Goal: Task Accomplishment & Management: Manage account settings

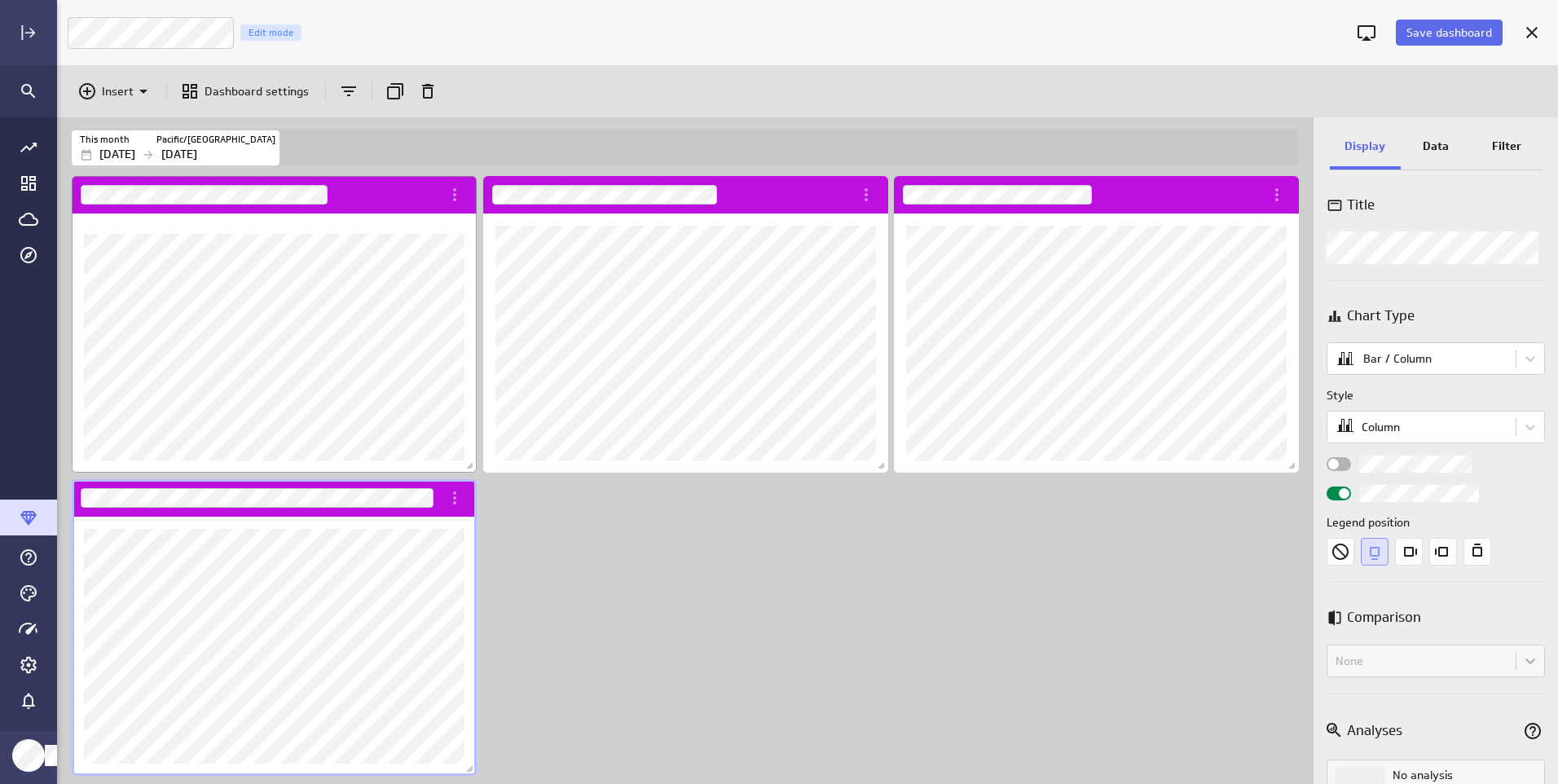
scroll to position [809, 1527]
click at [452, 496] on icon "More actions" at bounding box center [455, 497] width 20 height 20
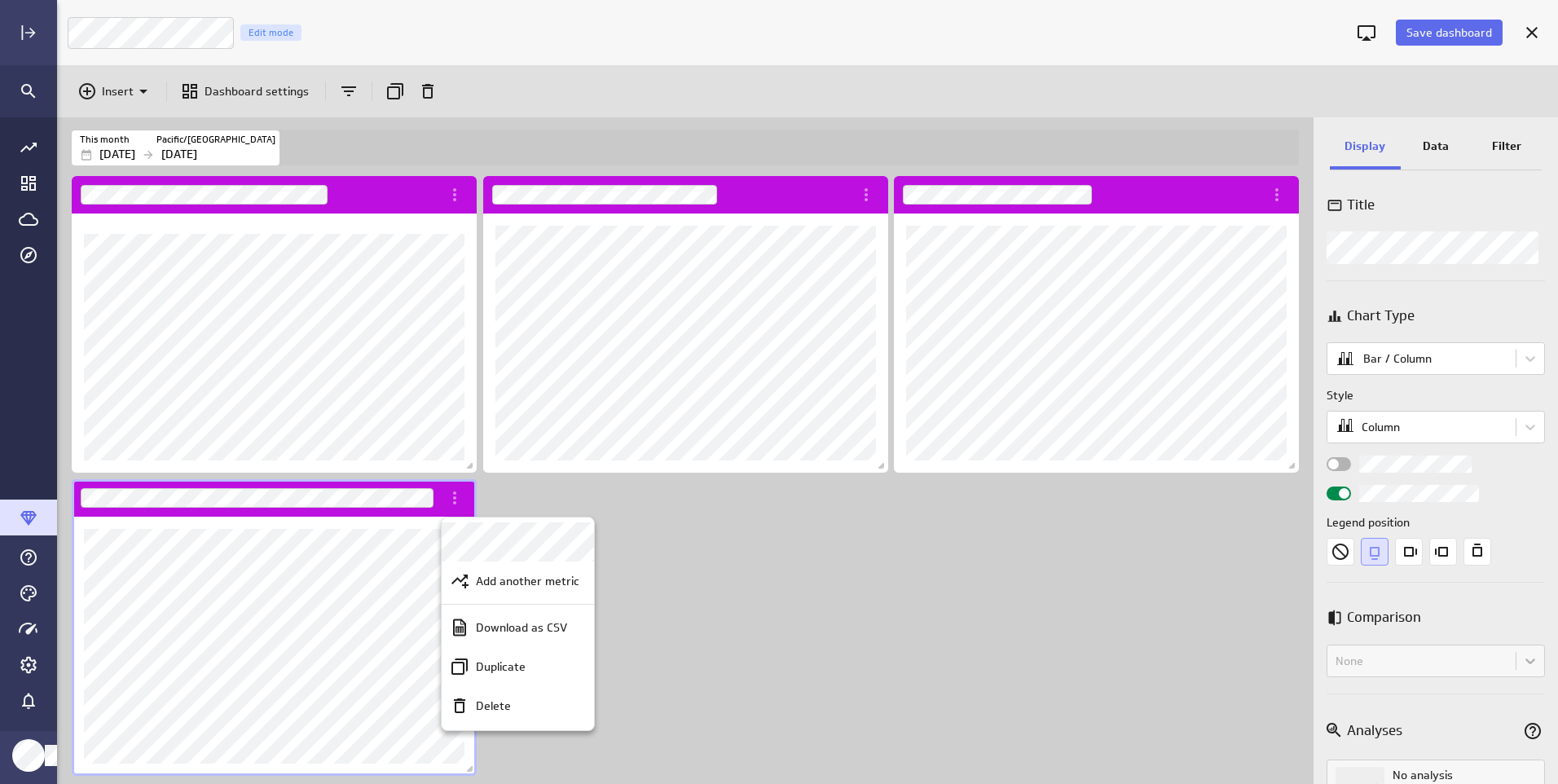
drag, startPoint x: 477, startPoint y: 709, endPoint x: 457, endPoint y: 697, distance: 23.3
click at [477, 709] on p "Delete" at bounding box center [494, 706] width 35 height 17
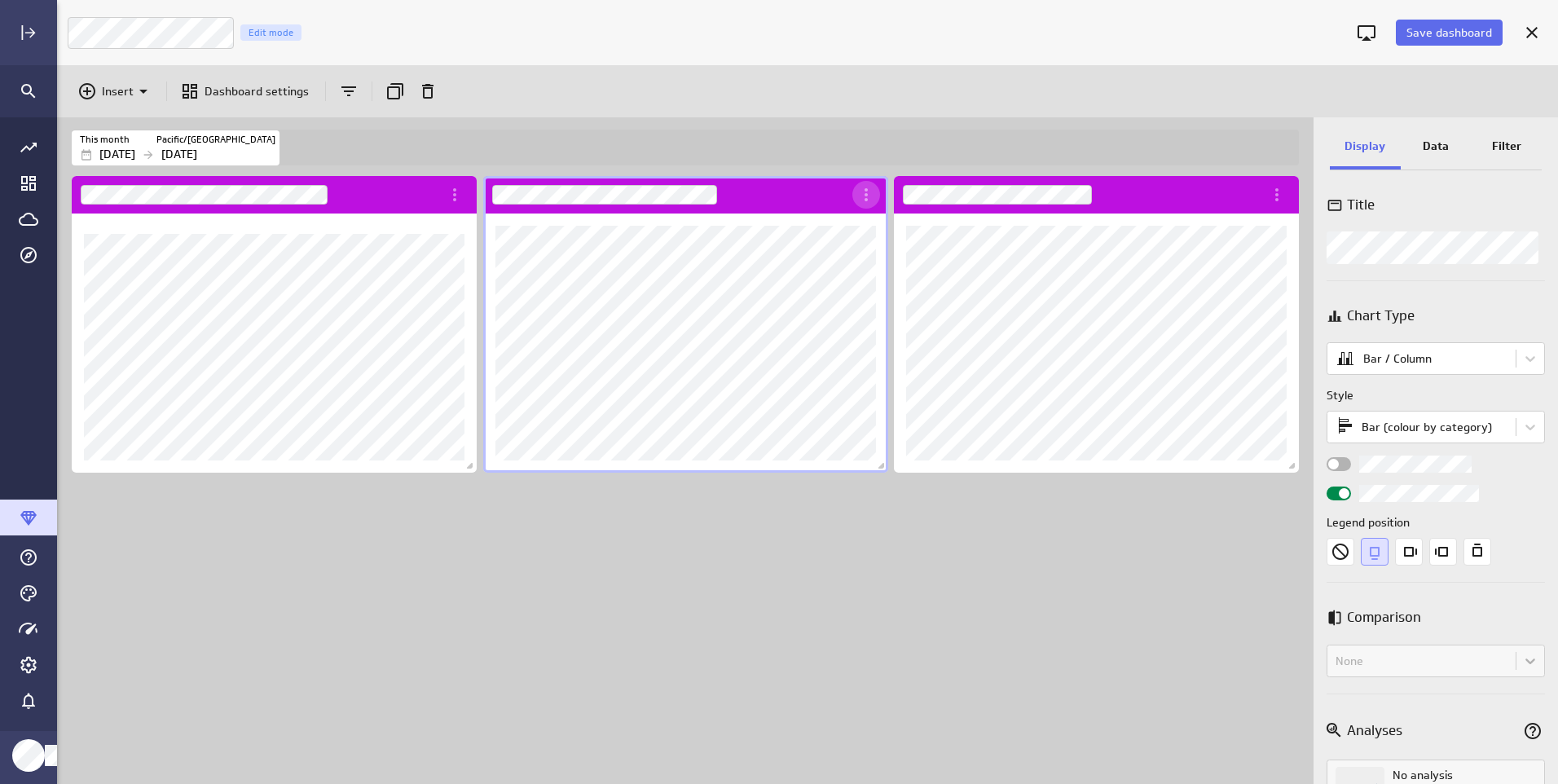
click at [868, 202] on icon "More actions" at bounding box center [866, 194] width 20 height 20
click at [866, 279] on icon "Open" at bounding box center [871, 279] width 20 height 20
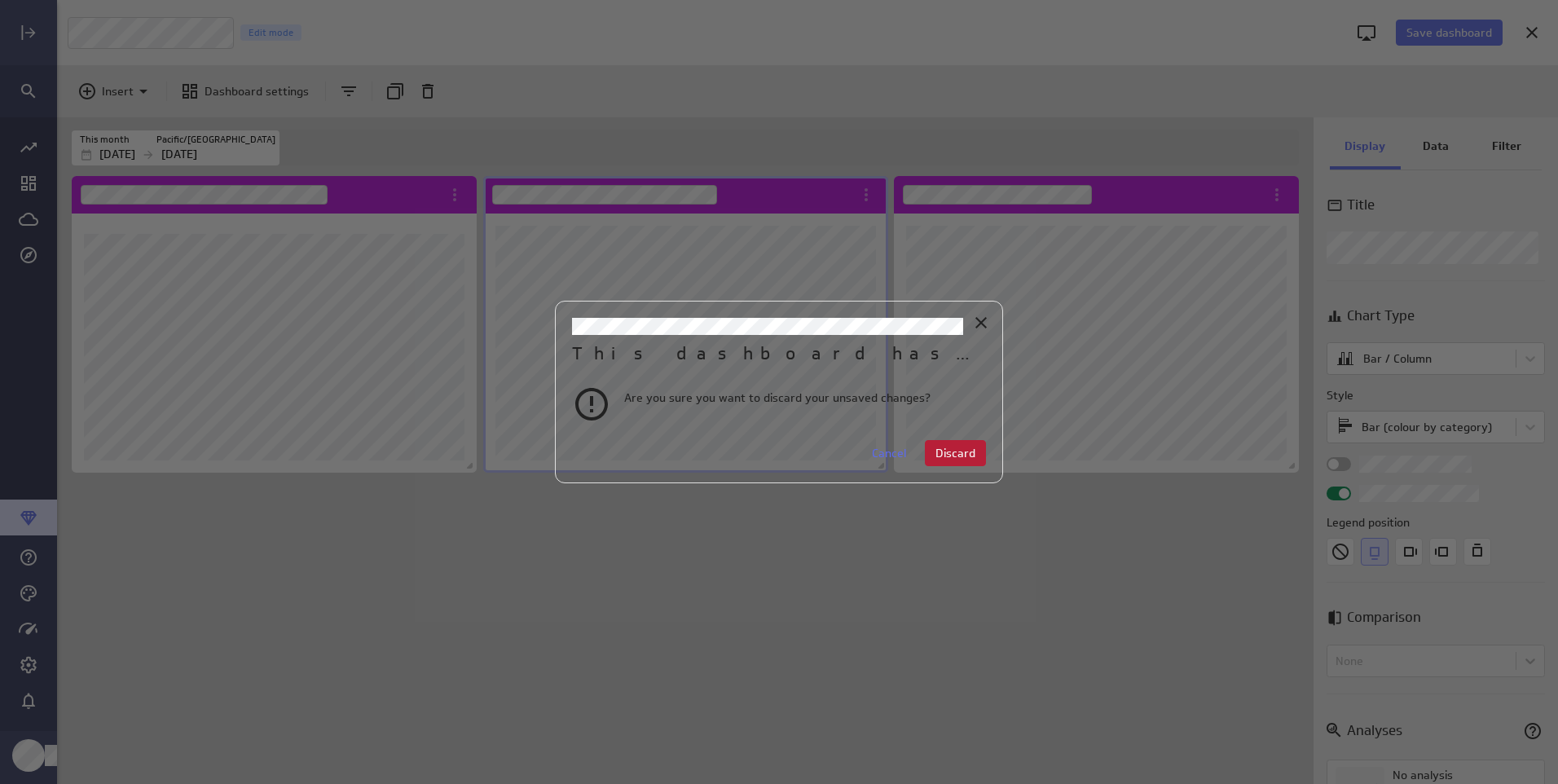
click at [942, 447] on span "Discard" at bounding box center [955, 452] width 40 height 15
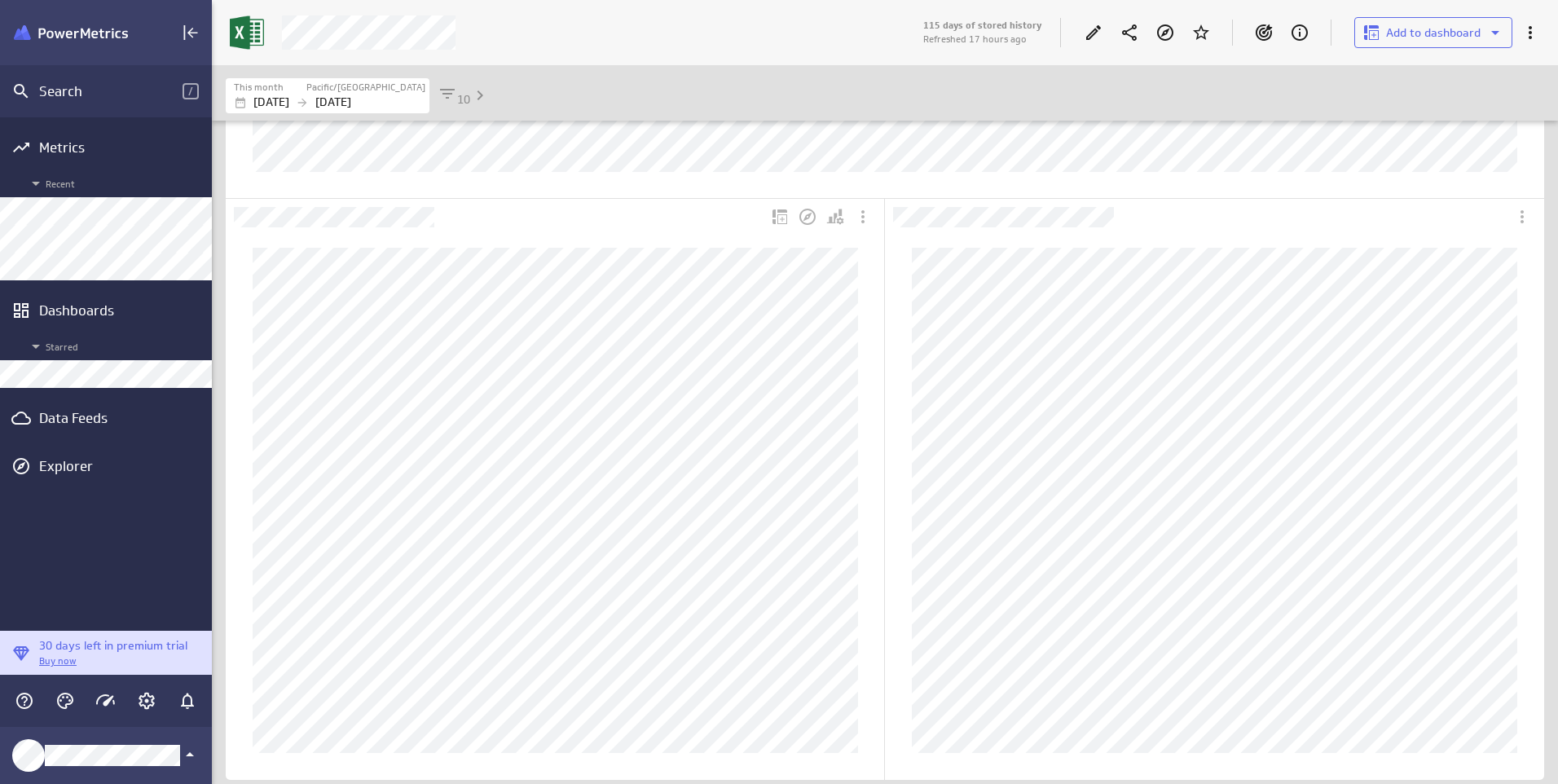
scroll to position [630, 0]
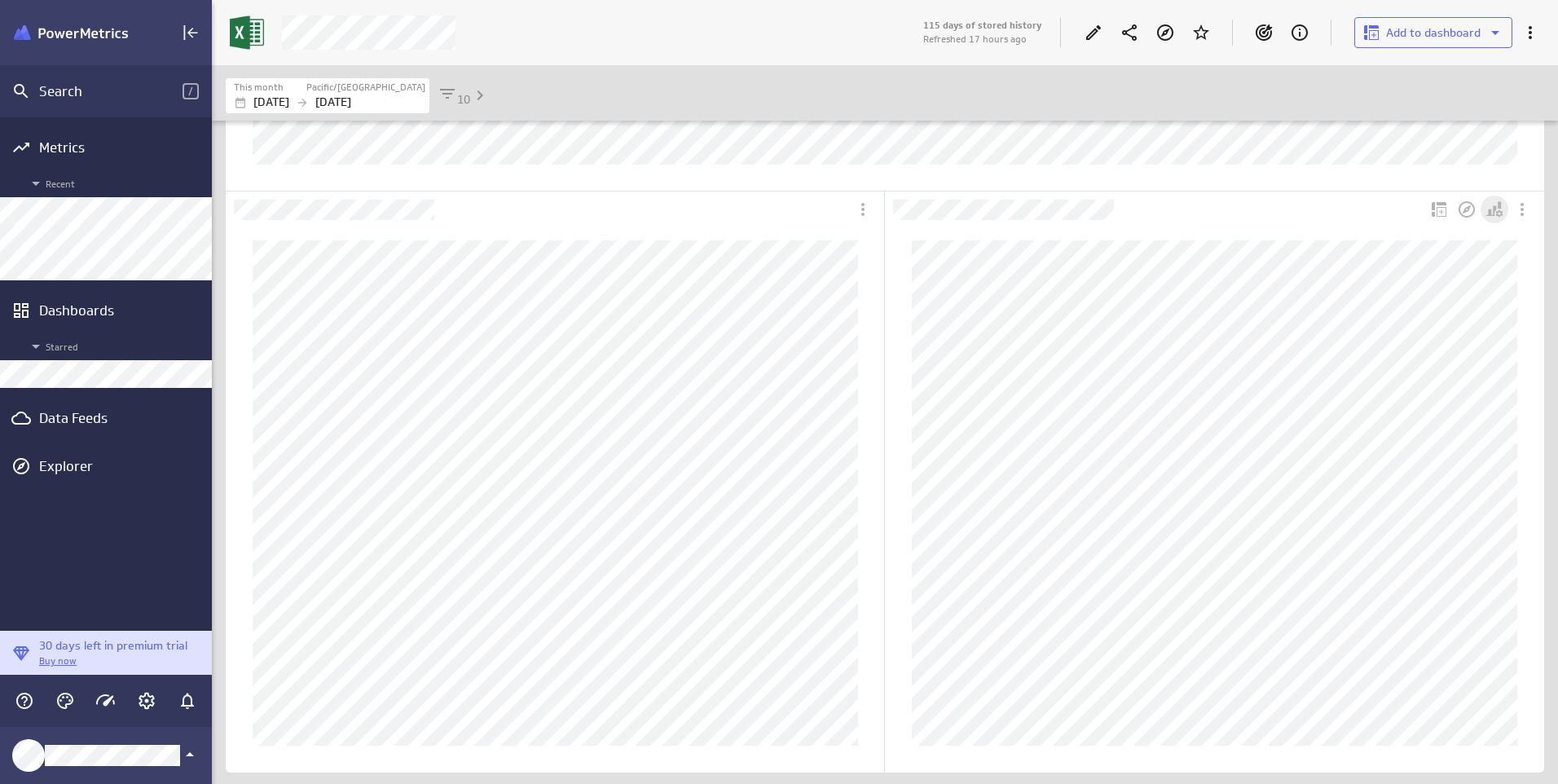
click at [1489, 213] on icon "Personalize view" at bounding box center [1491, 210] width 11 height 11
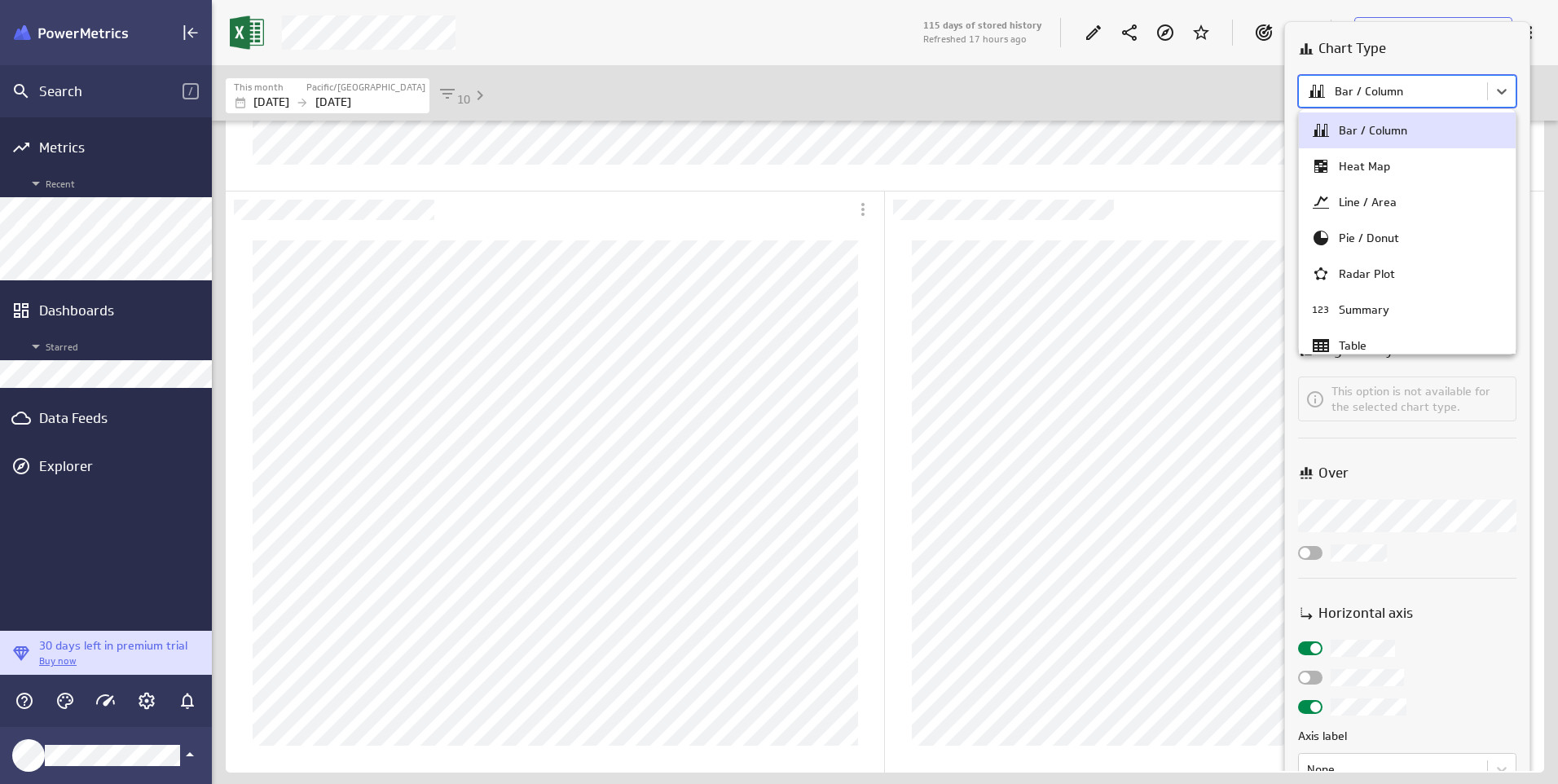
click at [1414, 96] on body "Search / Metrics Recent Dashboards Starred Data Feeds Explorer 30 days left in …" at bounding box center [779, 392] width 1558 height 784
click at [1414, 96] on div at bounding box center [779, 392] width 1558 height 784
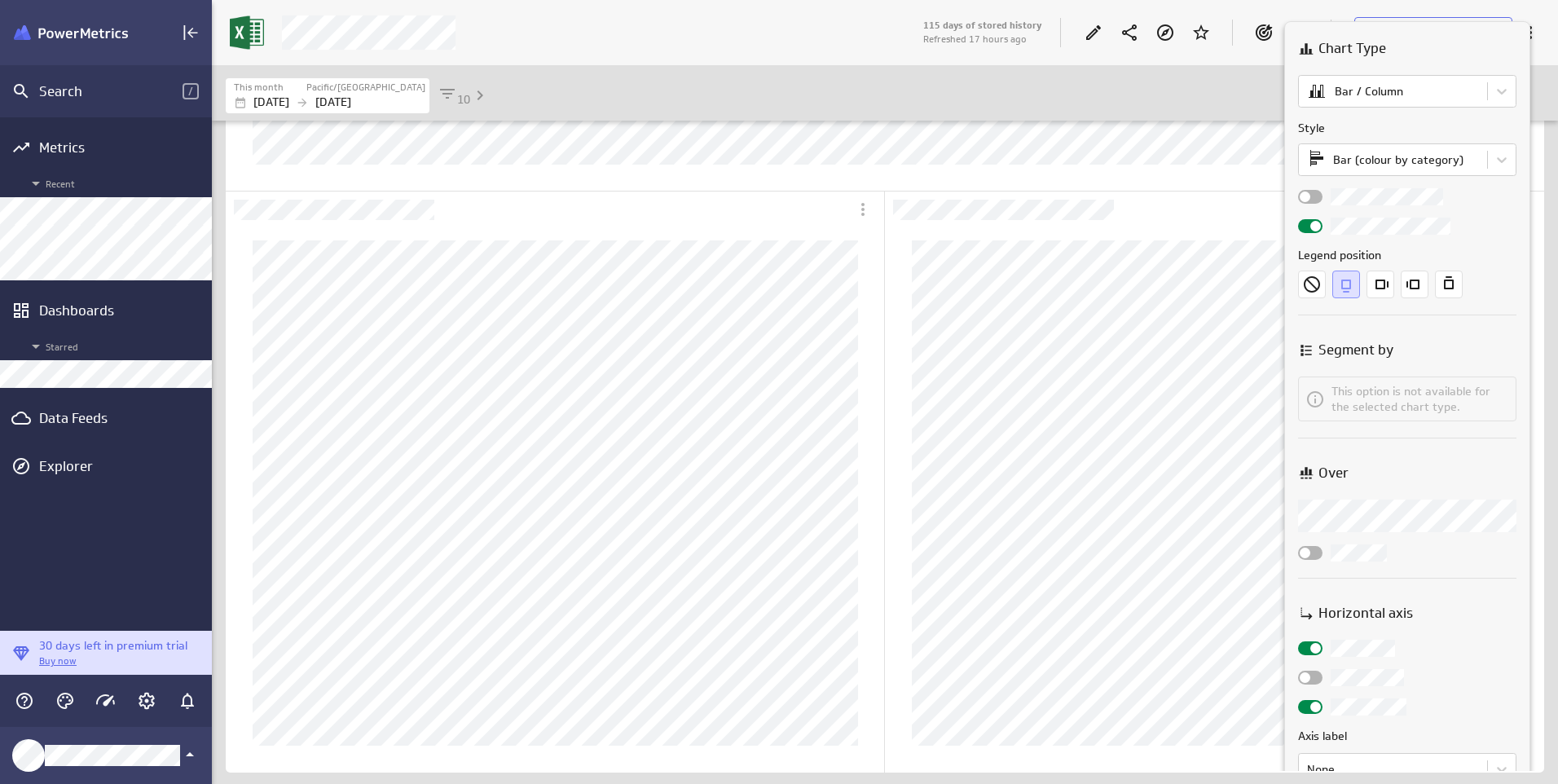
click at [1519, 165] on div "Chart Type Bar / Column Style Bar (colour by category) Legend position Segment …" at bounding box center [1407, 580] width 244 height 1117
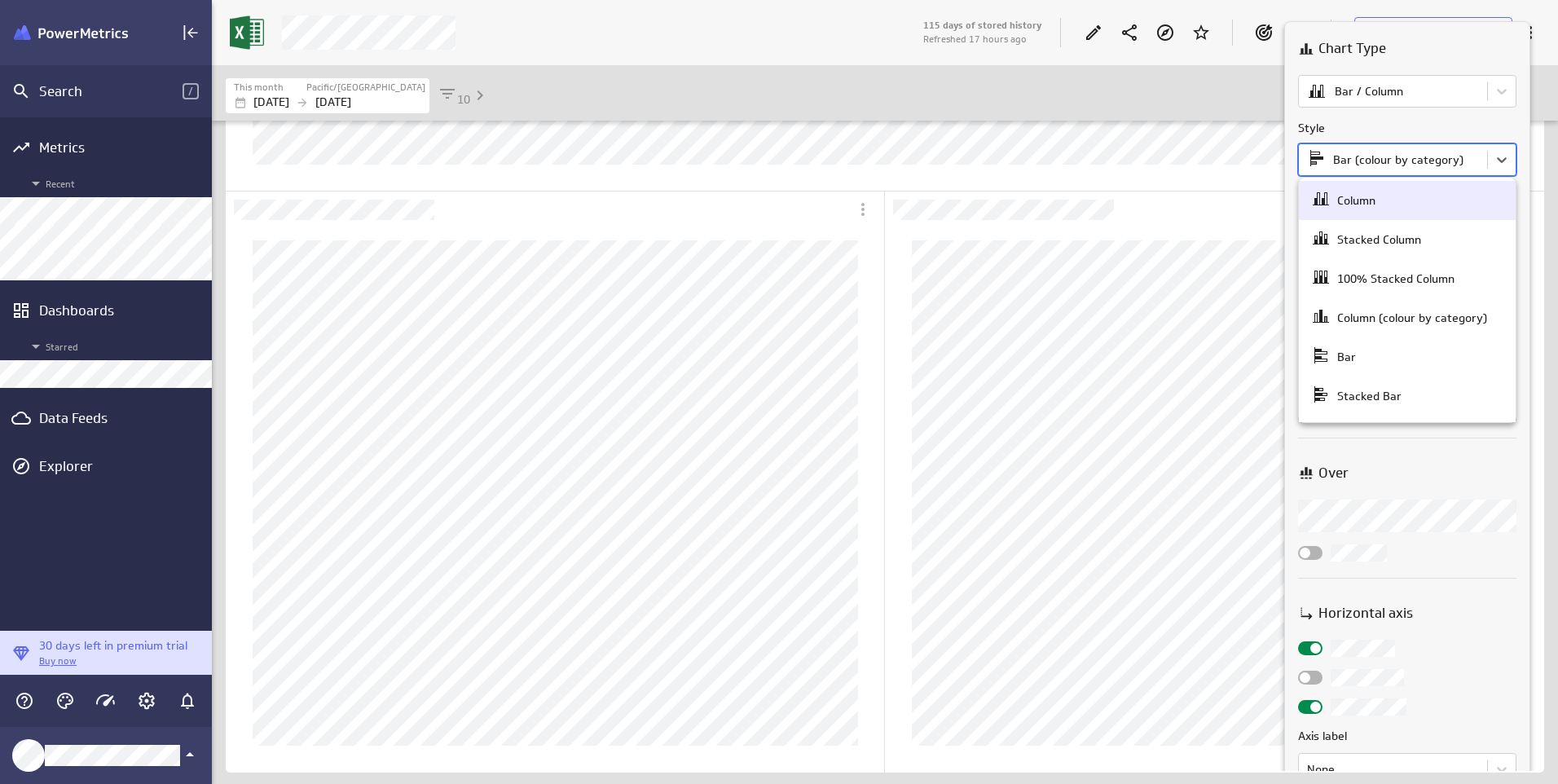
click at [1487, 148] on body "Search / Metrics Recent Dashboards Starred Data Feeds Explorer 30 days left in …" at bounding box center [779, 392] width 1558 height 784
click at [1378, 163] on div at bounding box center [779, 392] width 1558 height 784
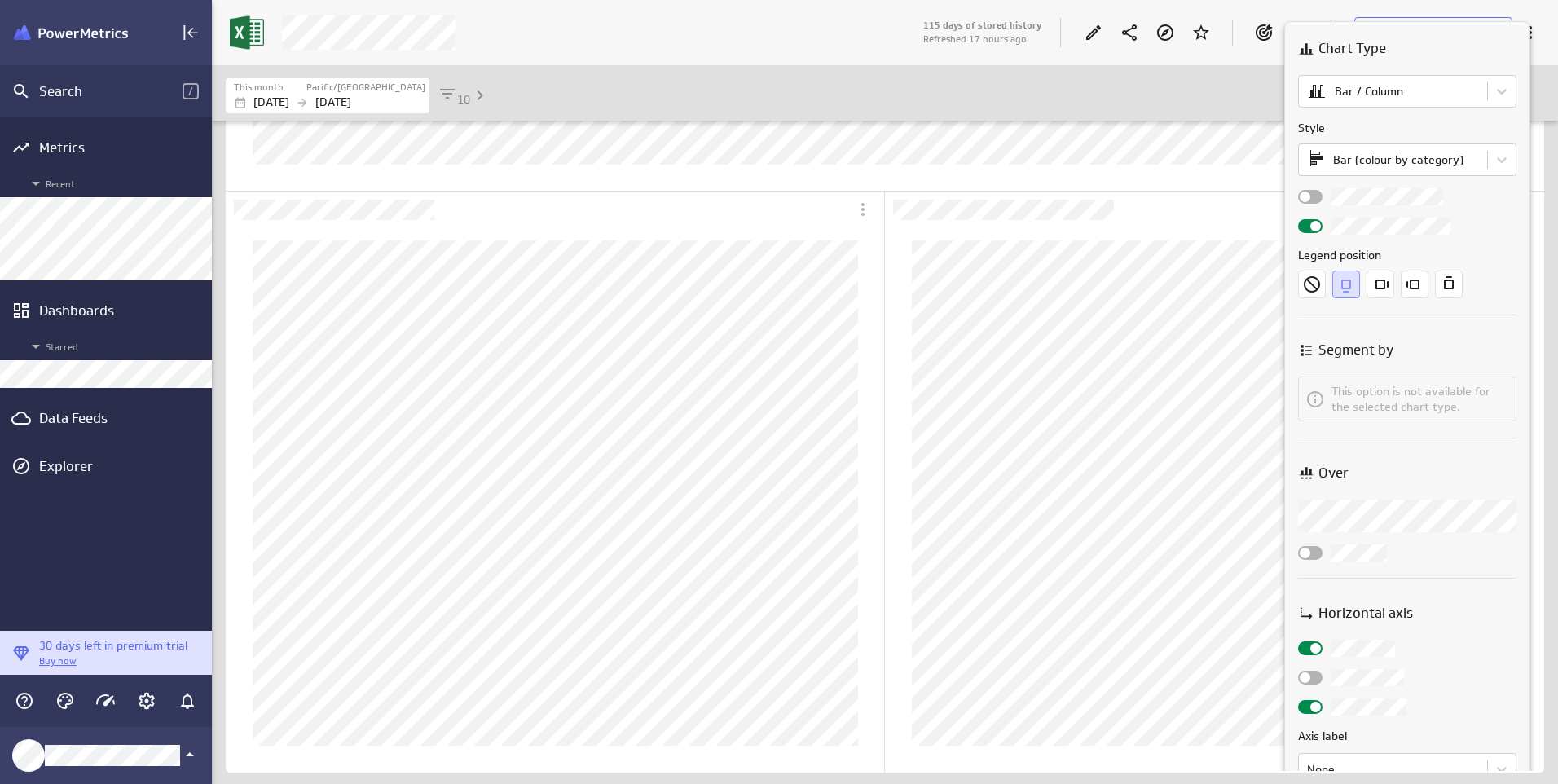
click at [1313, 193] on div at bounding box center [1310, 196] width 25 height 14
click at [0, 0] on input "checkbox" at bounding box center [0, 0] width 0 height 0
click at [1319, 232] on div at bounding box center [1310, 226] width 25 height 14
click at [0, 0] on input "checkbox" at bounding box center [0, 0] width 0 height 0
click at [1315, 227] on div at bounding box center [1310, 226] width 25 height 14
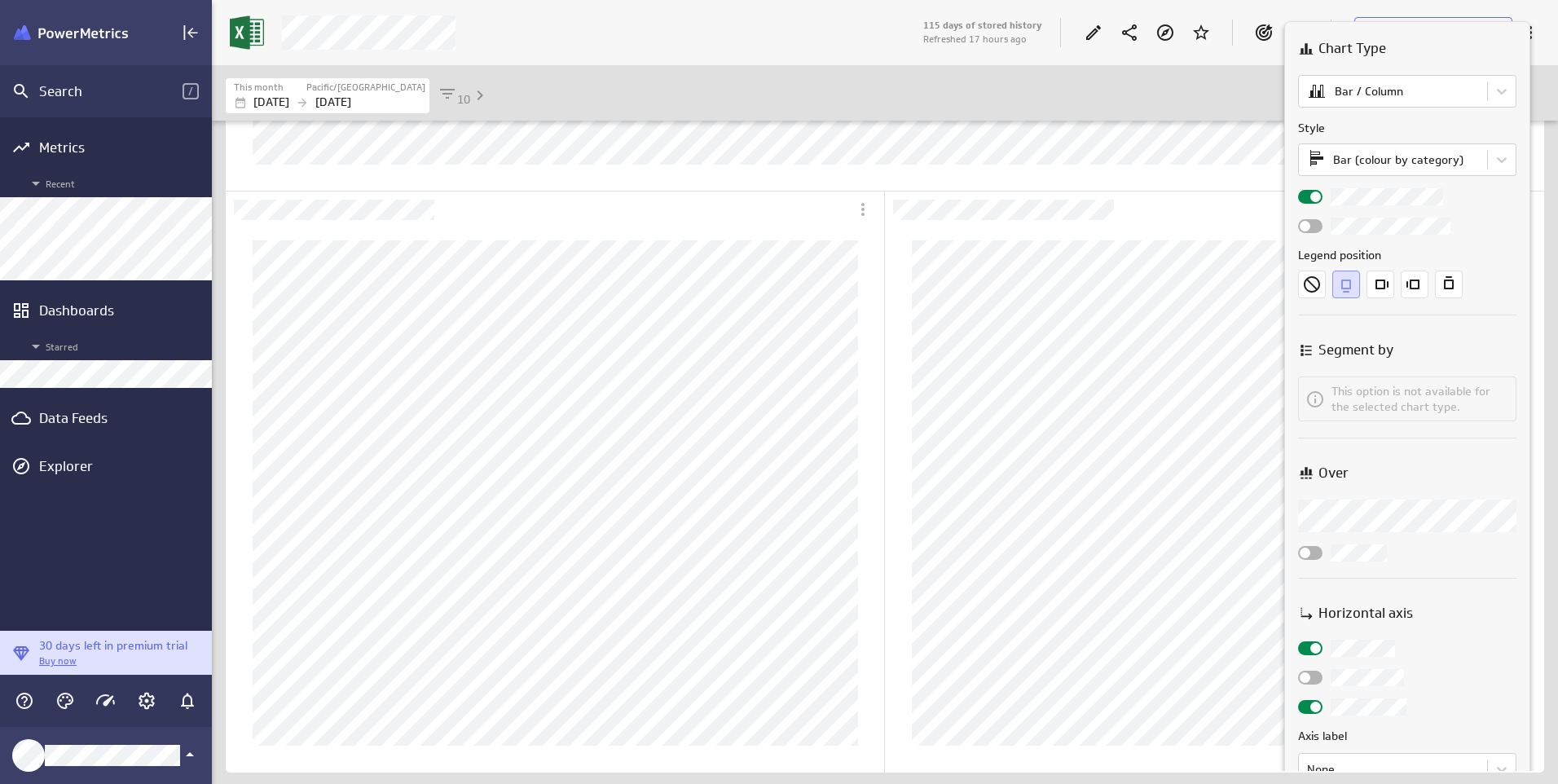
click at [0, 0] on input "checkbox" at bounding box center [0, 0] width 0 height 0
click at [1346, 93] on body "Search / Metrics Recent Dashboards Starred Data Feeds Explorer 30 days left in …" at bounding box center [779, 392] width 1558 height 784
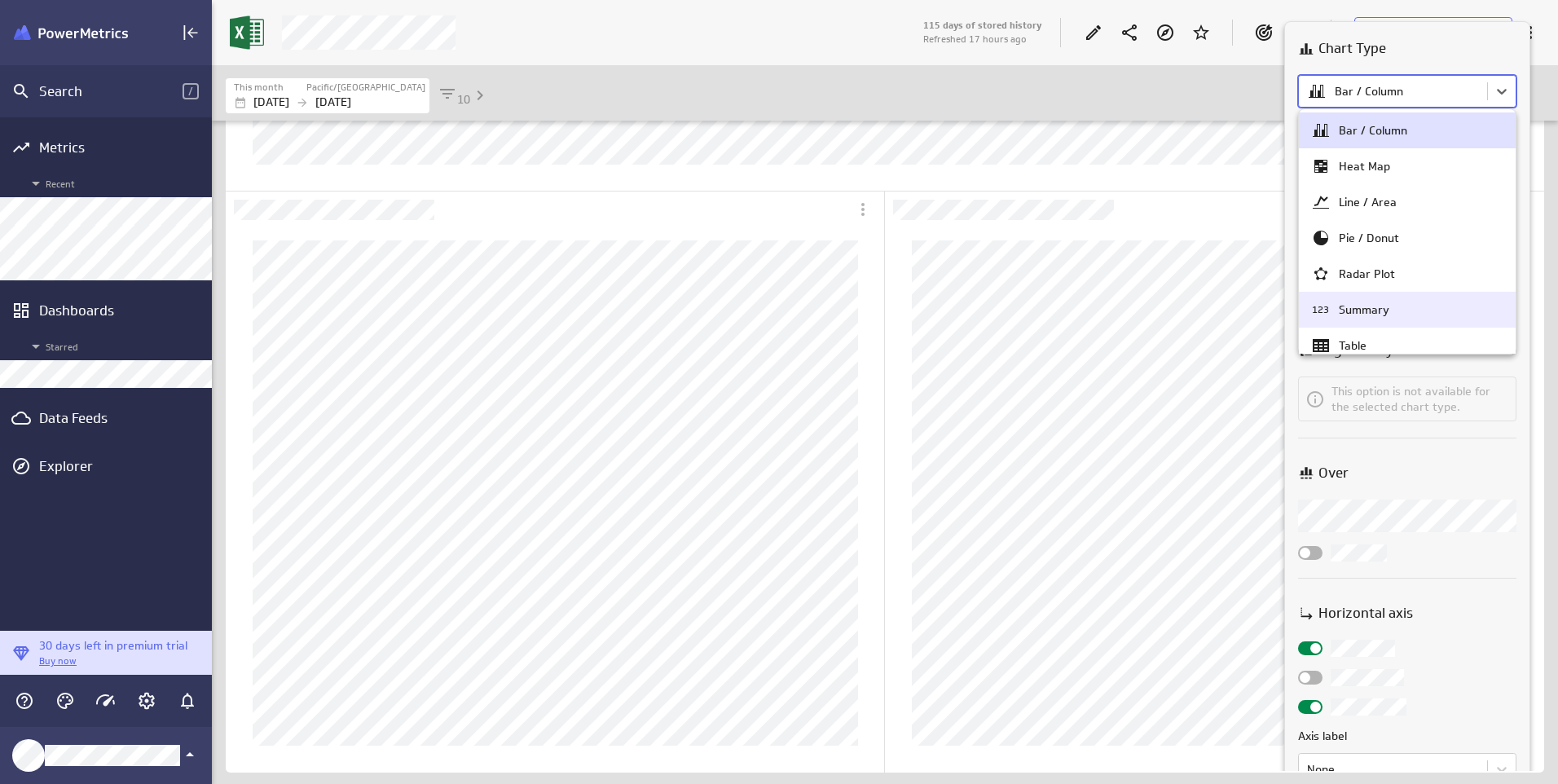
scroll to position [84, 0]
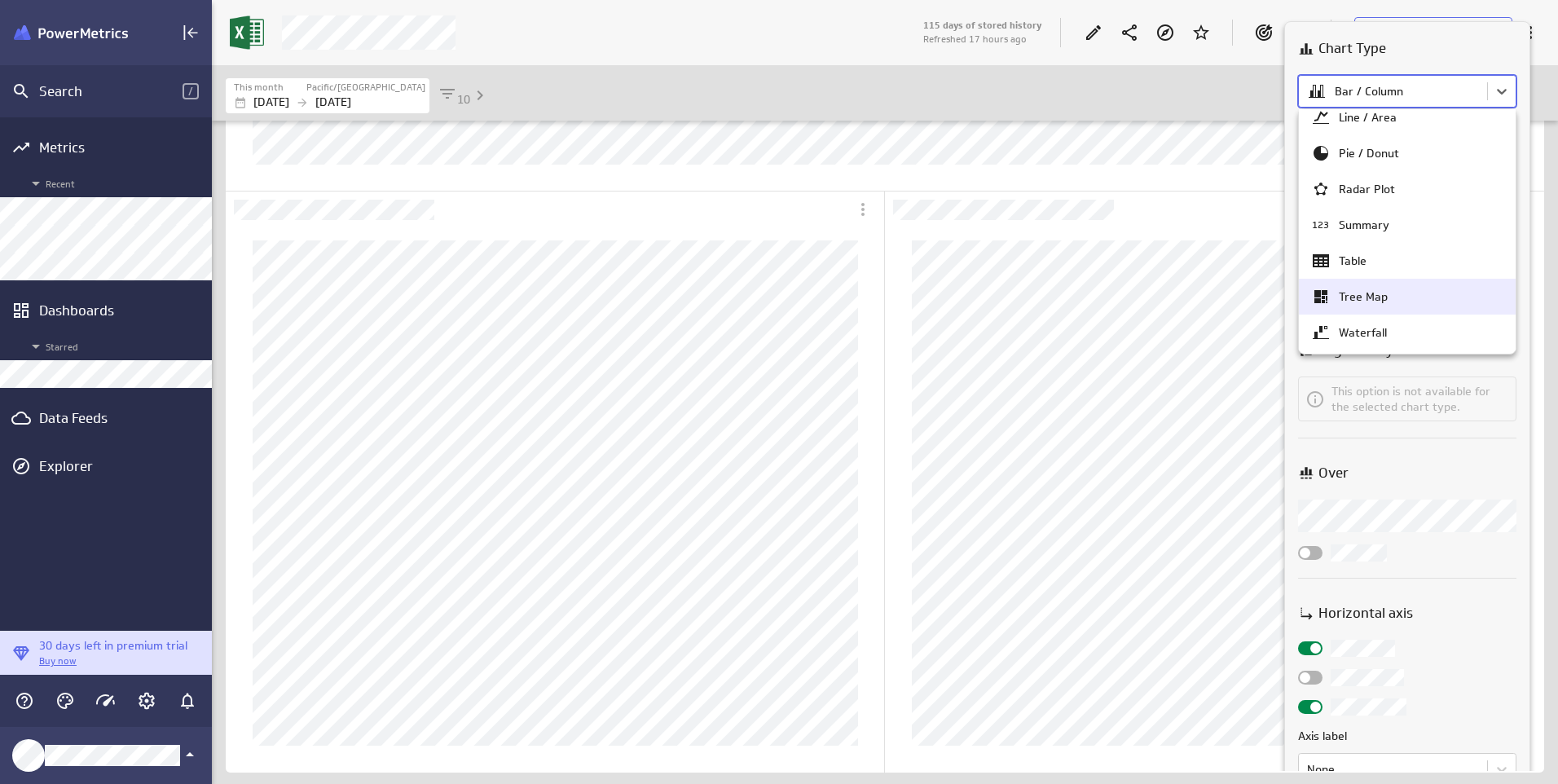
click at [1345, 295] on div "Tree Map" at bounding box center [1364, 296] width 49 height 15
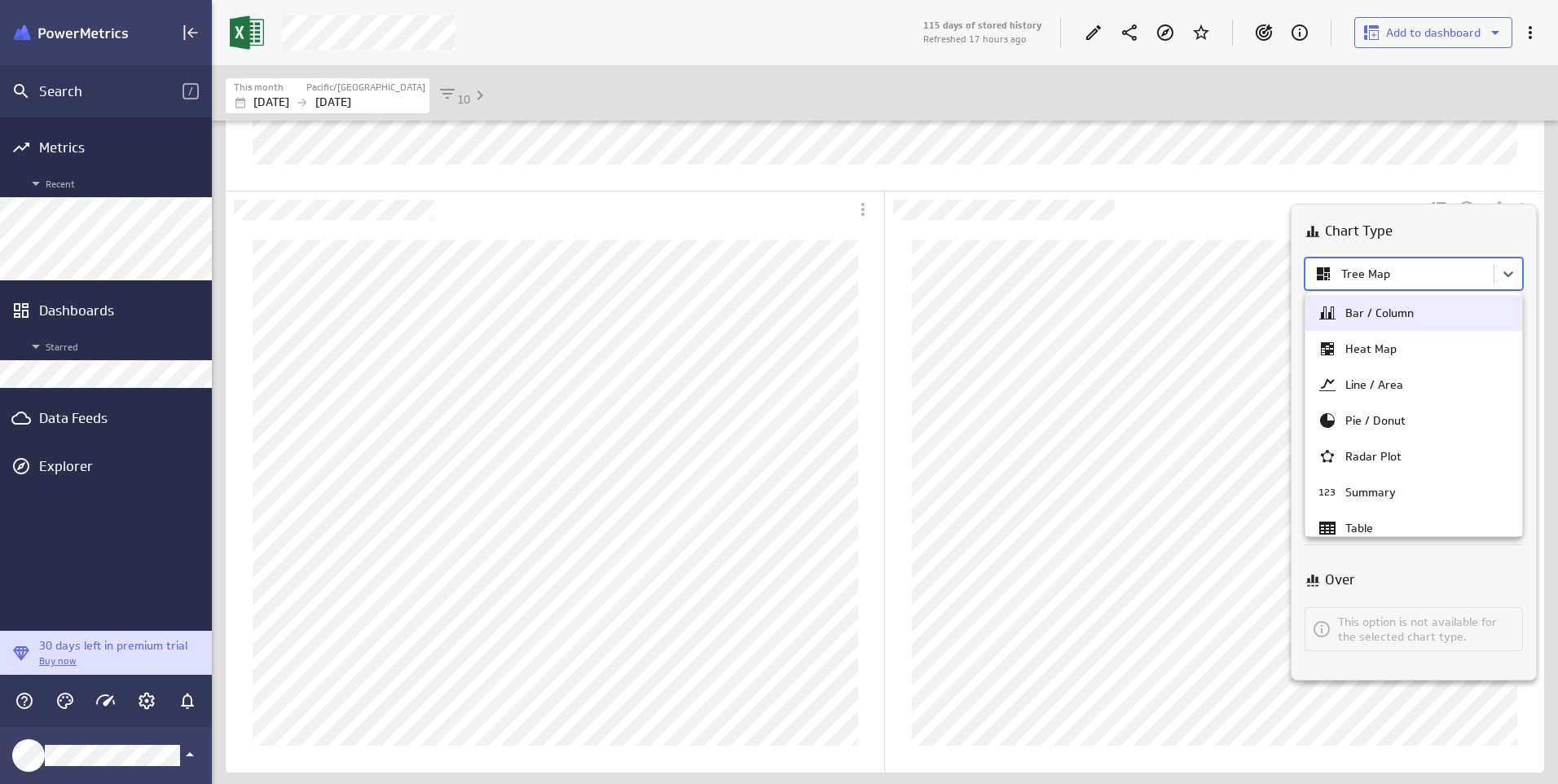
click at [1350, 281] on body "Search / Metrics Recent Dashboards Starred Data Feeds Explorer 30 days left in …" at bounding box center [779, 392] width 1558 height 784
click at [1357, 313] on div "Bar / Column" at bounding box center [1379, 312] width 69 height 15
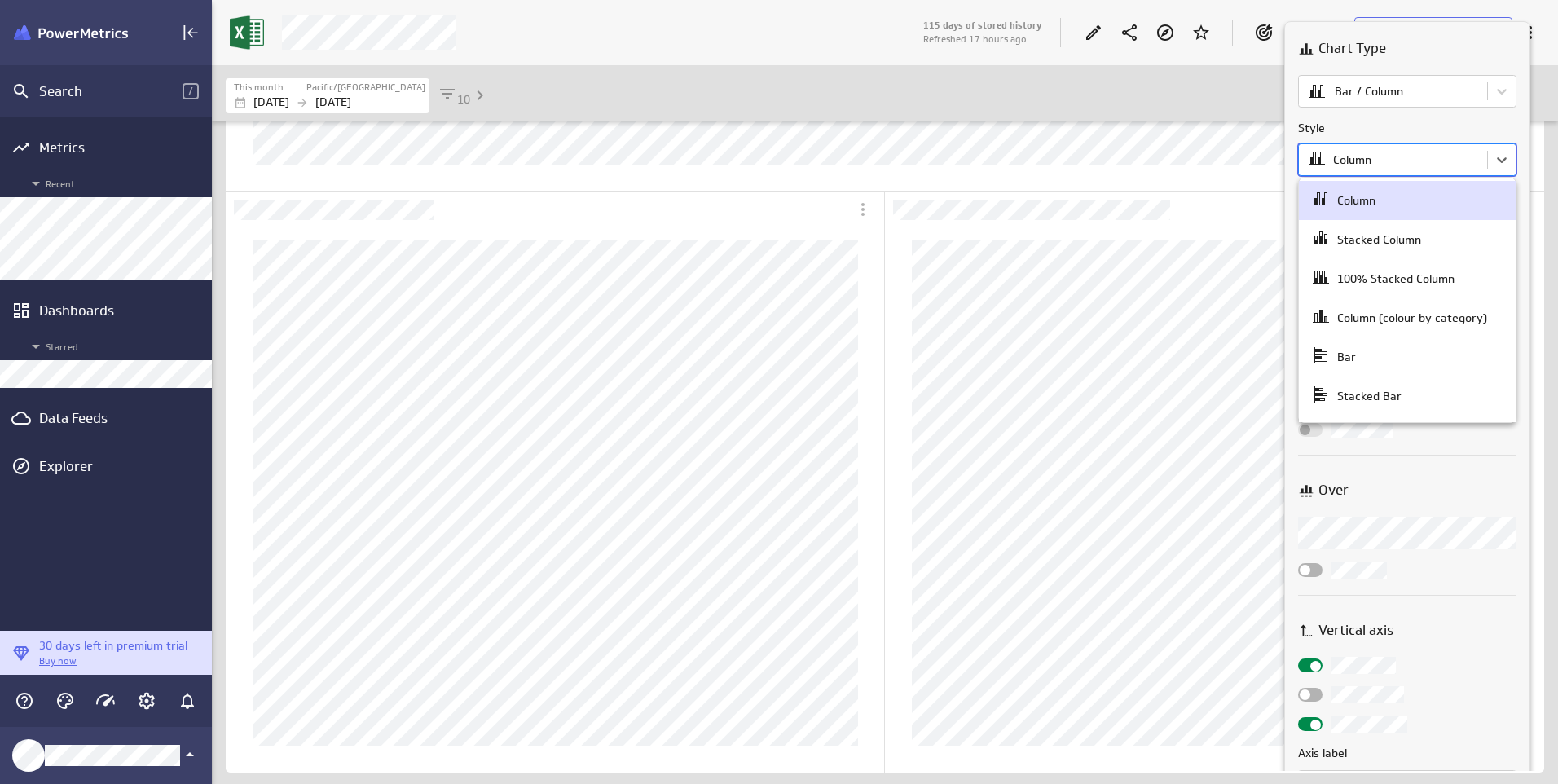
click at [1380, 163] on body "Search / Metrics Recent Dashboards Starred Data Feeds Explorer 30 days left in …" at bounding box center [779, 392] width 1558 height 784
click at [1345, 352] on div "Bar" at bounding box center [1346, 356] width 19 height 15
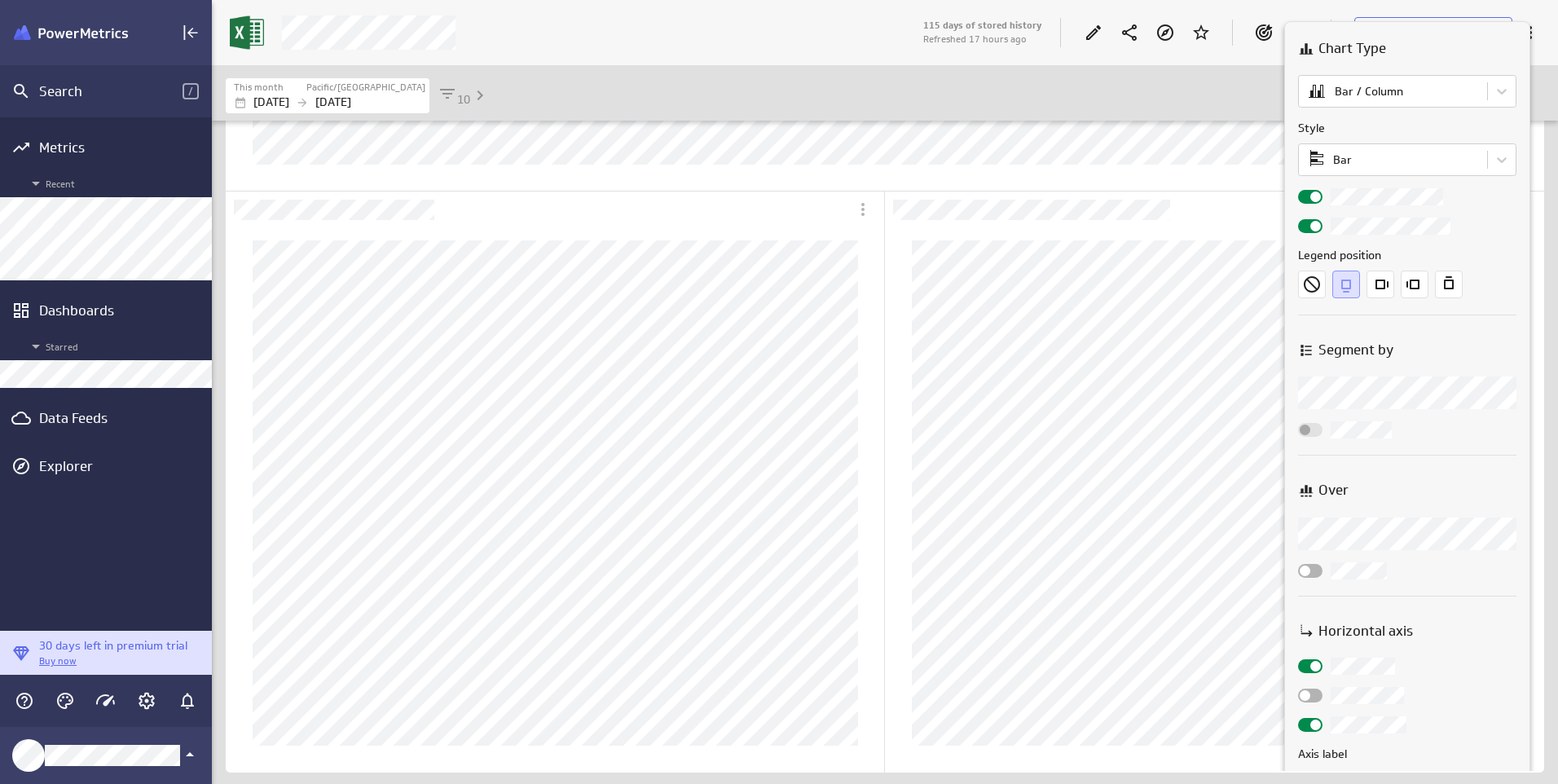
click at [1194, 105] on div at bounding box center [779, 392] width 1558 height 784
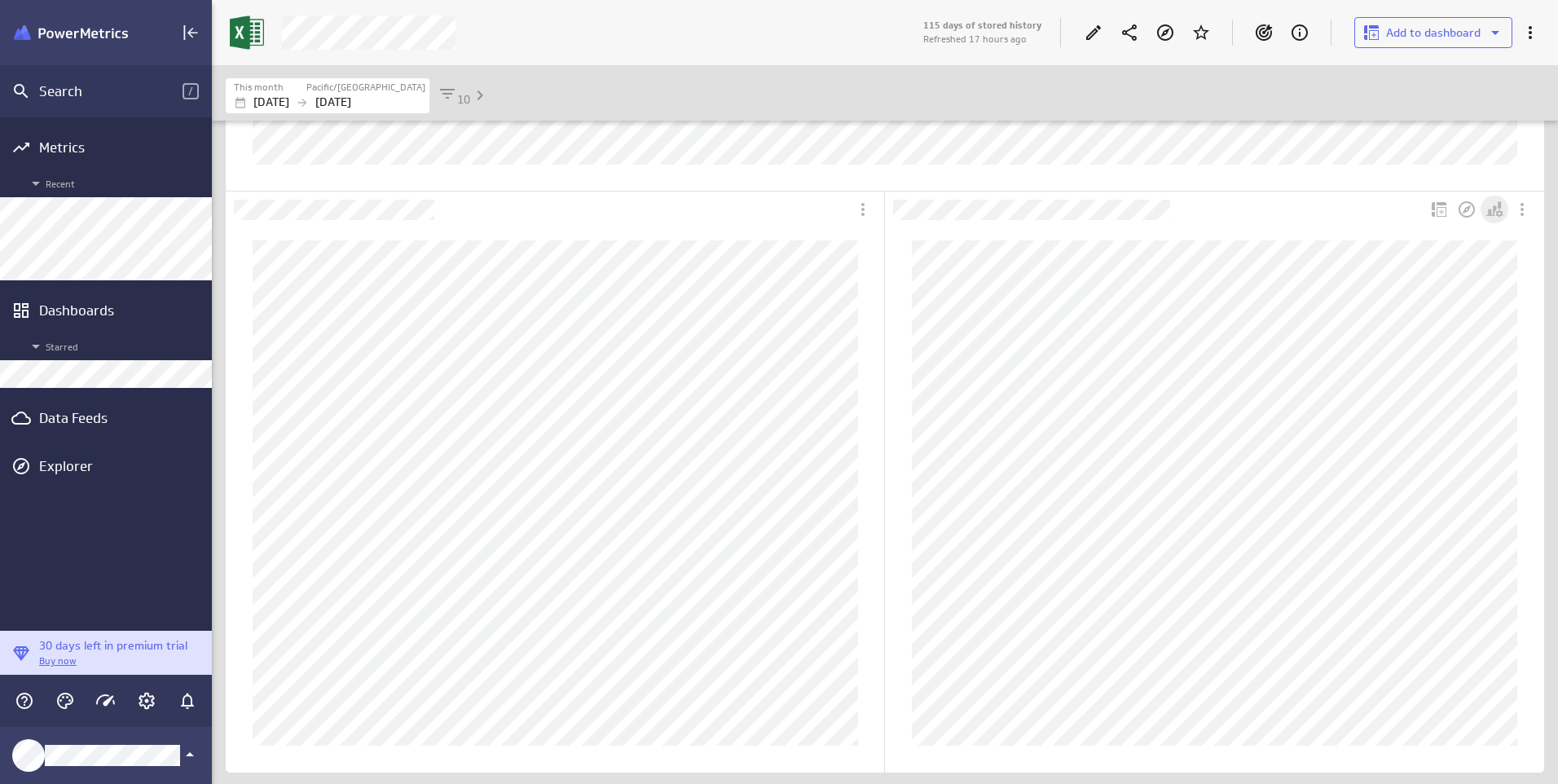
click at [1493, 214] on icon "Personalize view" at bounding box center [1494, 209] width 20 height 20
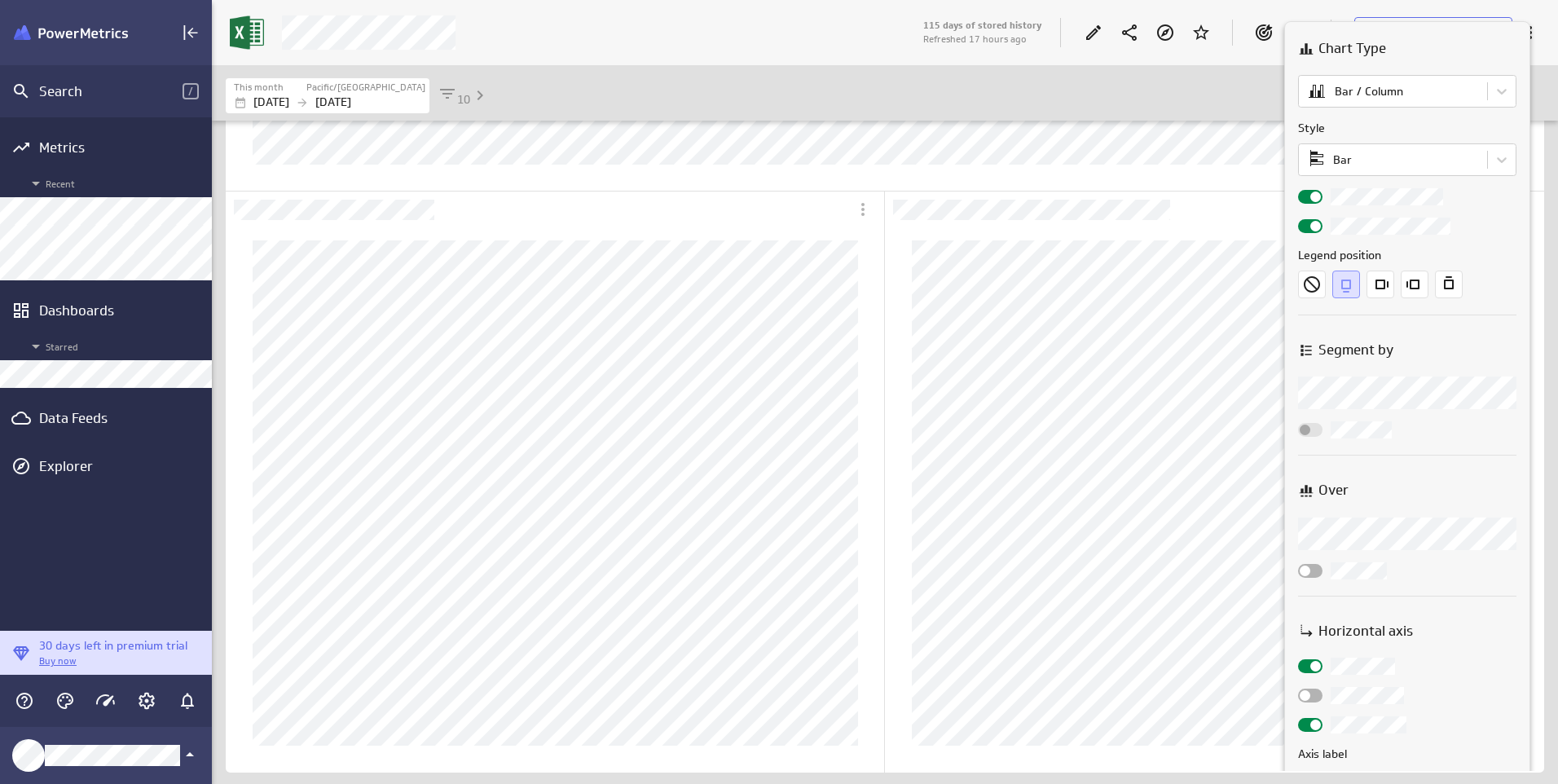
click at [1311, 197] on span at bounding box center [1316, 196] width 11 height 11
click at [0, 0] on input "checkbox" at bounding box center [0, 0] width 0 height 0
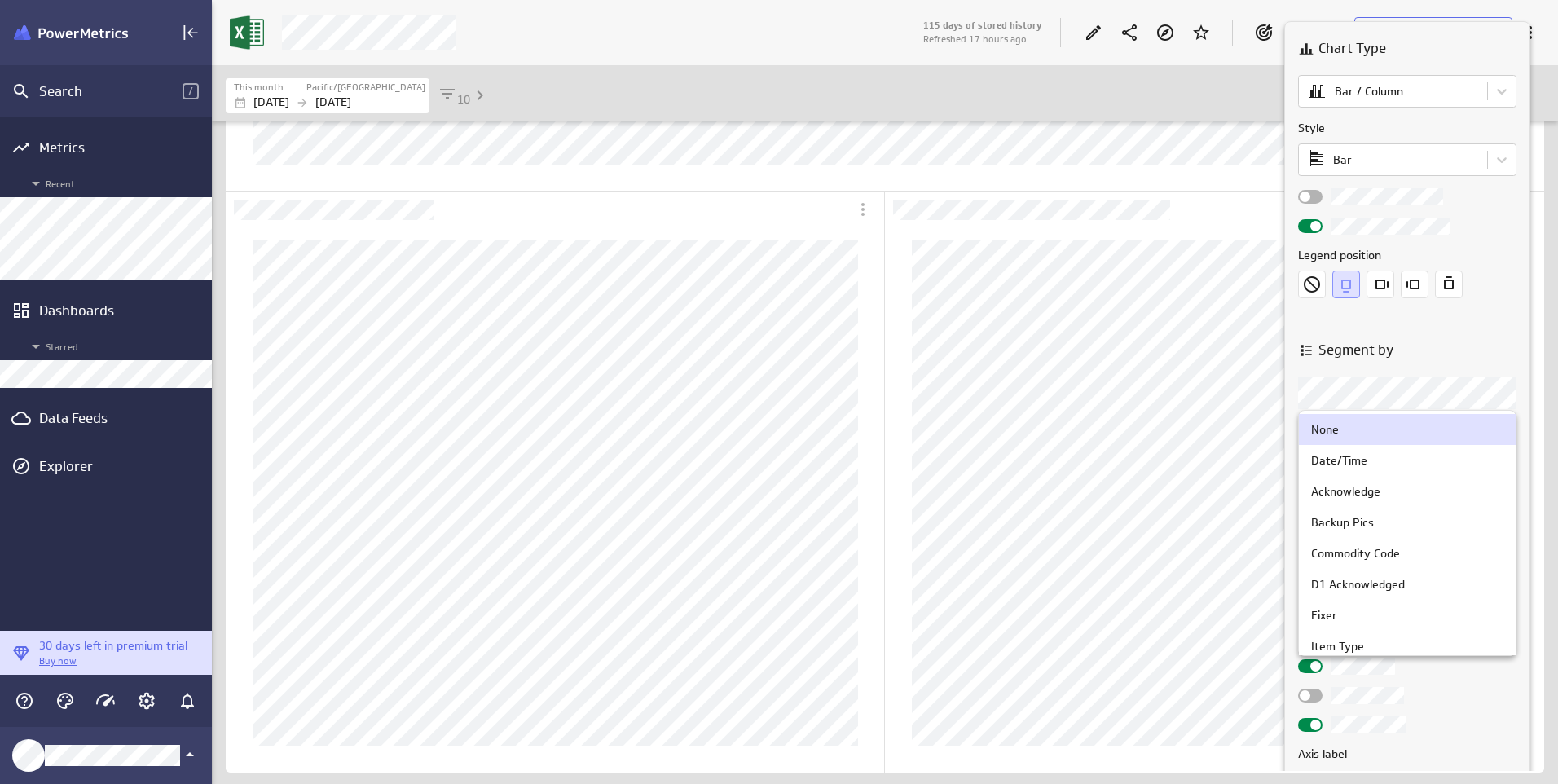
click at [1325, 396] on body "Search / Metrics Recent Dashboards Starred Data Feeds Explorer 30 days left in …" at bounding box center [779, 392] width 1558 height 784
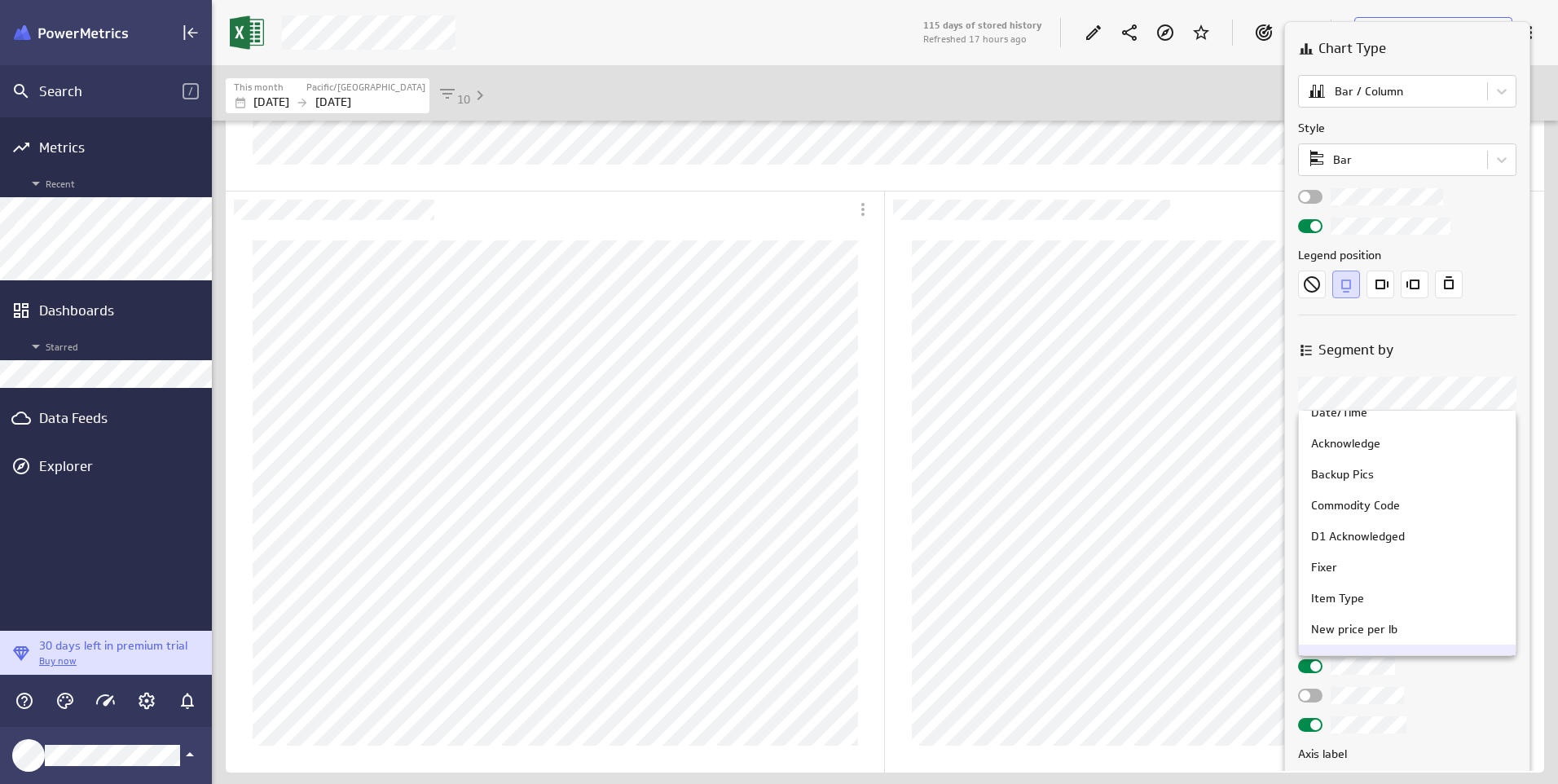
scroll to position [22, 0]
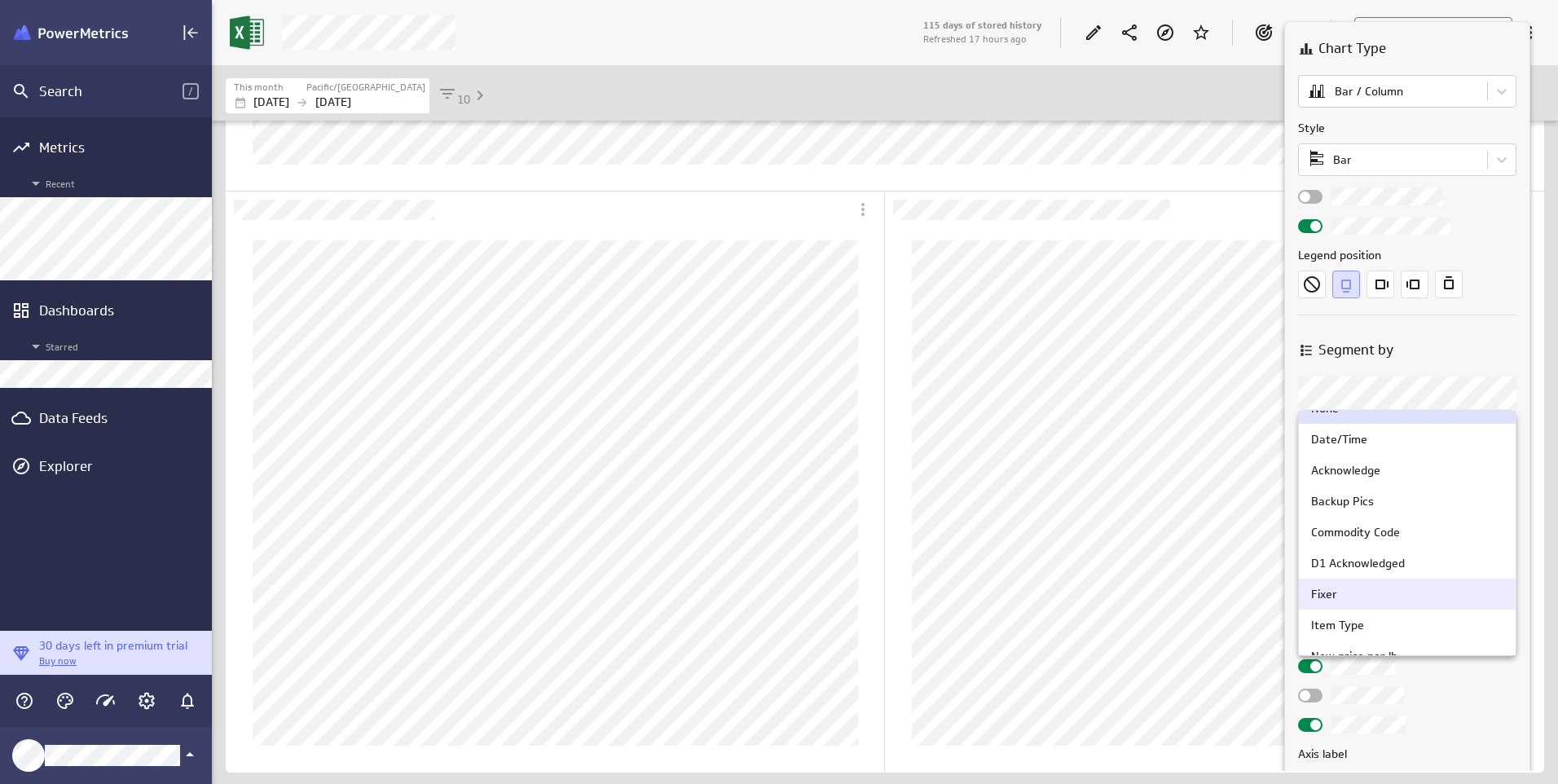
click at [1340, 593] on div "Fixer" at bounding box center [1408, 594] width 192 height 15
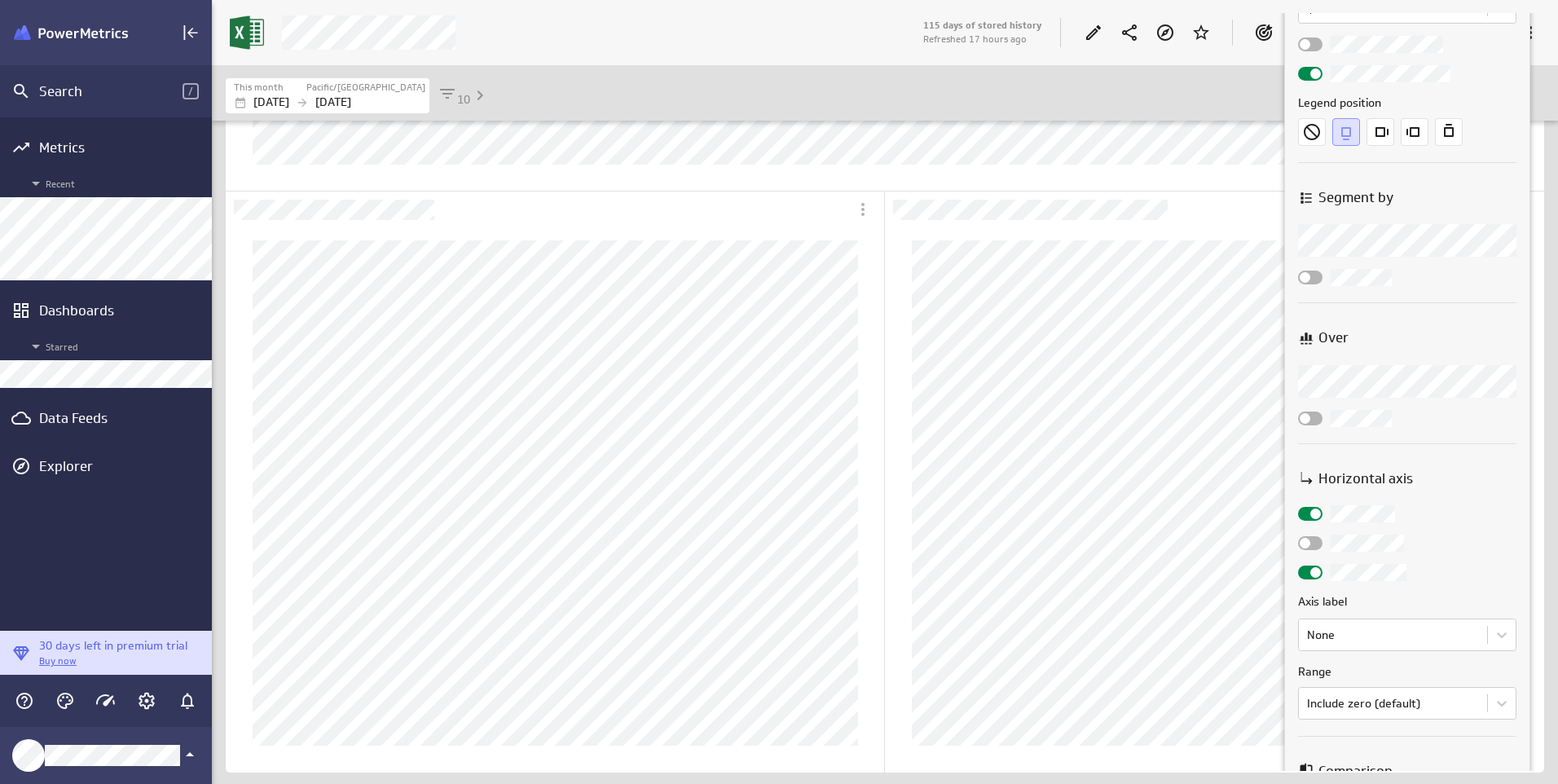
scroll to position [163, 0]
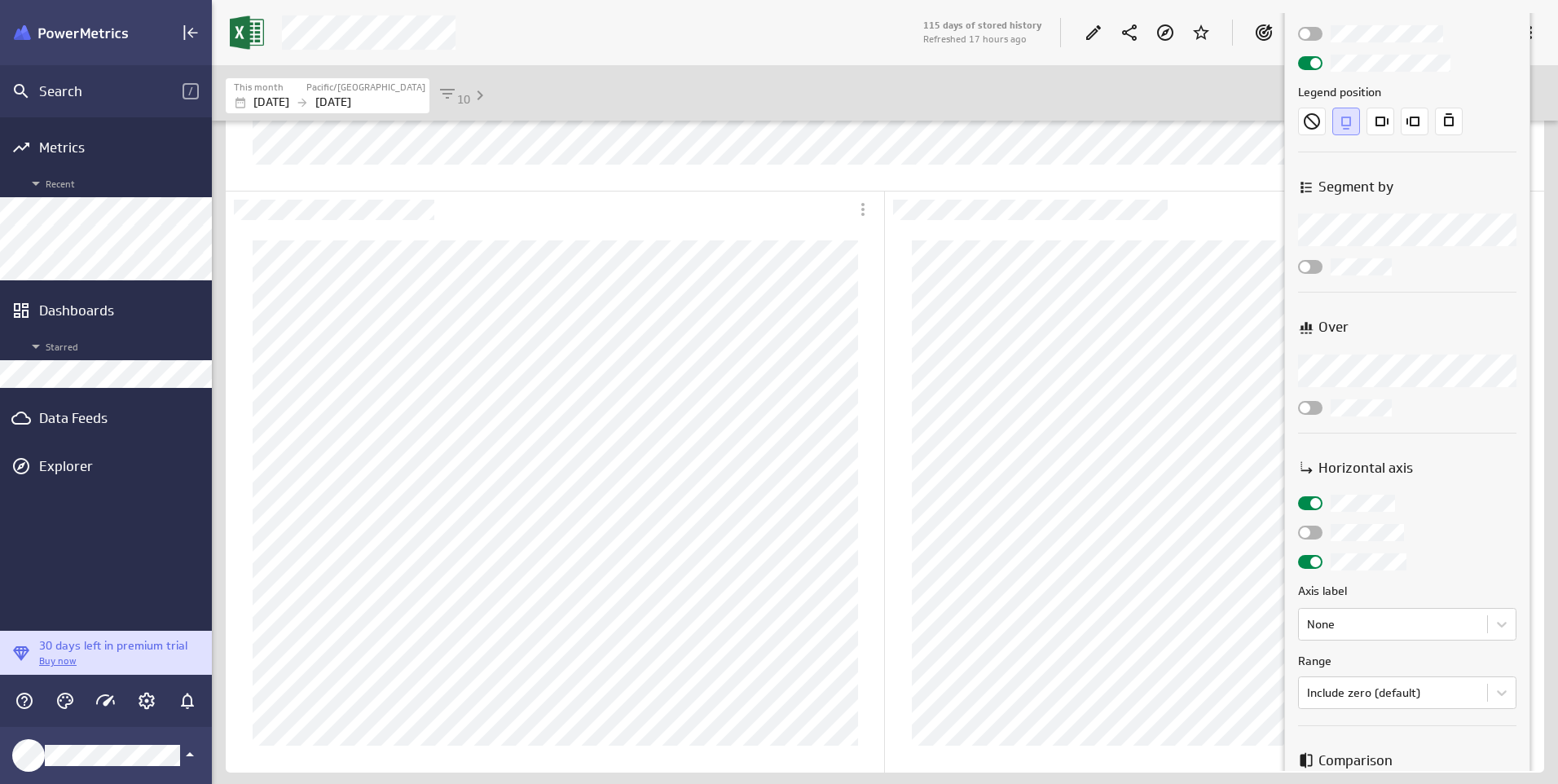
click at [1394, 377] on body "Search / Metrics Recent Dashboards Starred Data Feeds Explorer 30 days left in …" at bounding box center [779, 392] width 1558 height 784
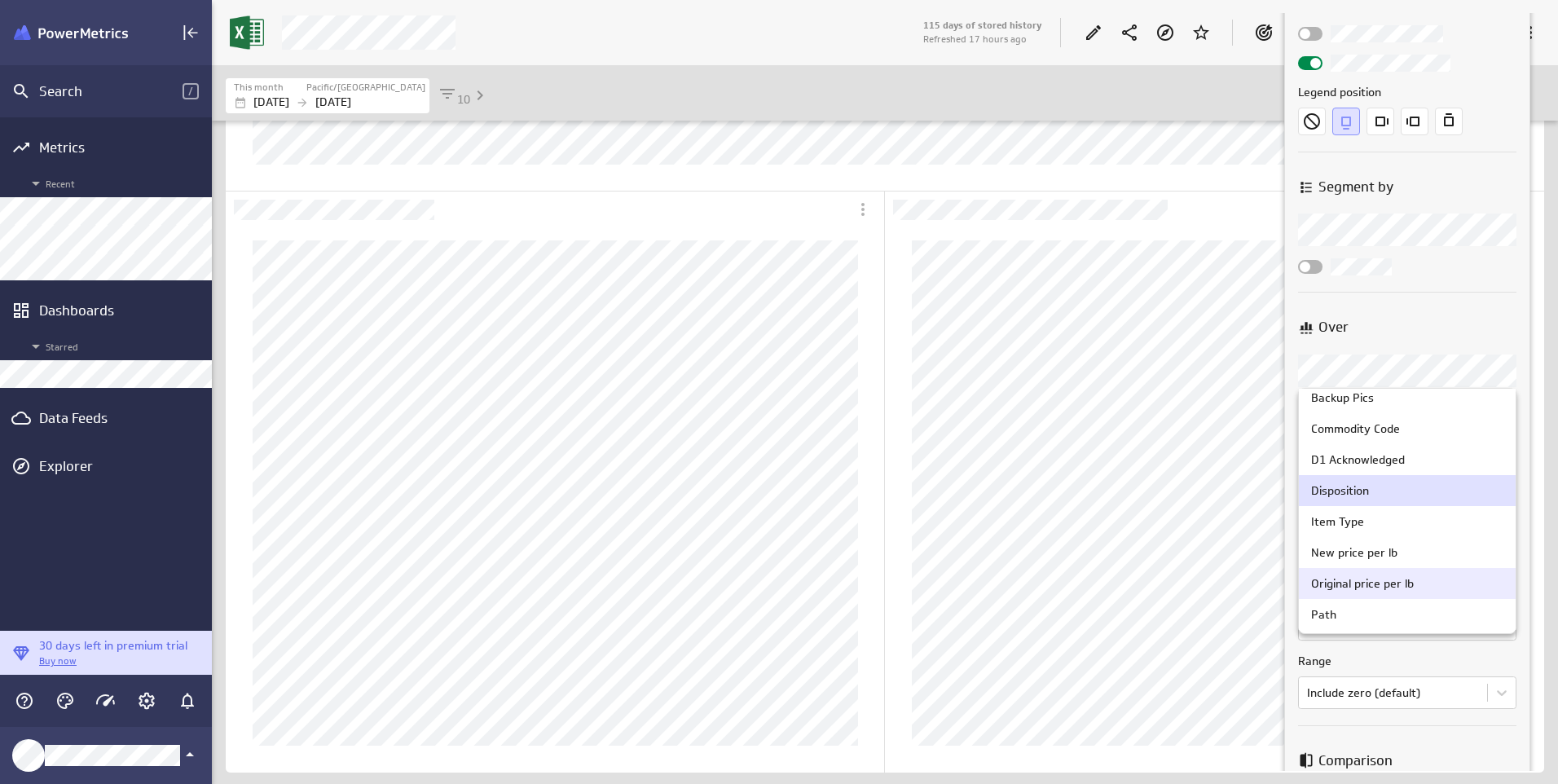
scroll to position [0, 0]
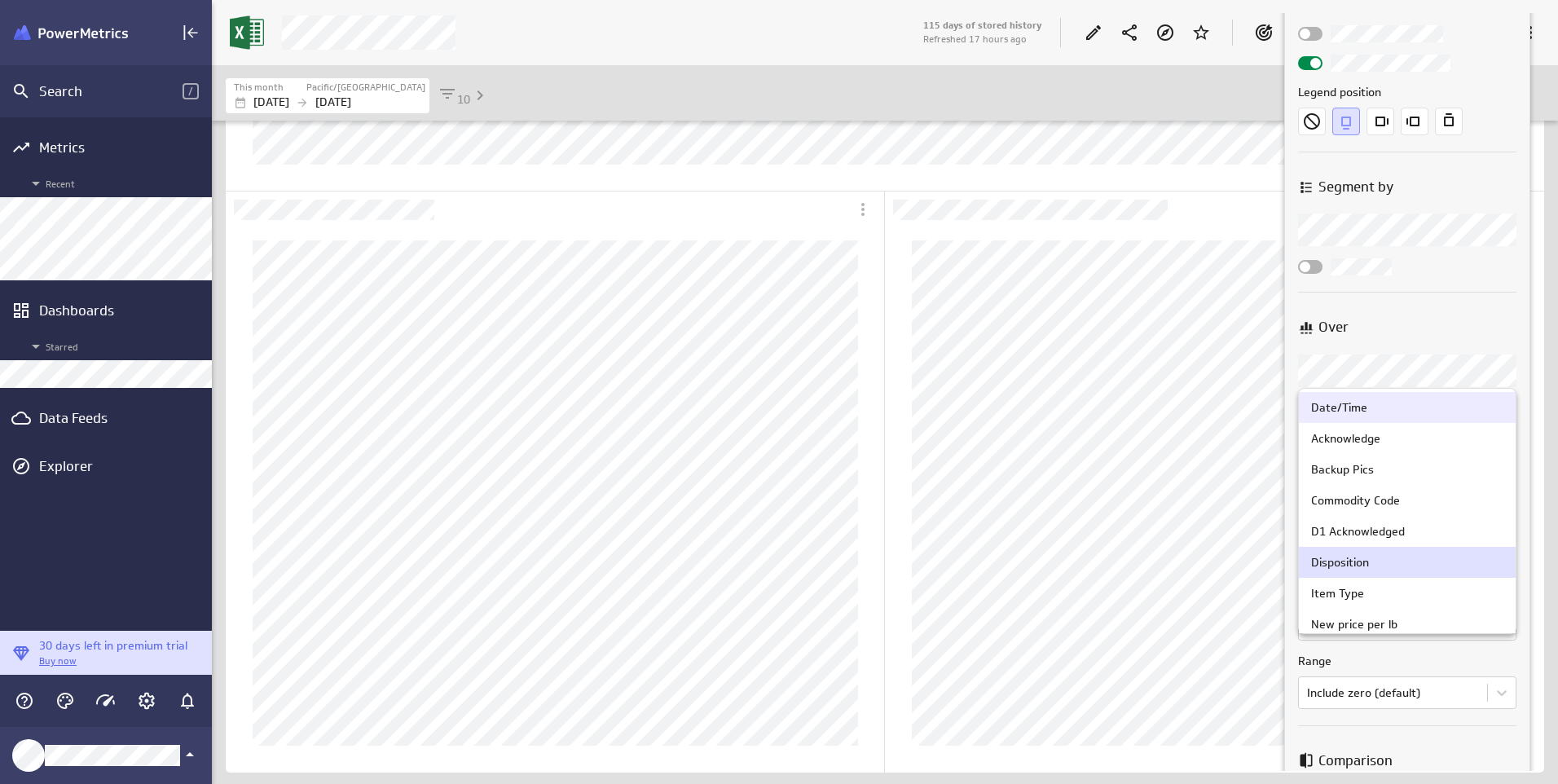
click at [1336, 409] on div "Date/Time" at bounding box center [1339, 407] width 56 height 15
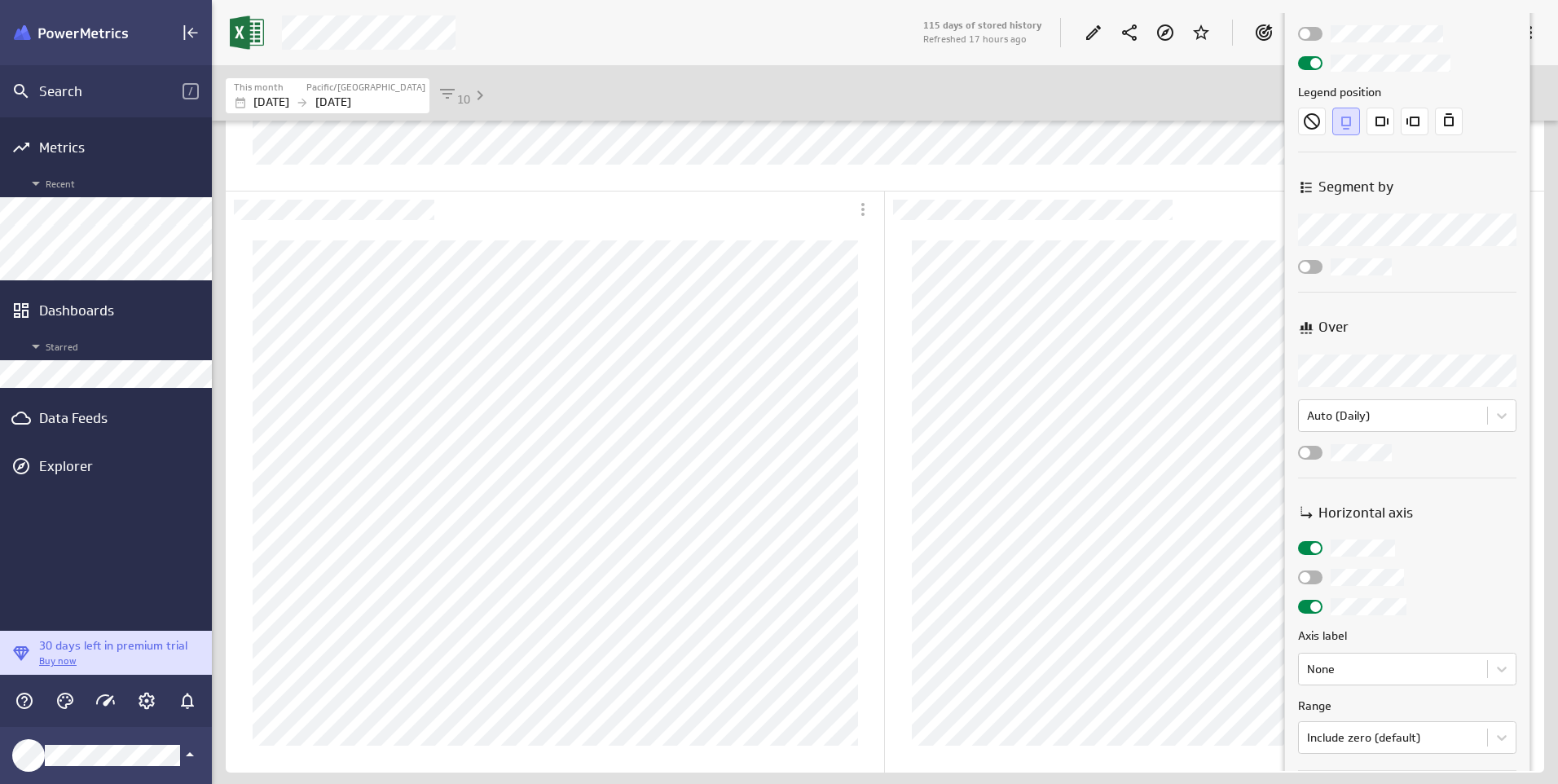
click at [1337, 376] on body "Search / Metrics Recent Dashboards Starred Data Feeds Explorer 30 days left in …" at bounding box center [779, 392] width 1558 height 784
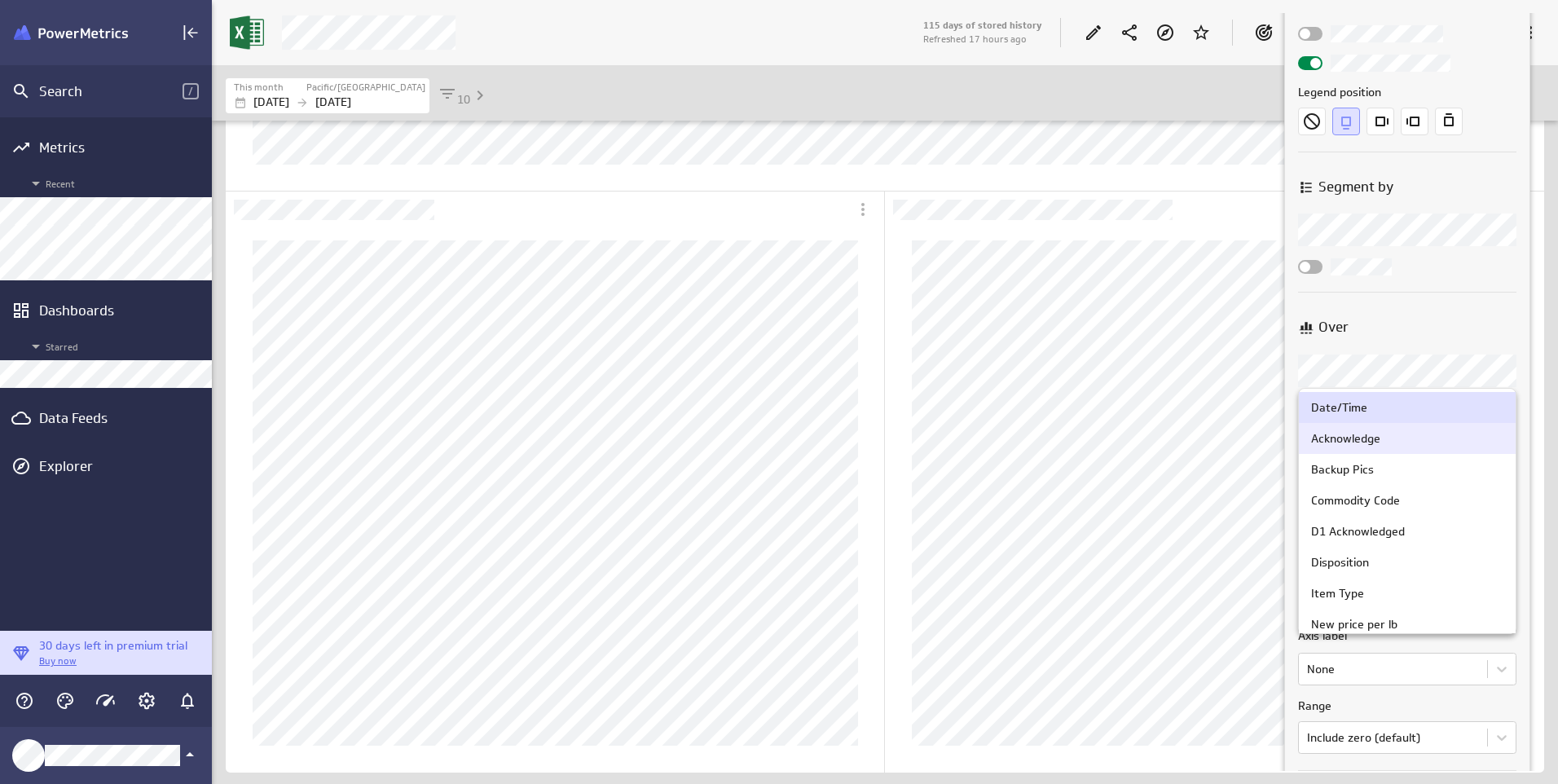
click at [1345, 445] on div "Acknowledge" at bounding box center [1407, 439] width 217 height 31
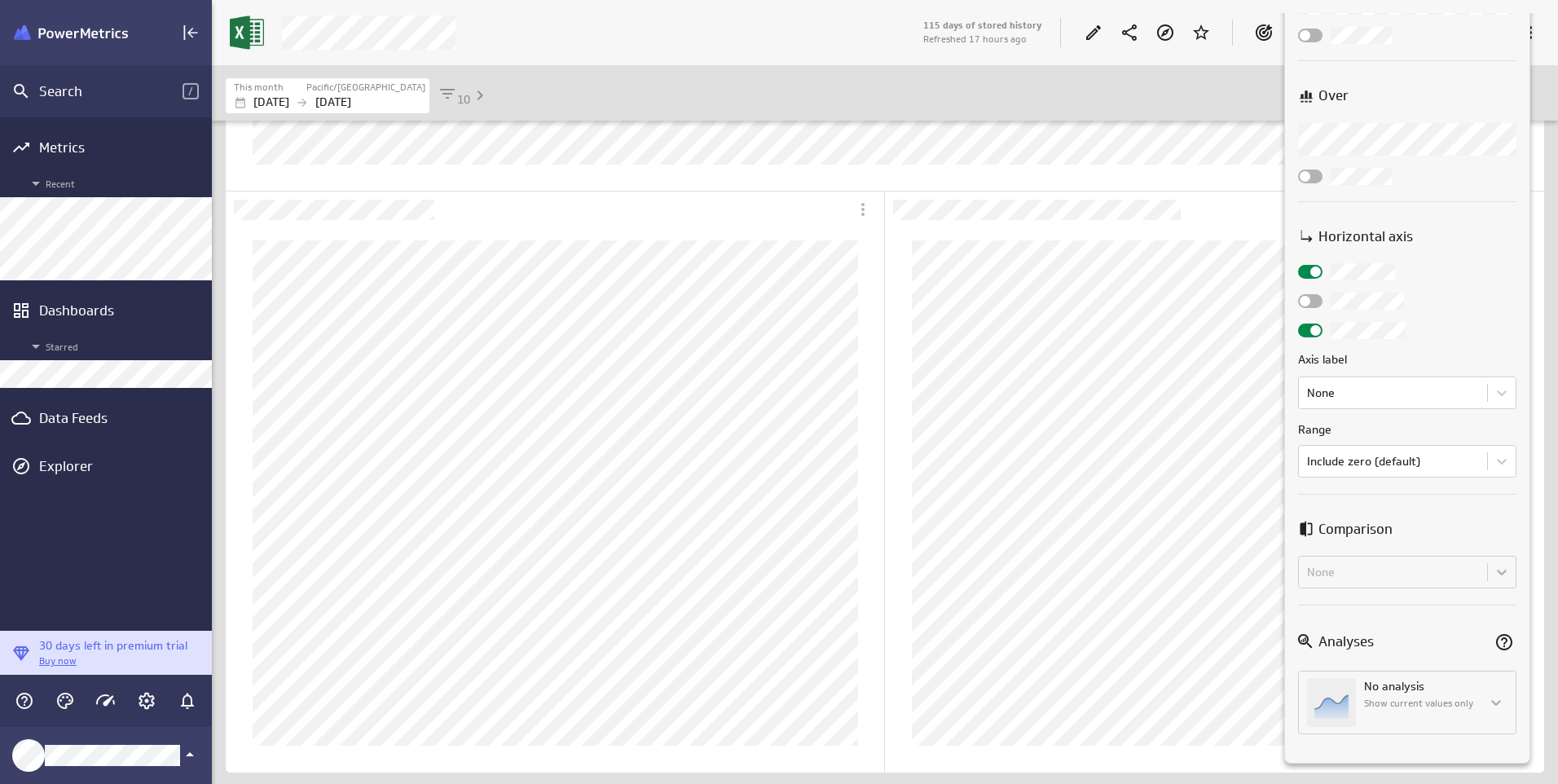
scroll to position [395, 0]
click at [1419, 401] on body "Search / Metrics Recent Dashboards Starred Data Feeds Explorer 30 days left in …" at bounding box center [779, 392] width 1558 height 784
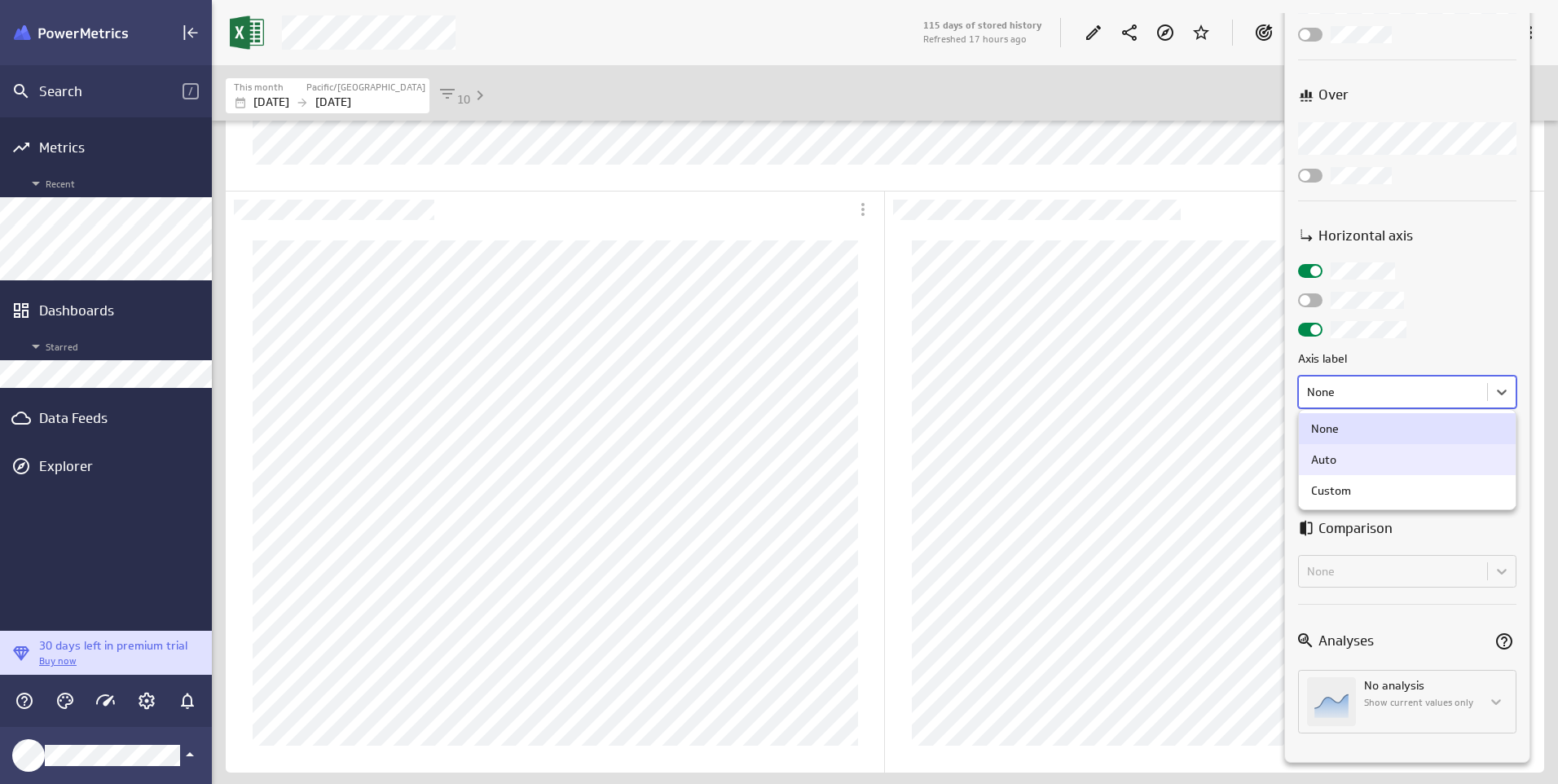
click at [1323, 457] on div "Auto" at bounding box center [1324, 459] width 26 height 15
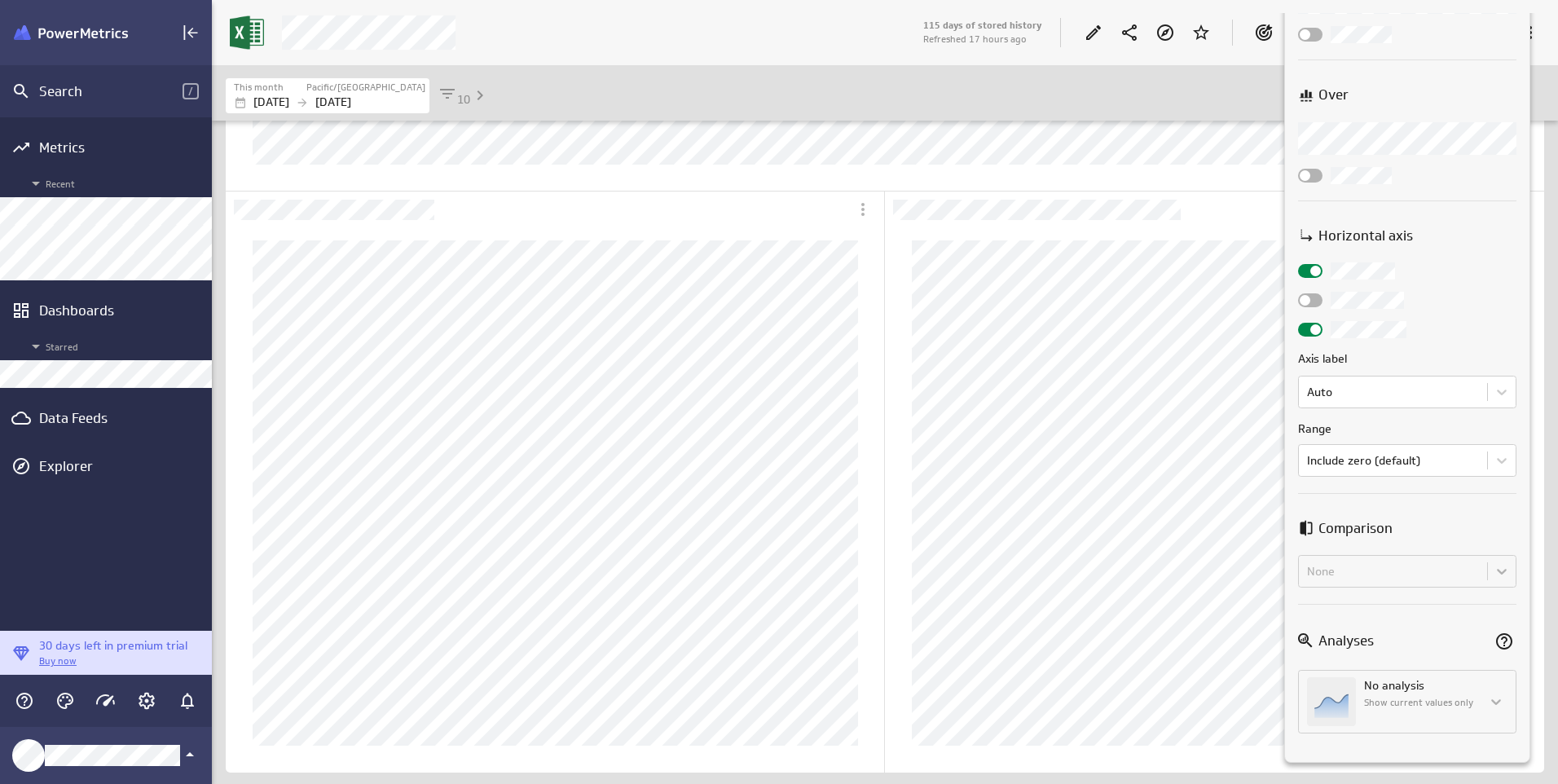
click at [1500, 698] on div "No analysis Show current values only" at bounding box center [1407, 701] width 218 height 64
click at [1364, 701] on div "No analysis Show current values only" at bounding box center [1407, 701] width 218 height 64
click at [1228, 568] on div at bounding box center [779, 392] width 1558 height 784
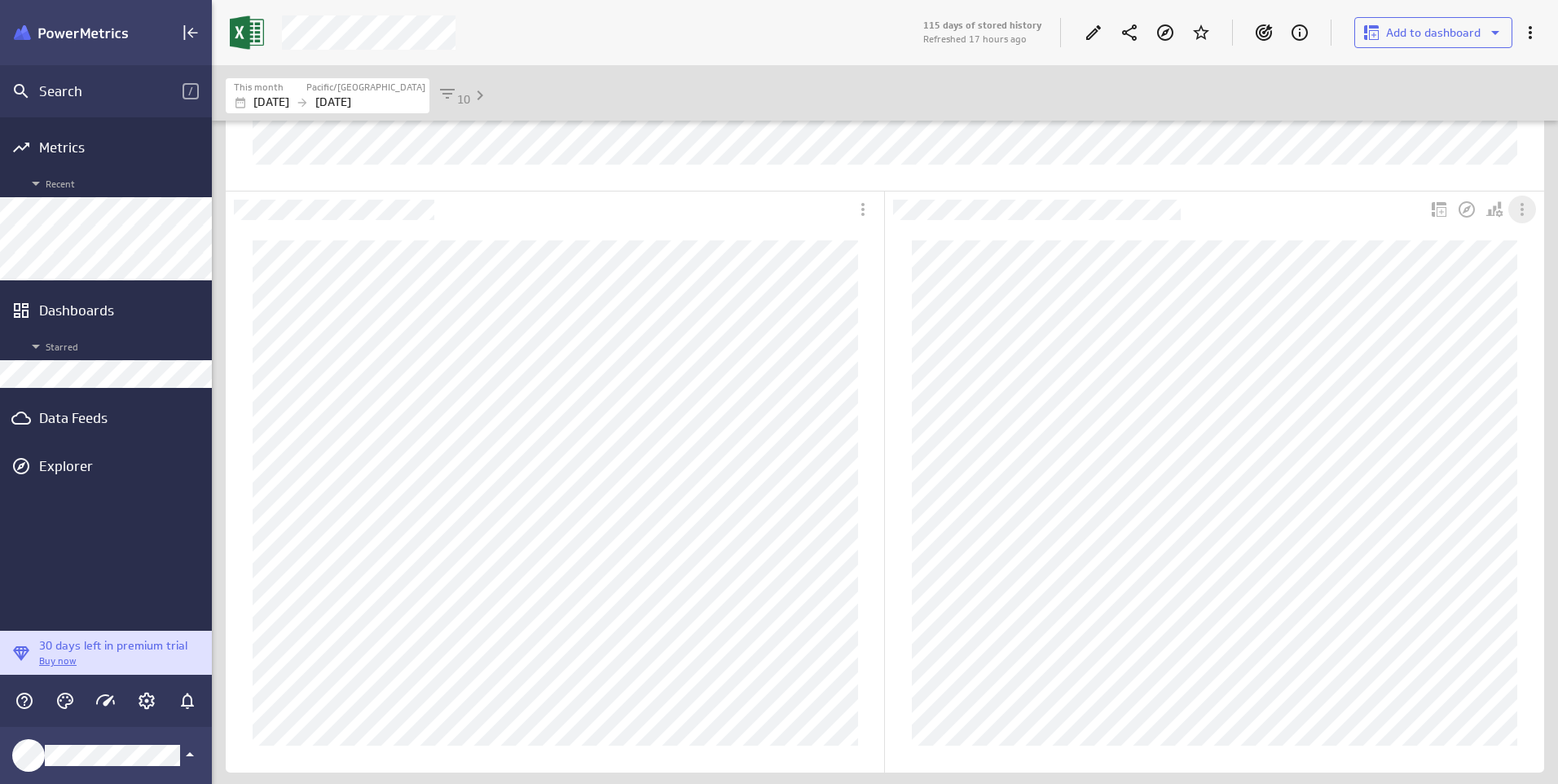
click at [1524, 207] on icon "More actions" at bounding box center [1523, 209] width 20 height 20
click at [1388, 158] on div at bounding box center [779, 392] width 1558 height 784
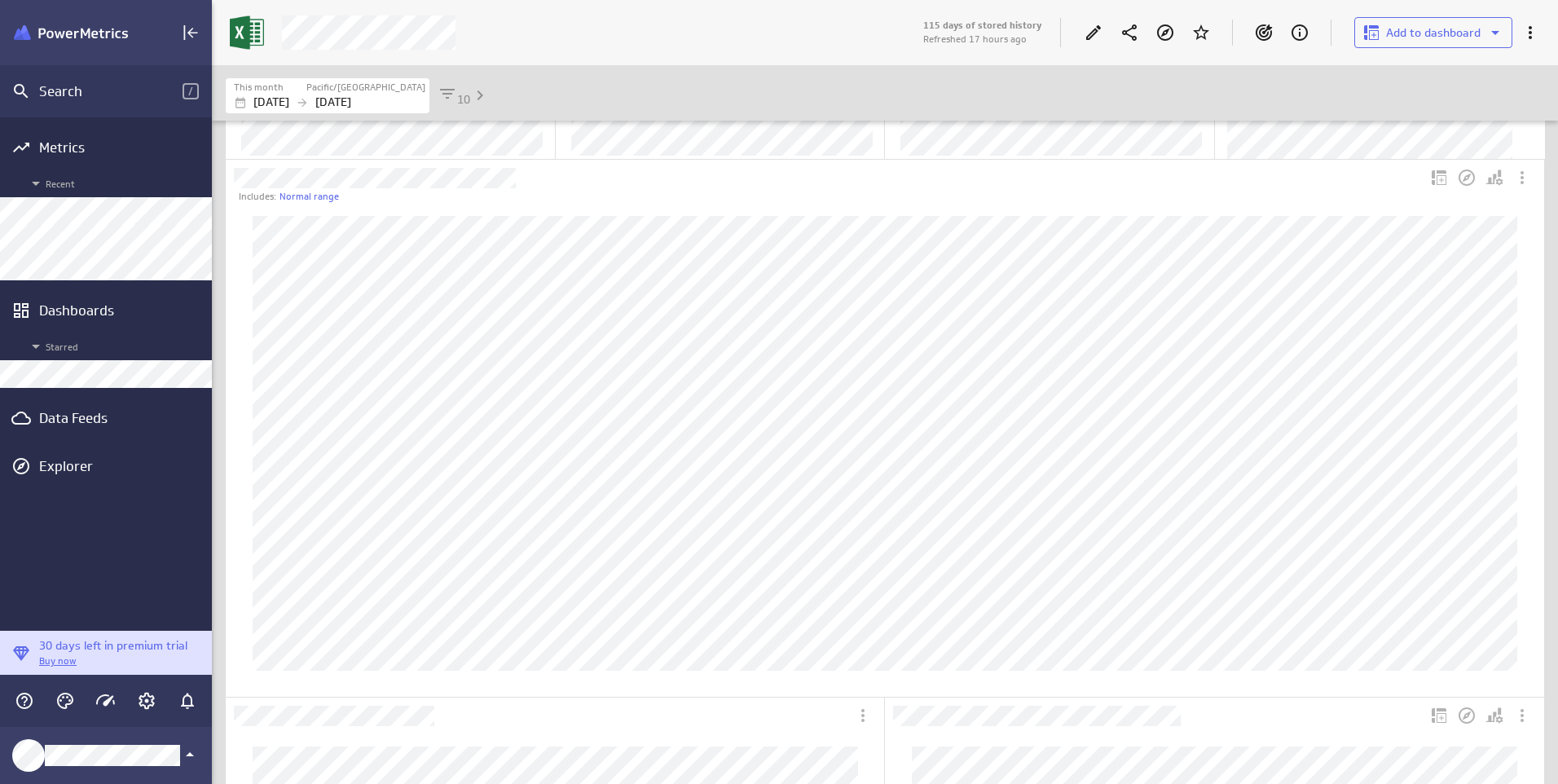
scroll to position [0, 0]
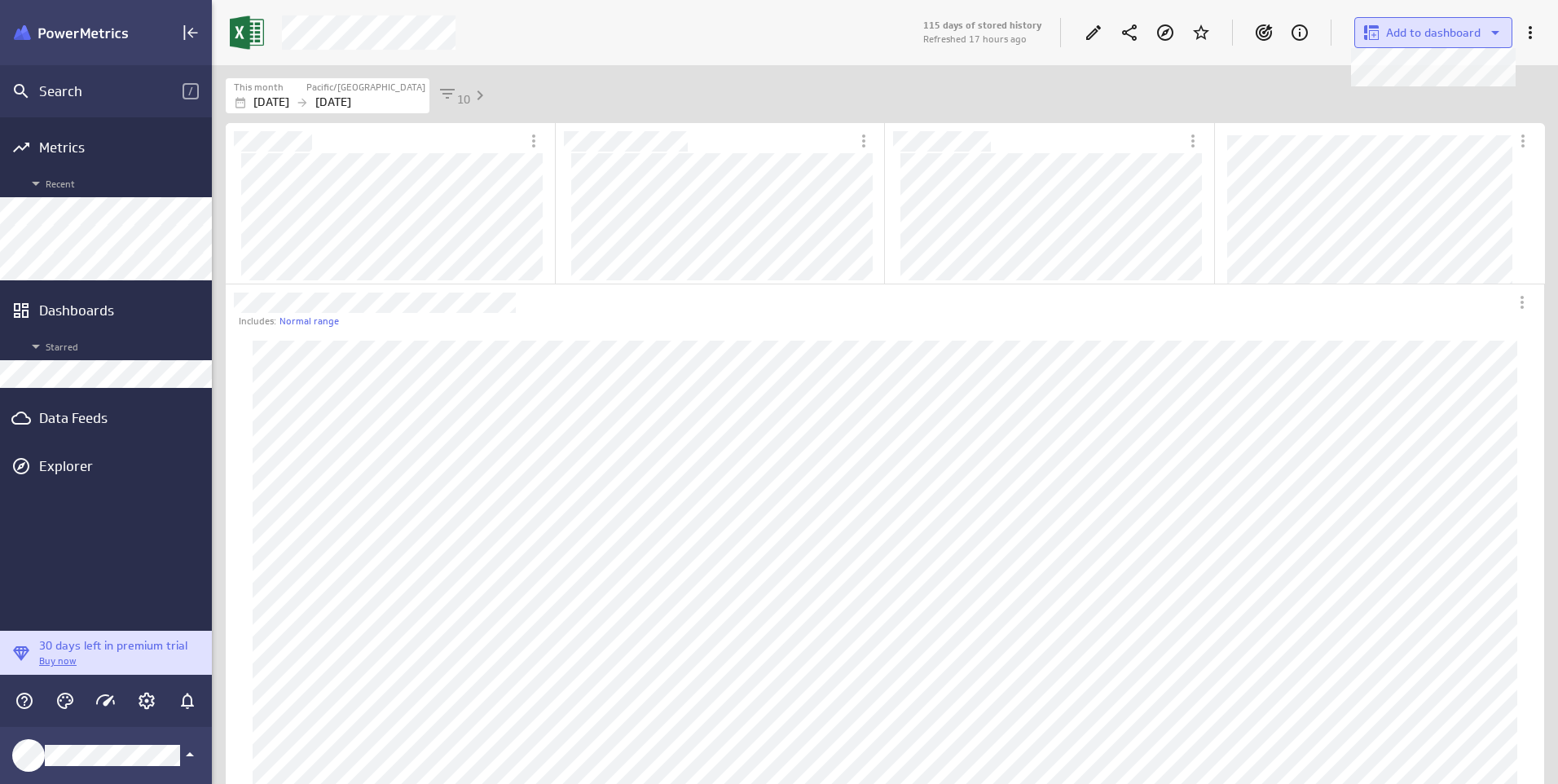
click at [1471, 35] on span "Add to dashboard" at bounding box center [1433, 32] width 94 height 15
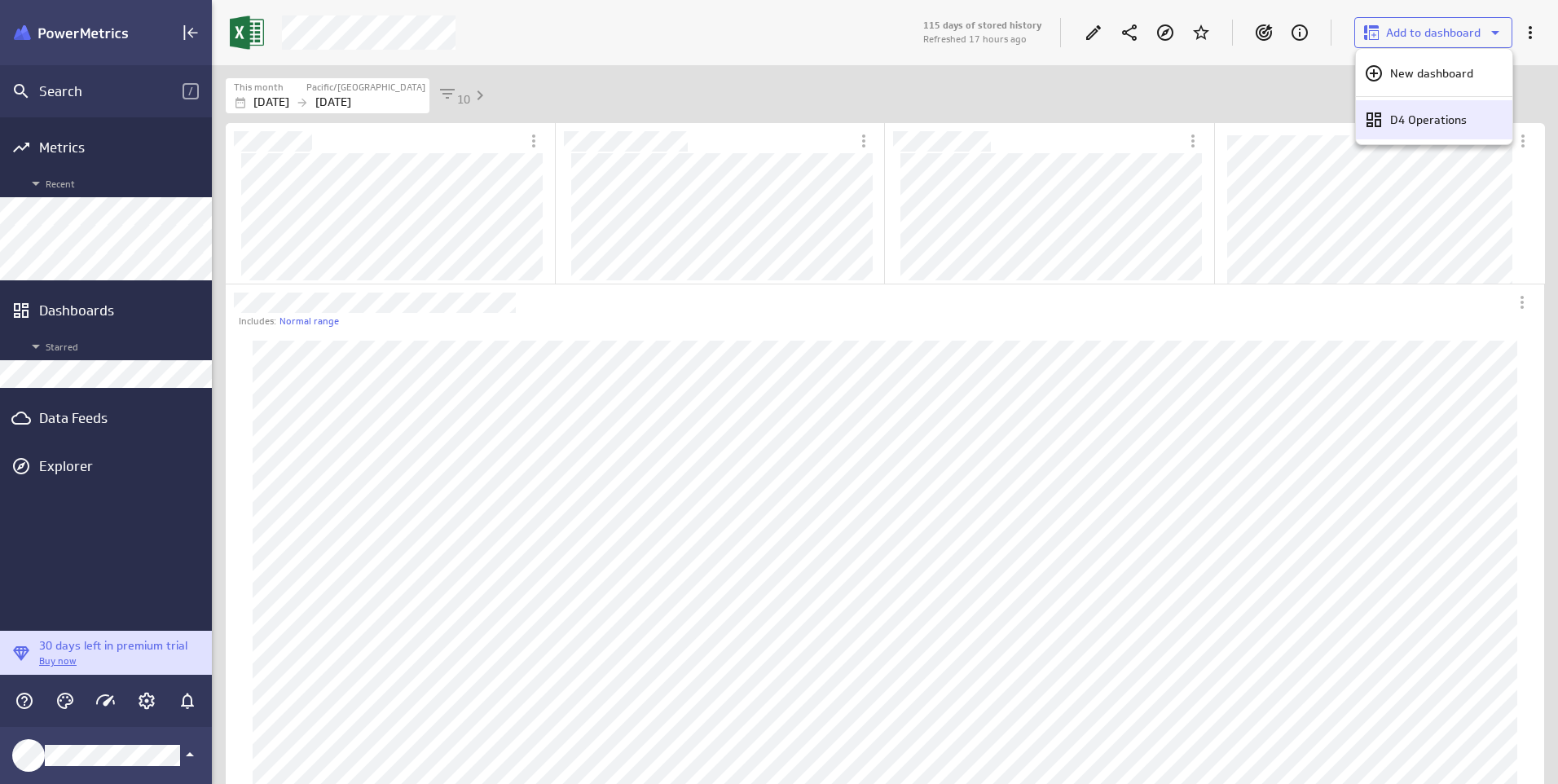
click at [1398, 121] on p "D4 Operations" at bounding box center [1428, 120] width 77 height 17
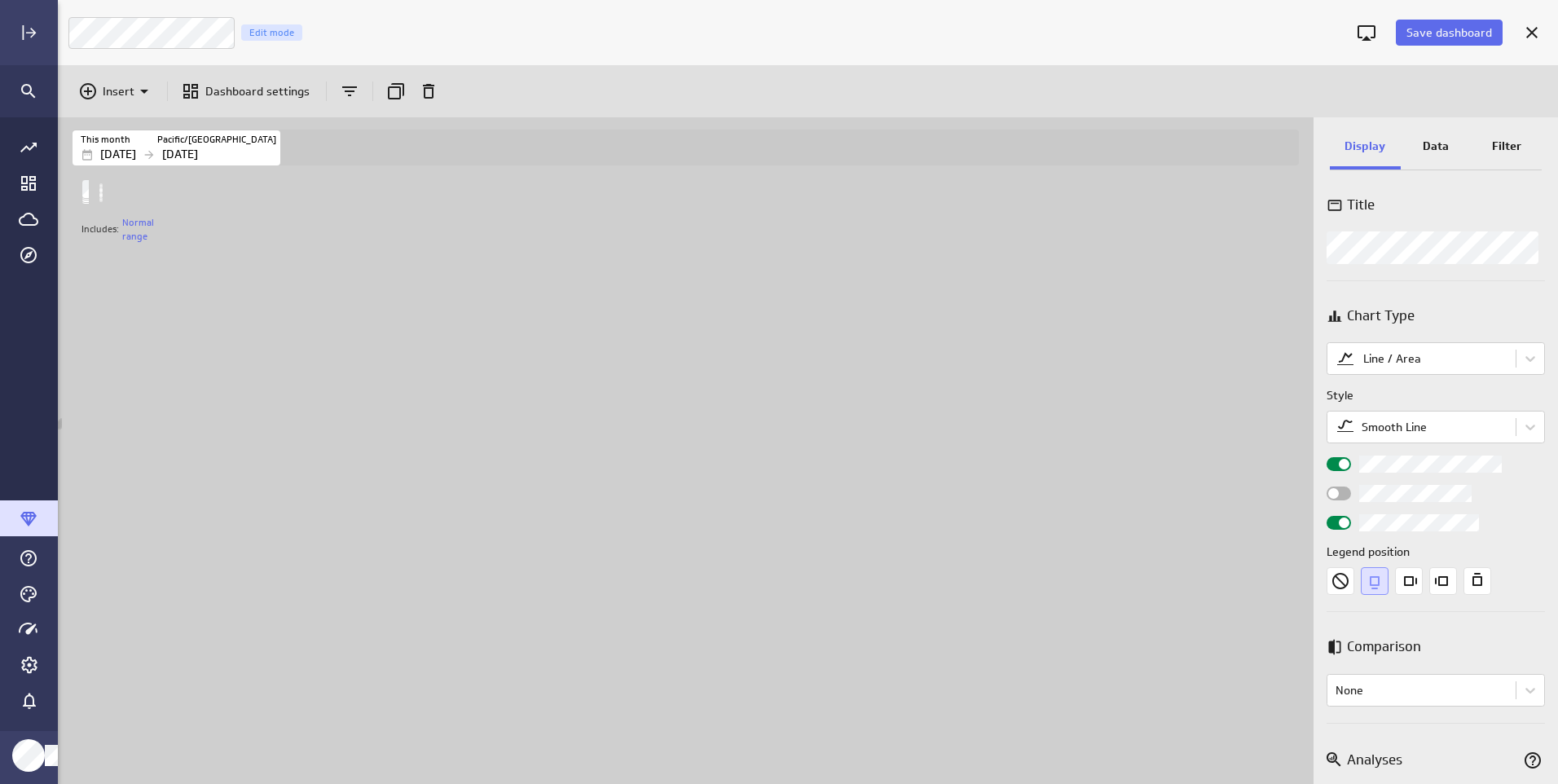
scroll to position [8, 8]
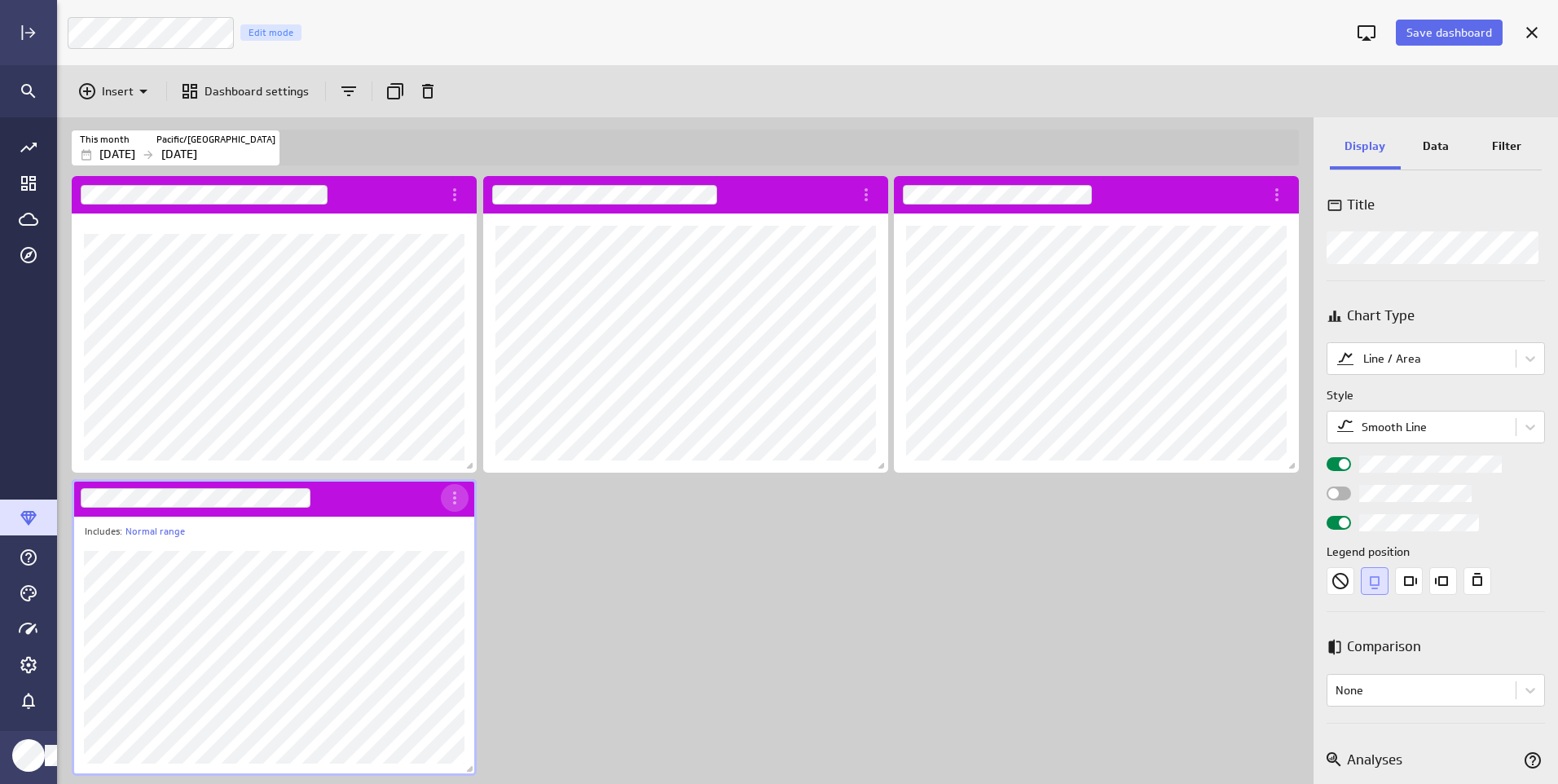
click at [452, 498] on icon "More actions" at bounding box center [455, 497] width 20 height 20
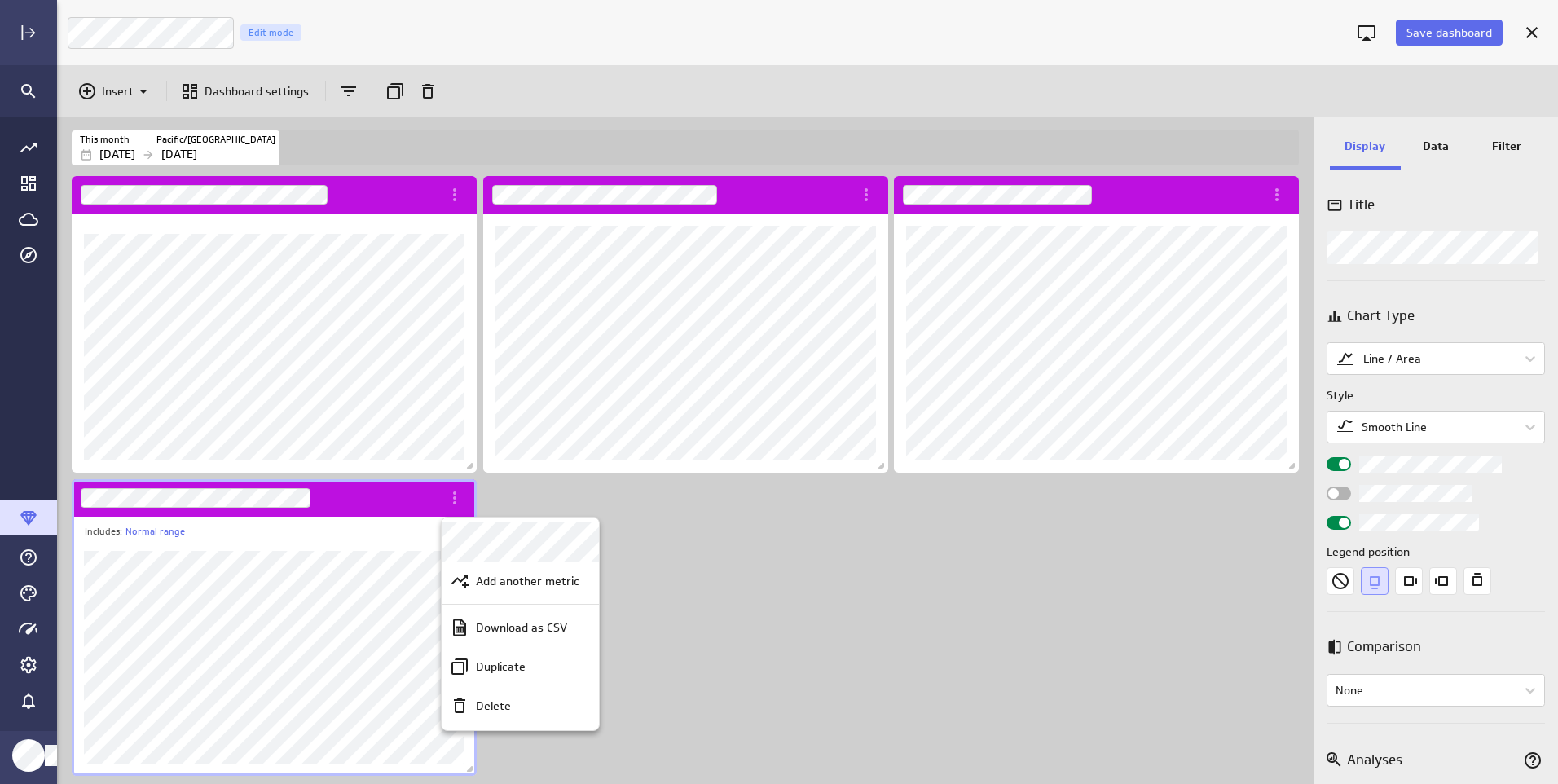
drag, startPoint x: 471, startPoint y: 703, endPoint x: 493, endPoint y: 690, distance: 25.6
click at [472, 703] on div "Delete" at bounding box center [527, 706] width 117 height 17
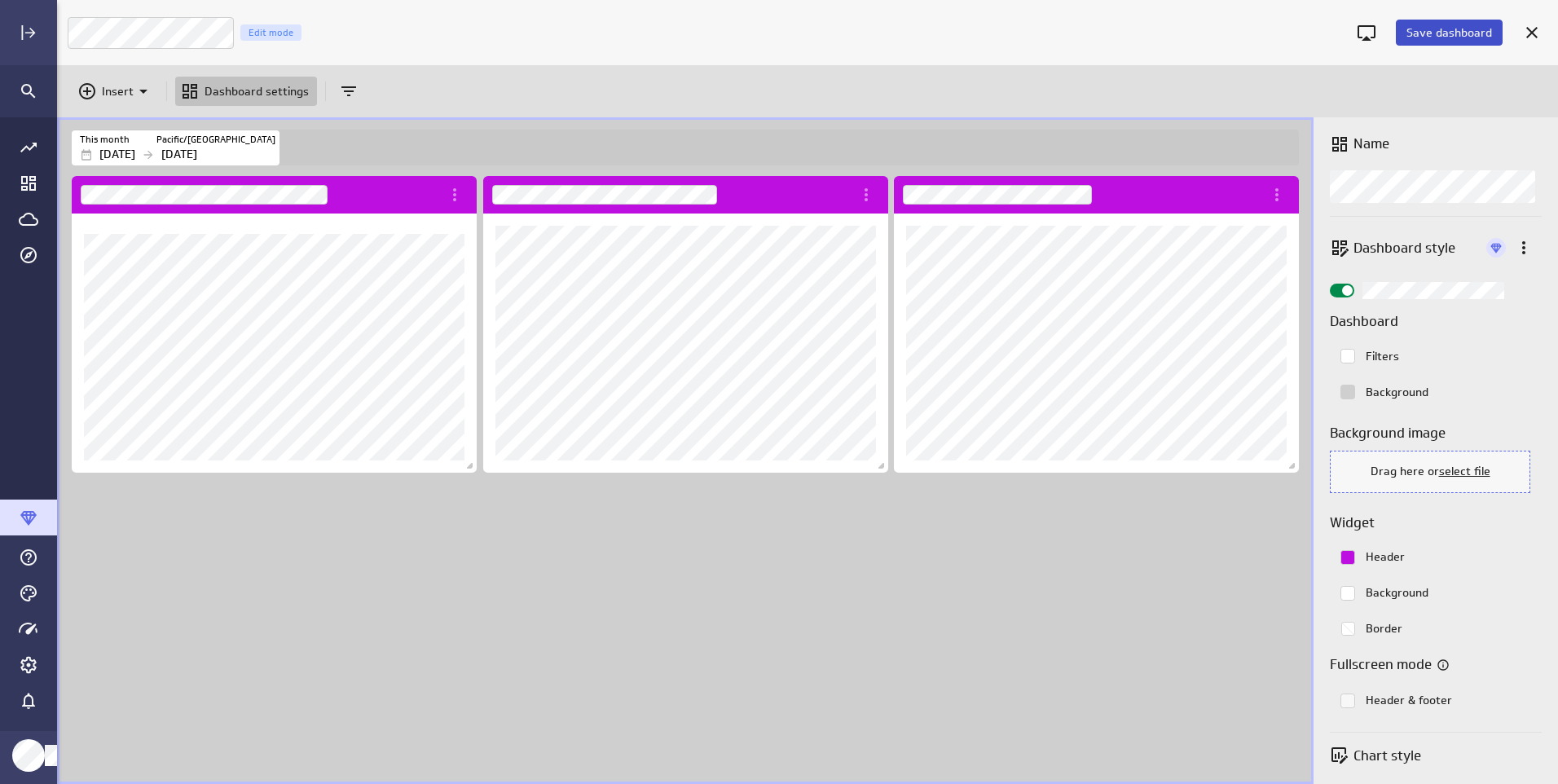
click at [1470, 27] on span "Save dashboard" at bounding box center [1449, 32] width 85 height 15
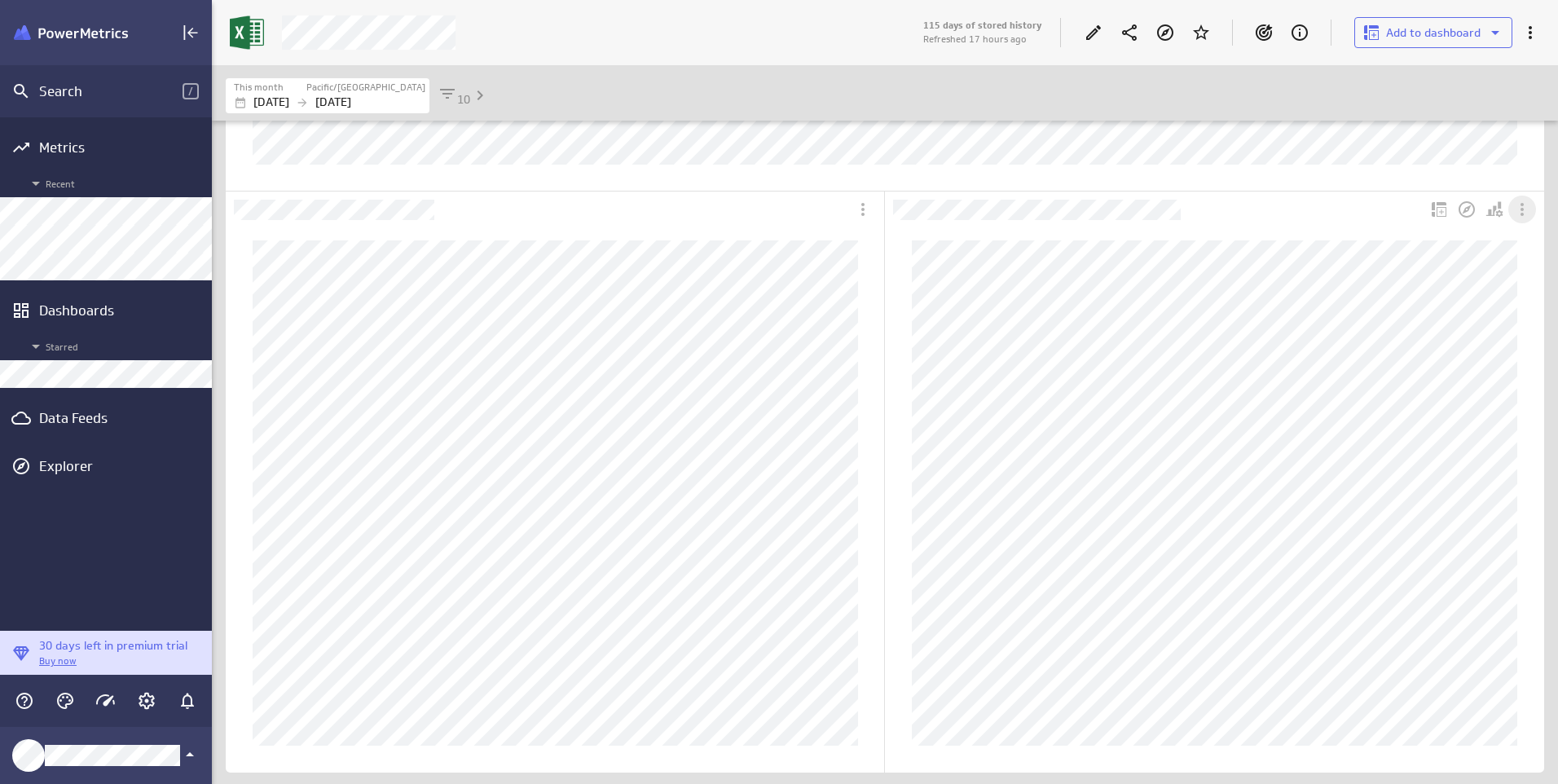
click at [1525, 213] on icon "More actions" at bounding box center [1523, 209] width 20 height 20
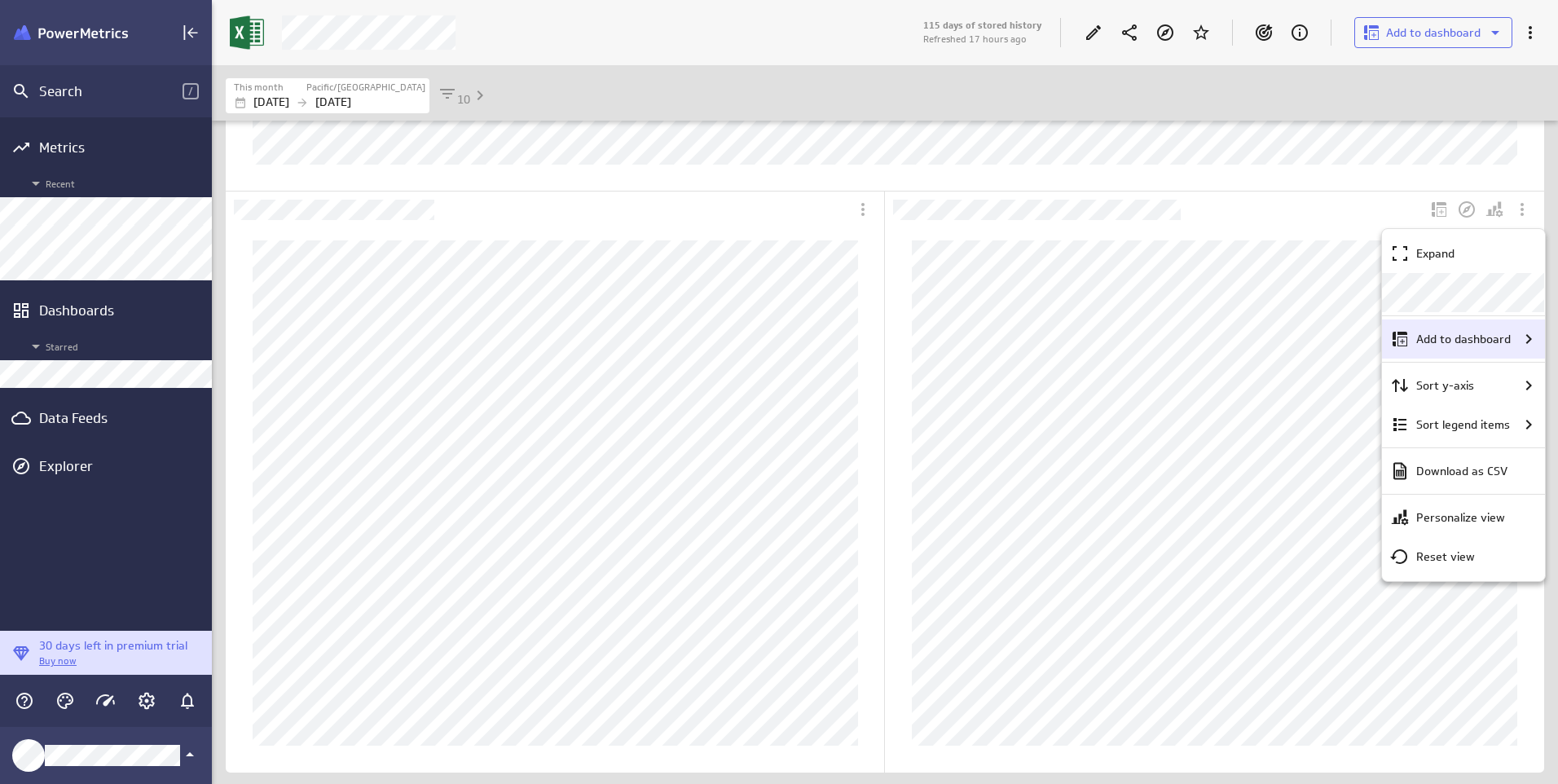
click at [1449, 342] on p "Add to dashboard" at bounding box center [1464, 339] width 94 height 17
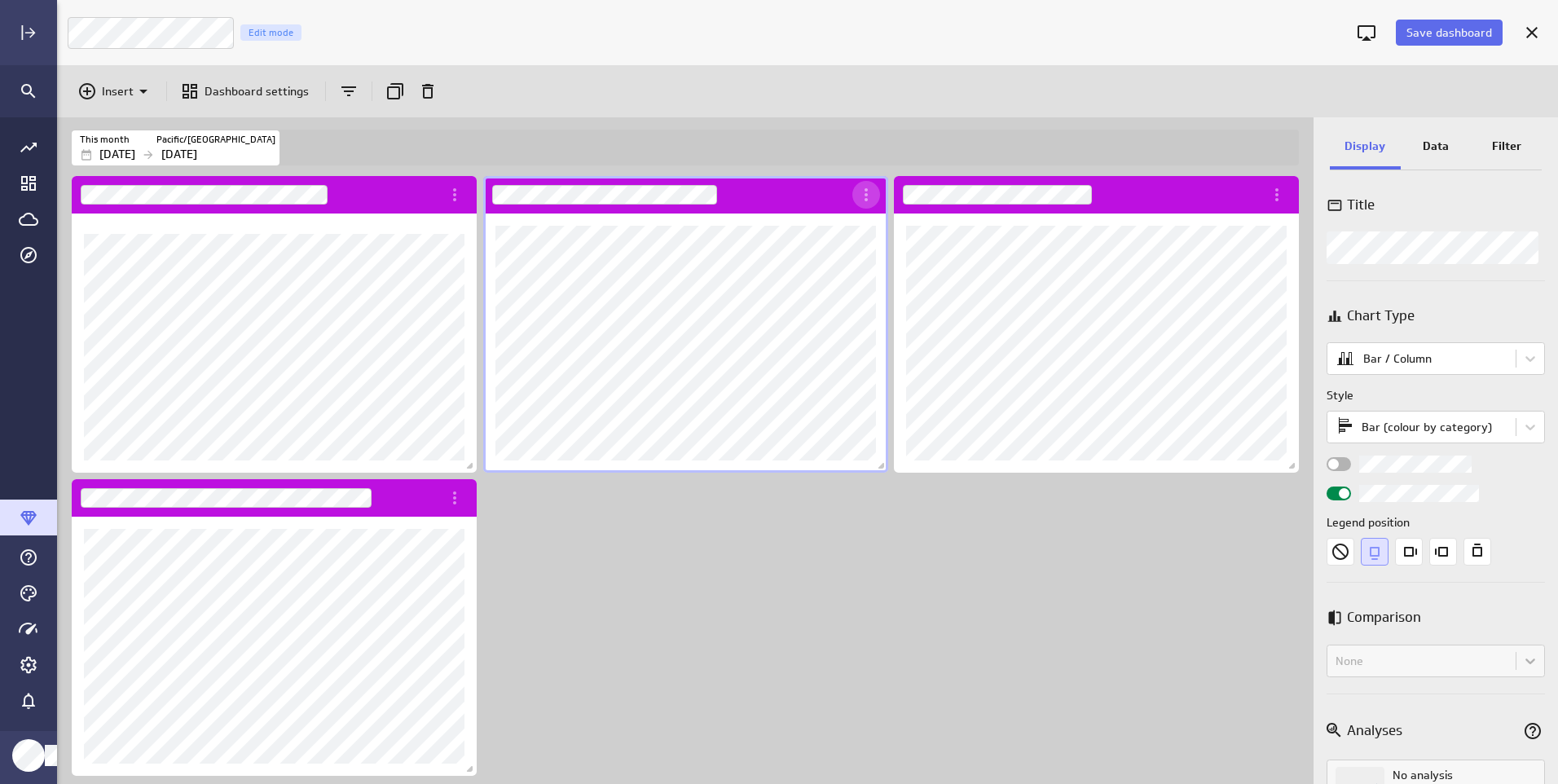
click at [871, 197] on icon "More actions" at bounding box center [866, 194] width 20 height 20
click at [904, 281] on p "Open" at bounding box center [901, 279] width 27 height 17
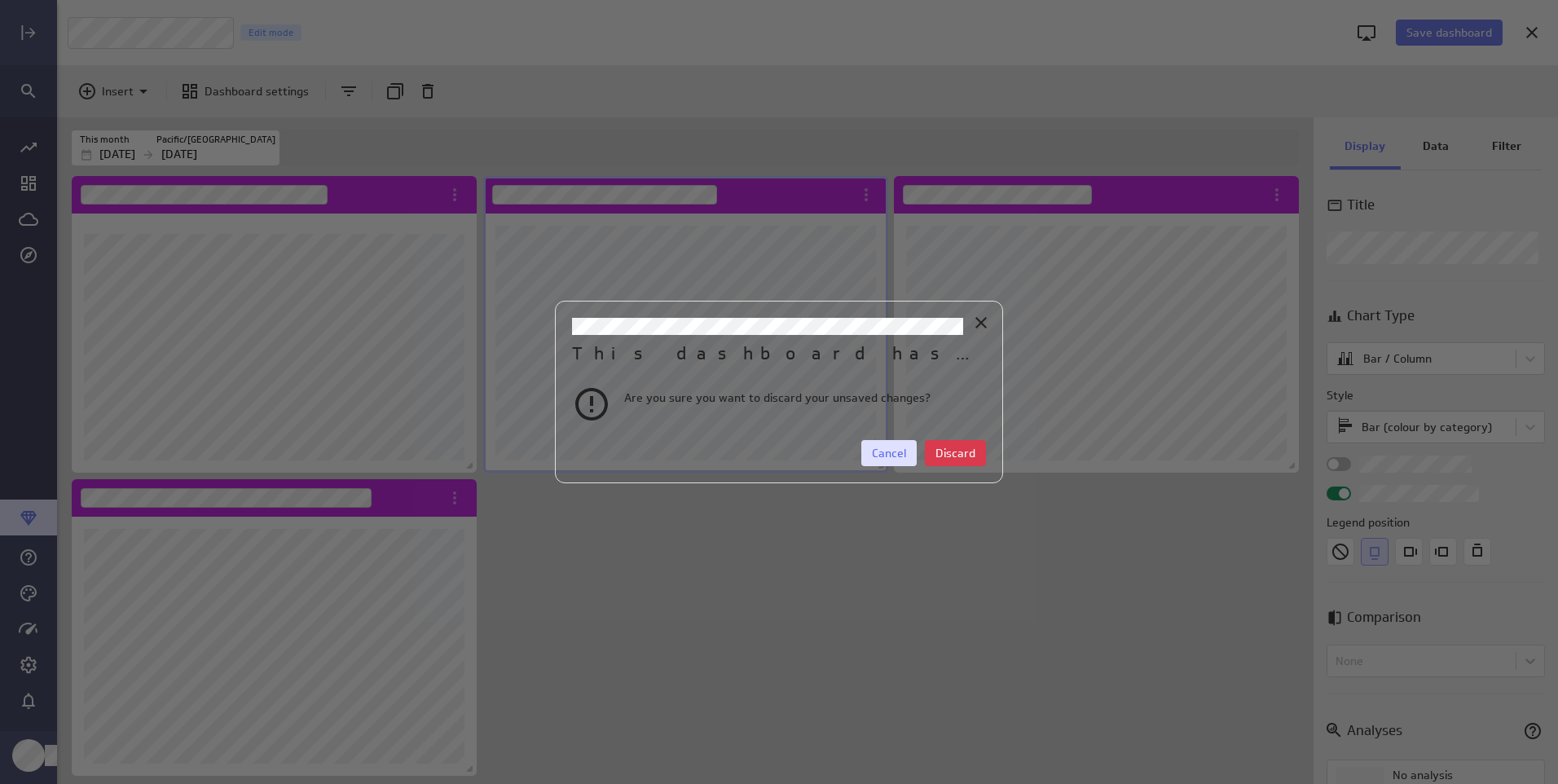
click at [873, 453] on button "Cancel" at bounding box center [888, 452] width 55 height 26
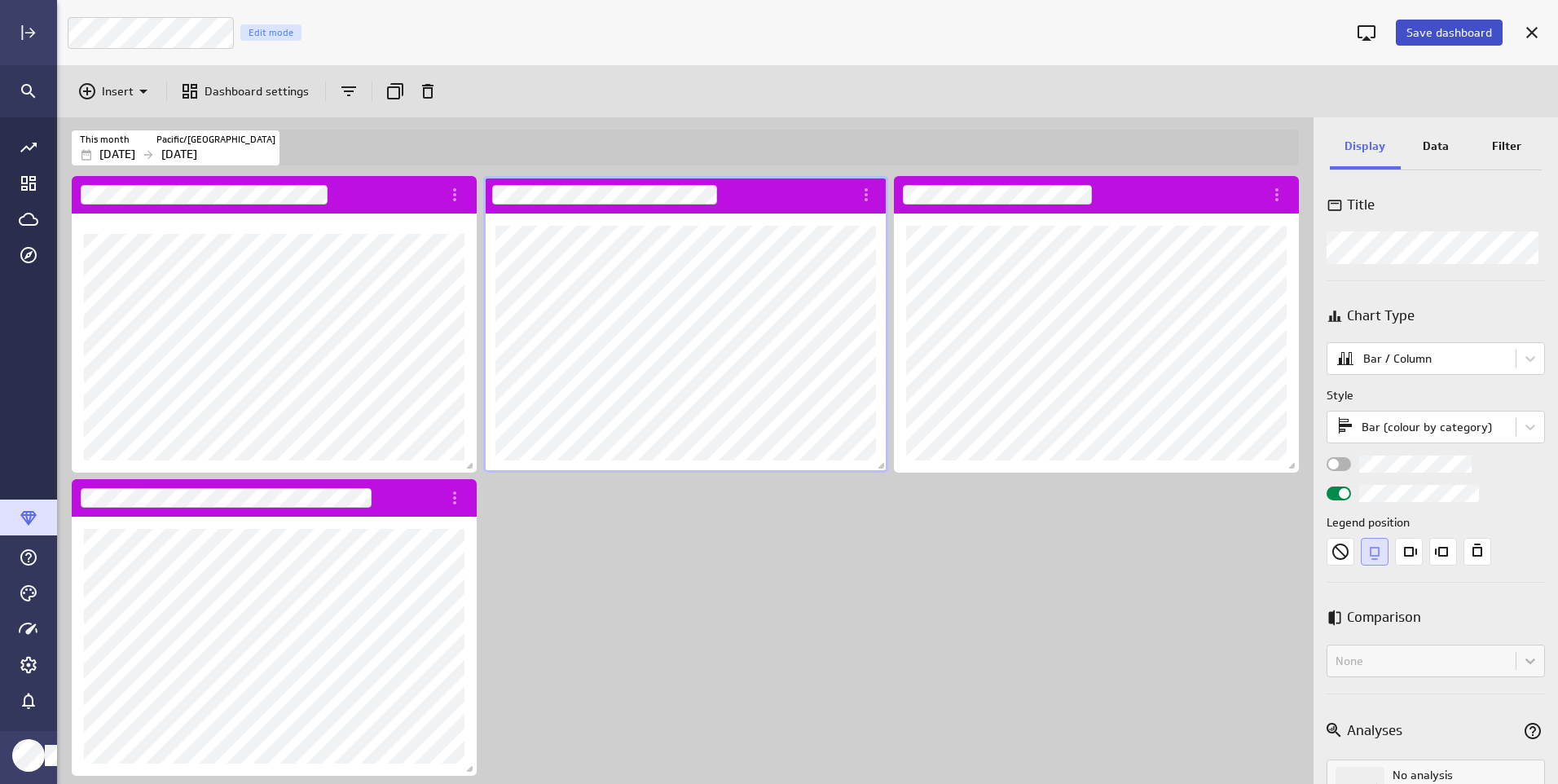
click at [1459, 26] on span "Save dashboard" at bounding box center [1449, 32] width 85 height 15
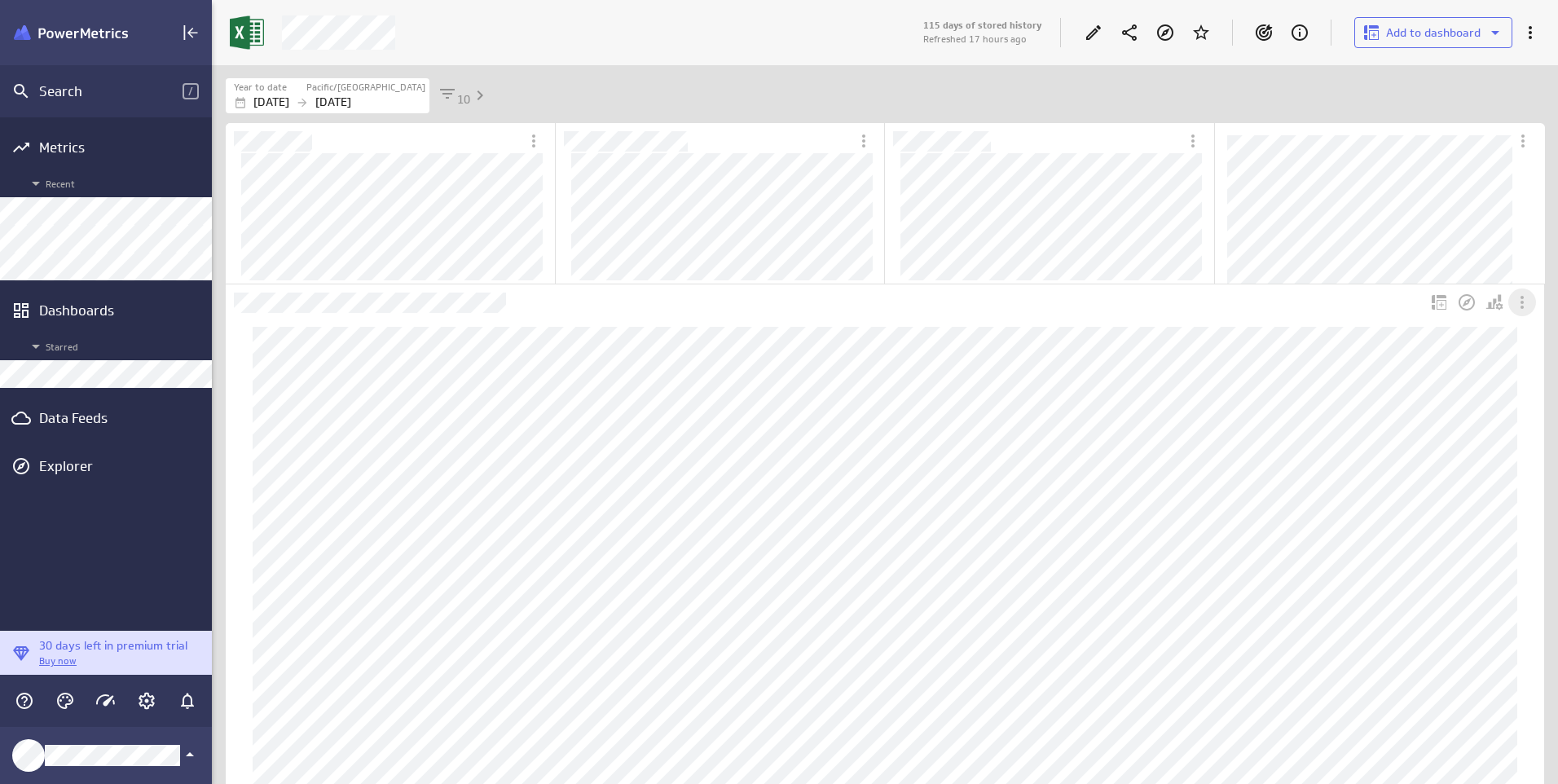
click at [1520, 306] on icon "More actions" at bounding box center [1523, 302] width 20 height 20
click at [1257, 319] on div at bounding box center [779, 392] width 1558 height 784
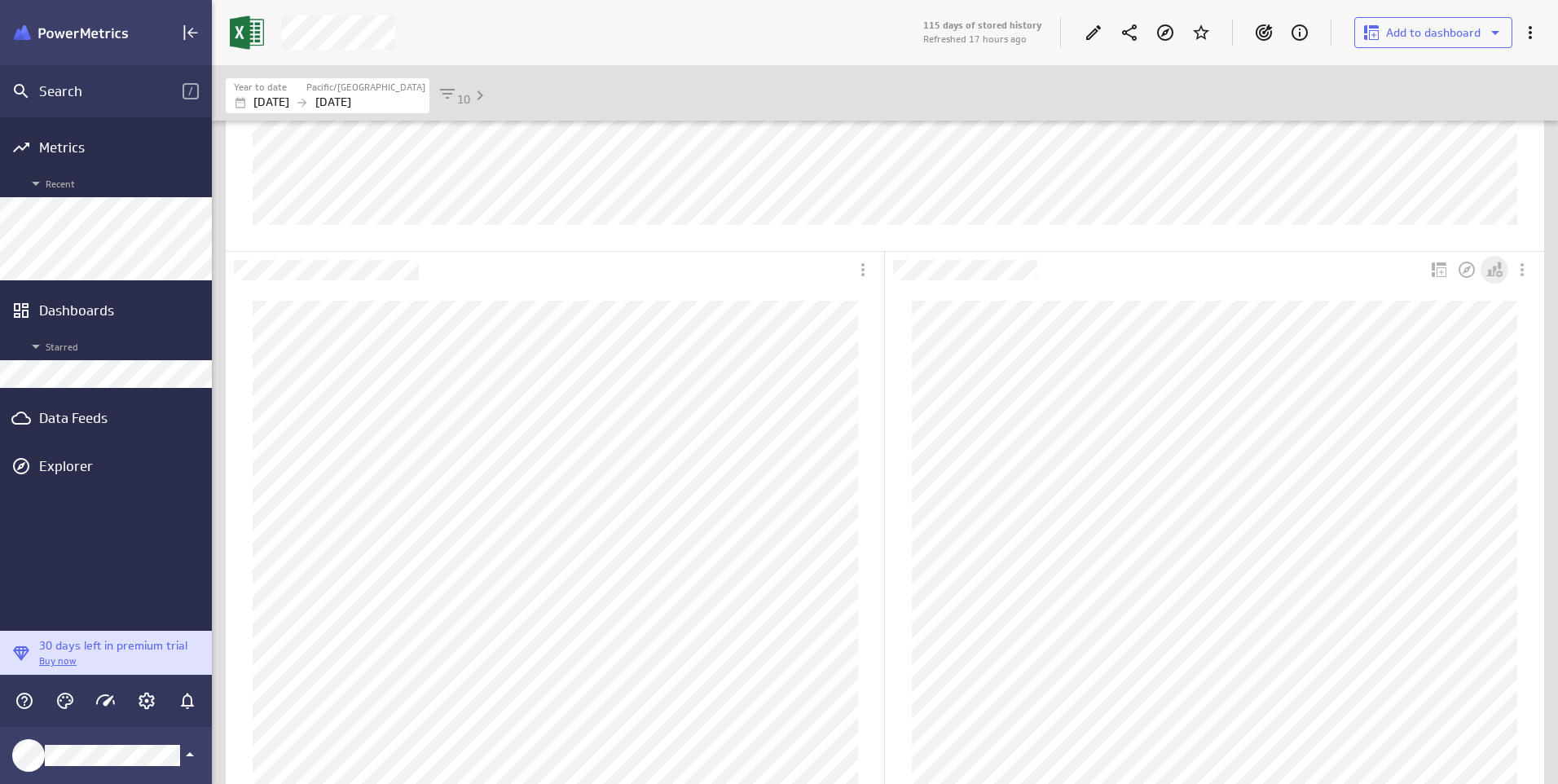
click at [1501, 277] on icon "Personalize view" at bounding box center [1494, 270] width 20 height 20
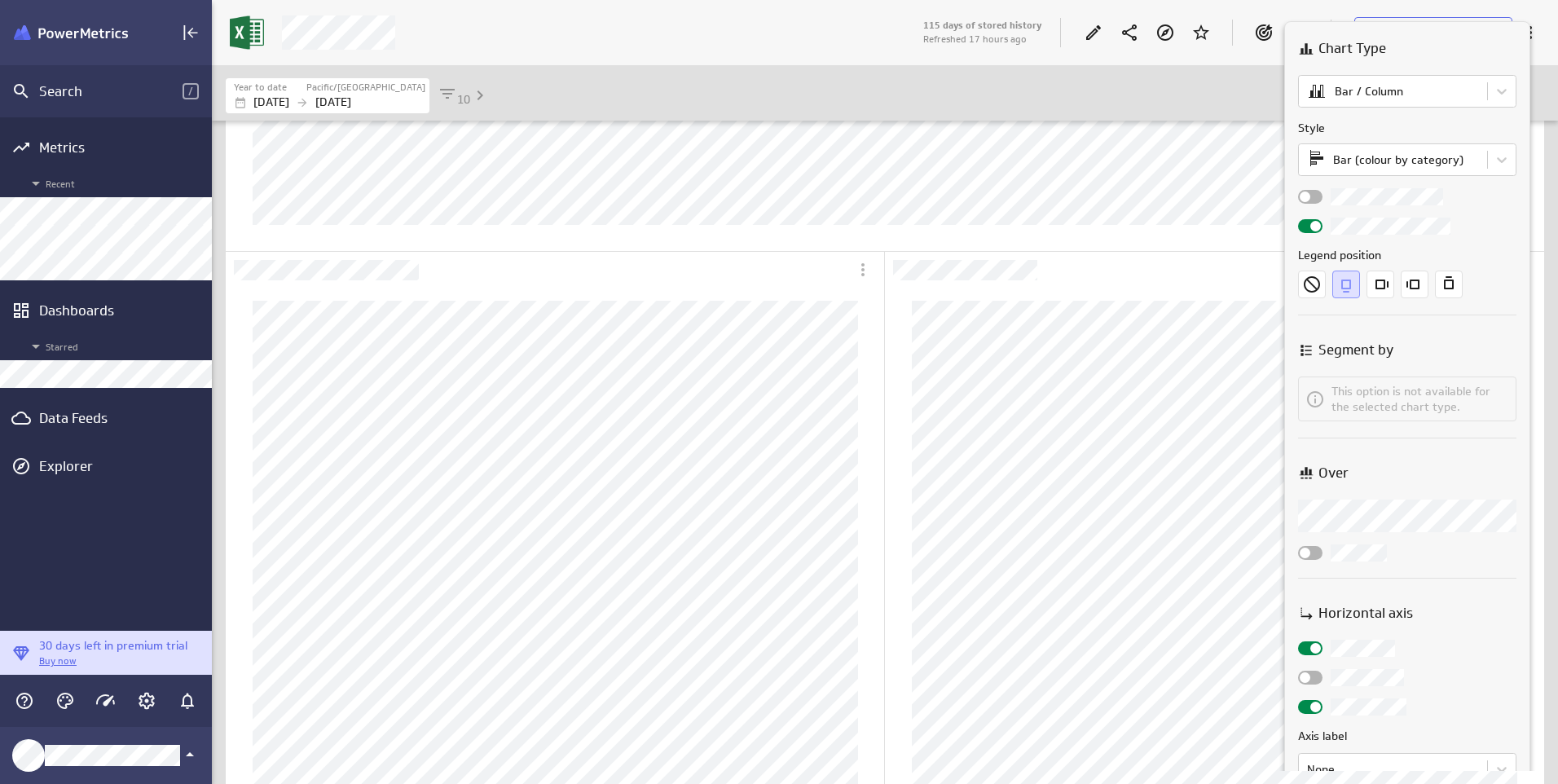
click at [1308, 194] on span at bounding box center [1305, 196] width 11 height 11
click at [0, 0] on input "checkbox" at bounding box center [0, 0] width 0 height 0
click at [1220, 302] on div at bounding box center [779, 392] width 1558 height 784
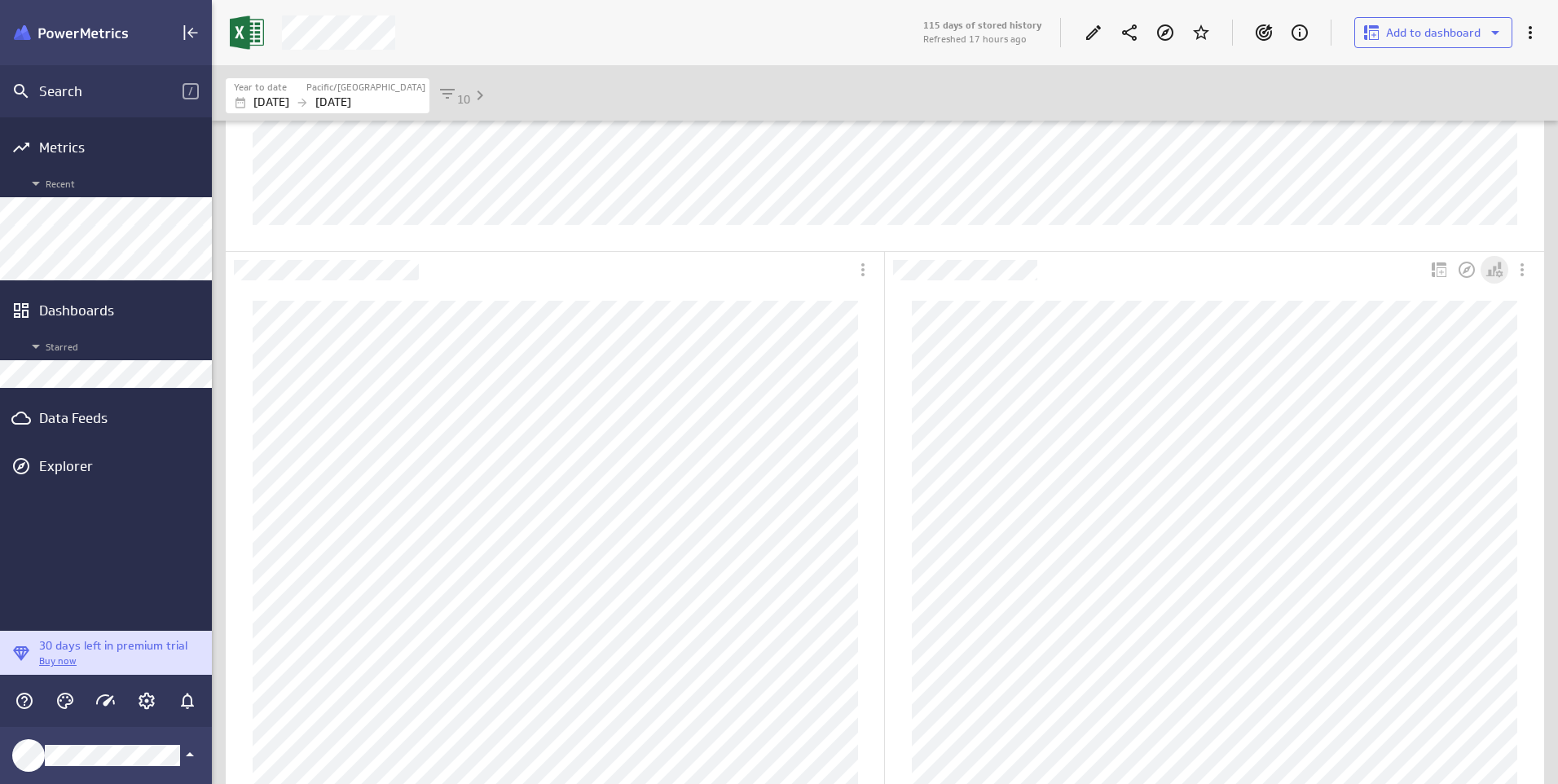
click at [1493, 270] on icon "Personalize view" at bounding box center [1494, 270] width 20 height 20
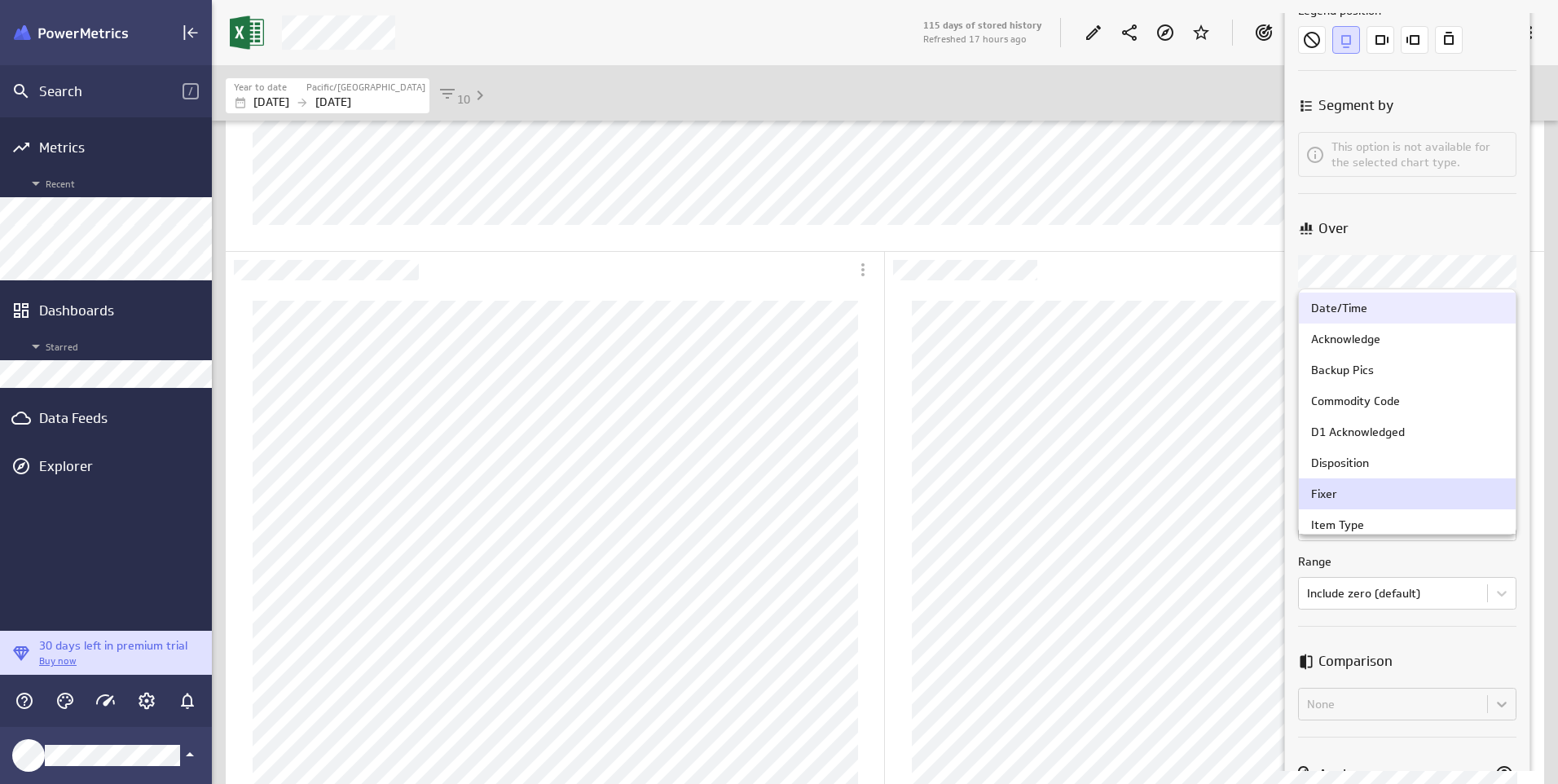
click at [1330, 277] on body "Search / Metrics Recent Dashboards Starred Data Feeds Explorer 30 days left in …" at bounding box center [779, 392] width 1558 height 784
click at [1340, 408] on div "Commodity Code" at bounding box center [1407, 401] width 217 height 31
click at [1373, 270] on body "Search / Metrics Recent Dashboards Starred Data Feeds Explorer 30 days left in …" at bounding box center [779, 392] width 1558 height 784
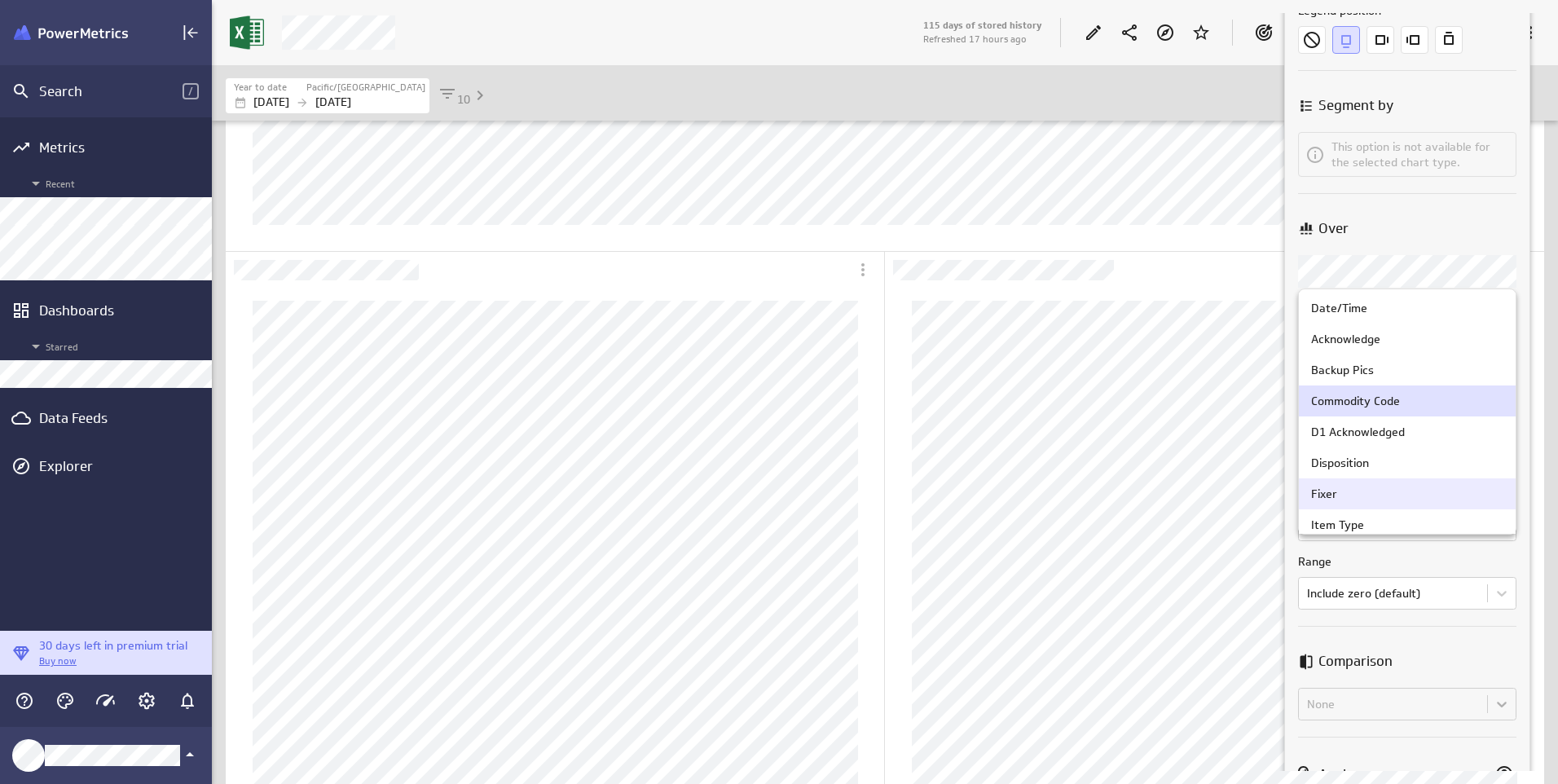
click at [1331, 494] on div "Fixer" at bounding box center [1324, 494] width 27 height 15
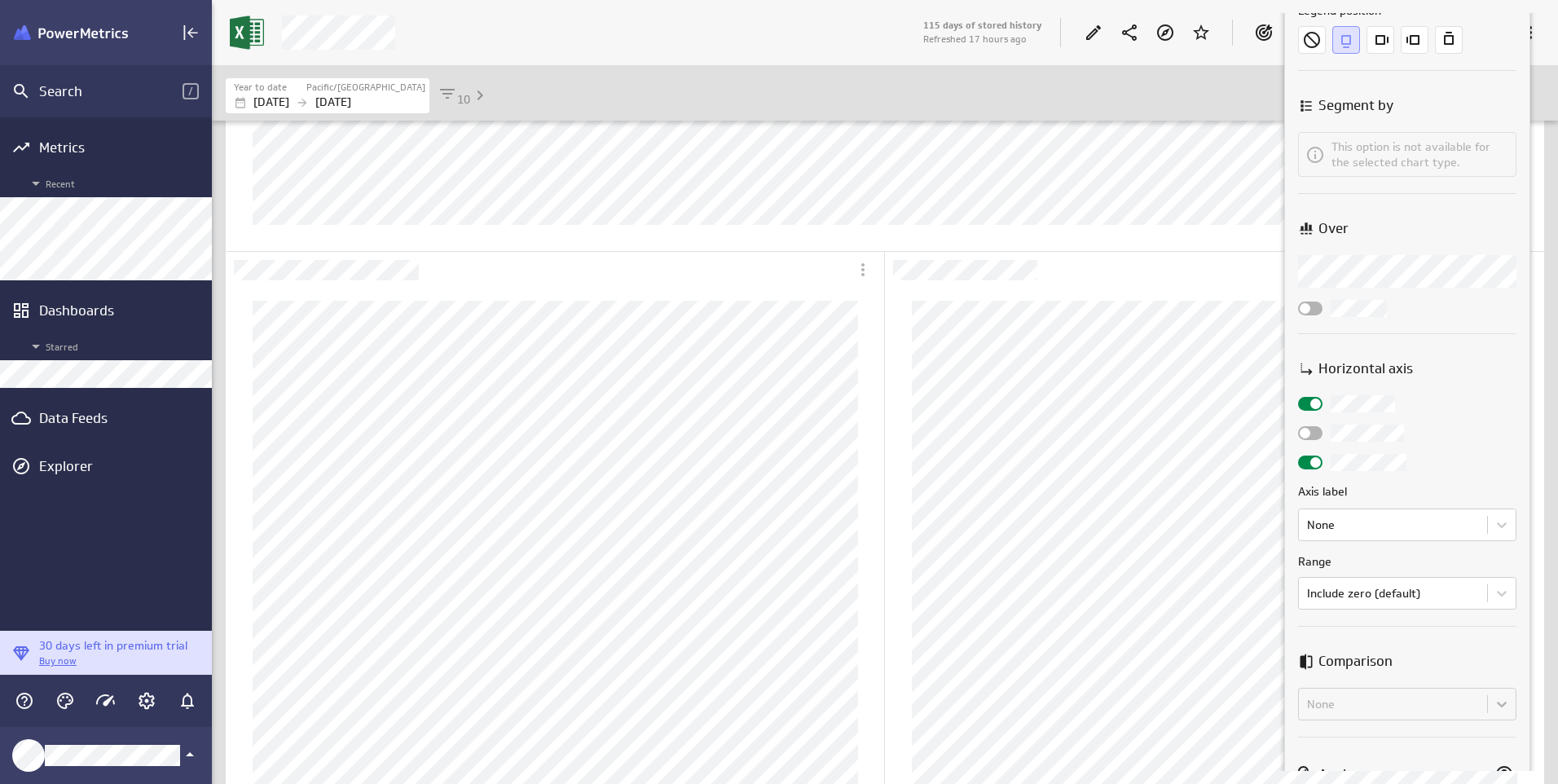
click at [1207, 287] on div at bounding box center [779, 392] width 1558 height 784
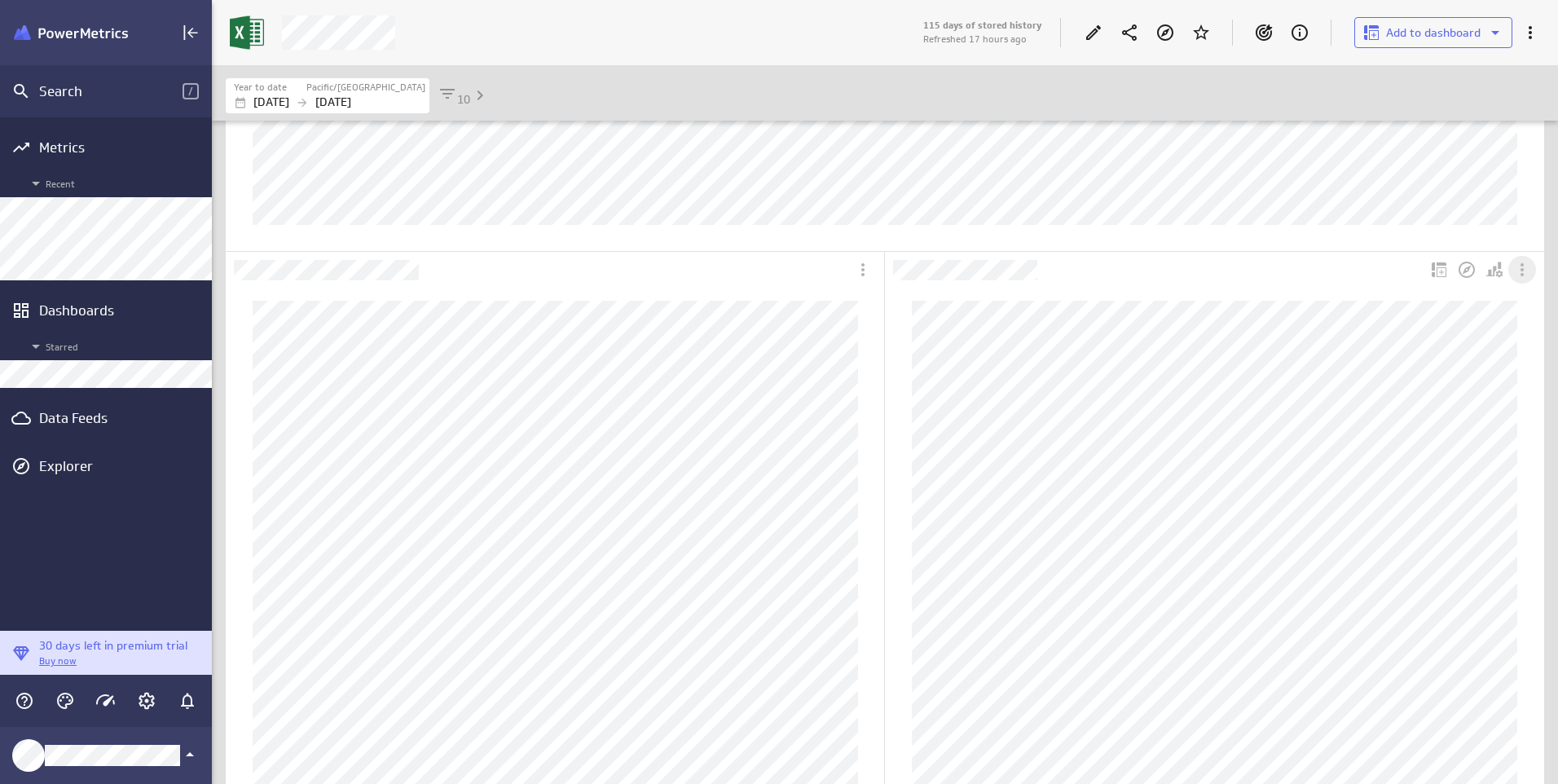
click at [1531, 272] on icon "More actions" at bounding box center [1523, 270] width 20 height 20
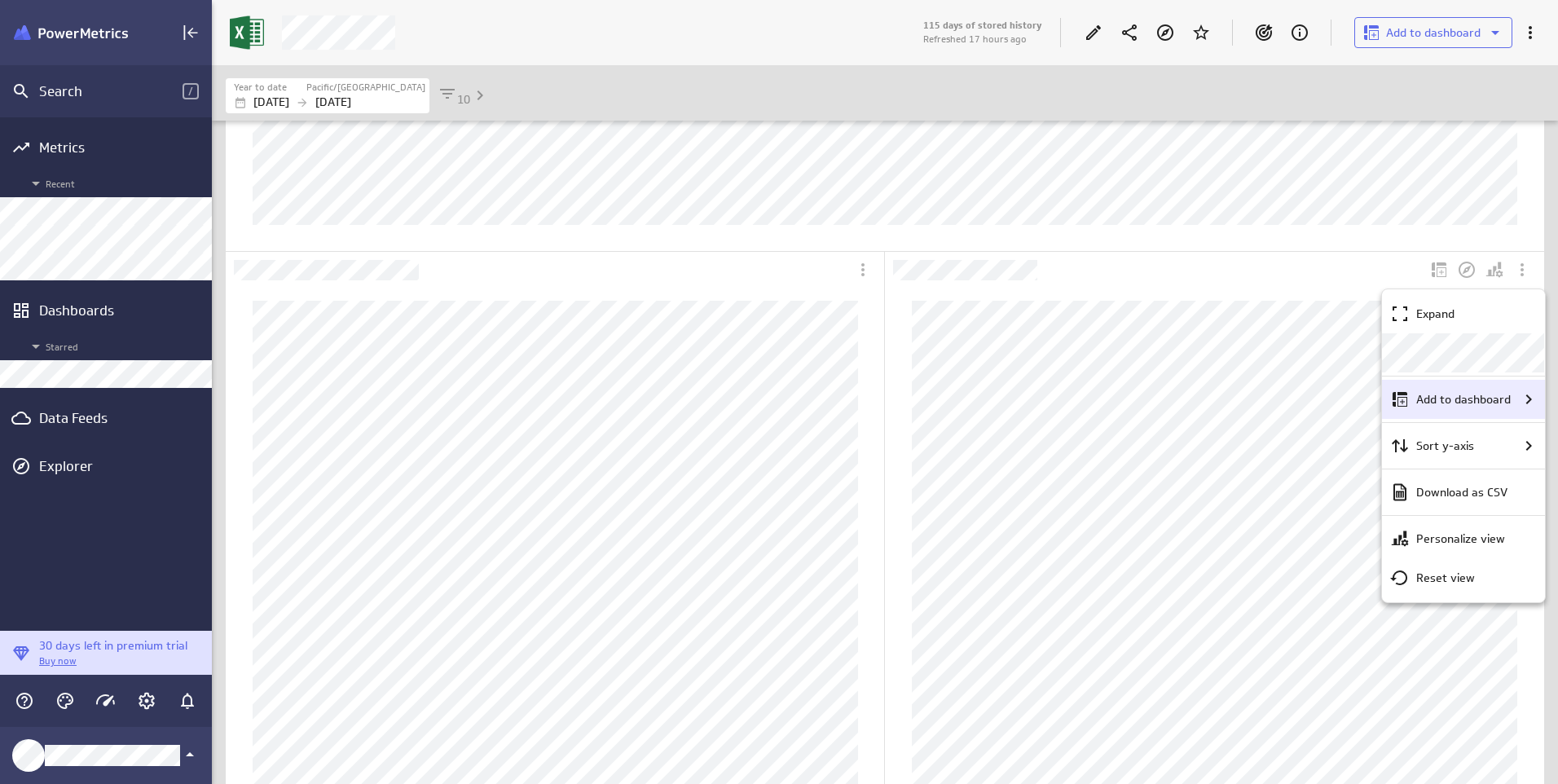
click at [1430, 389] on div "Add to dashboard" at bounding box center [1464, 399] width 163 height 39
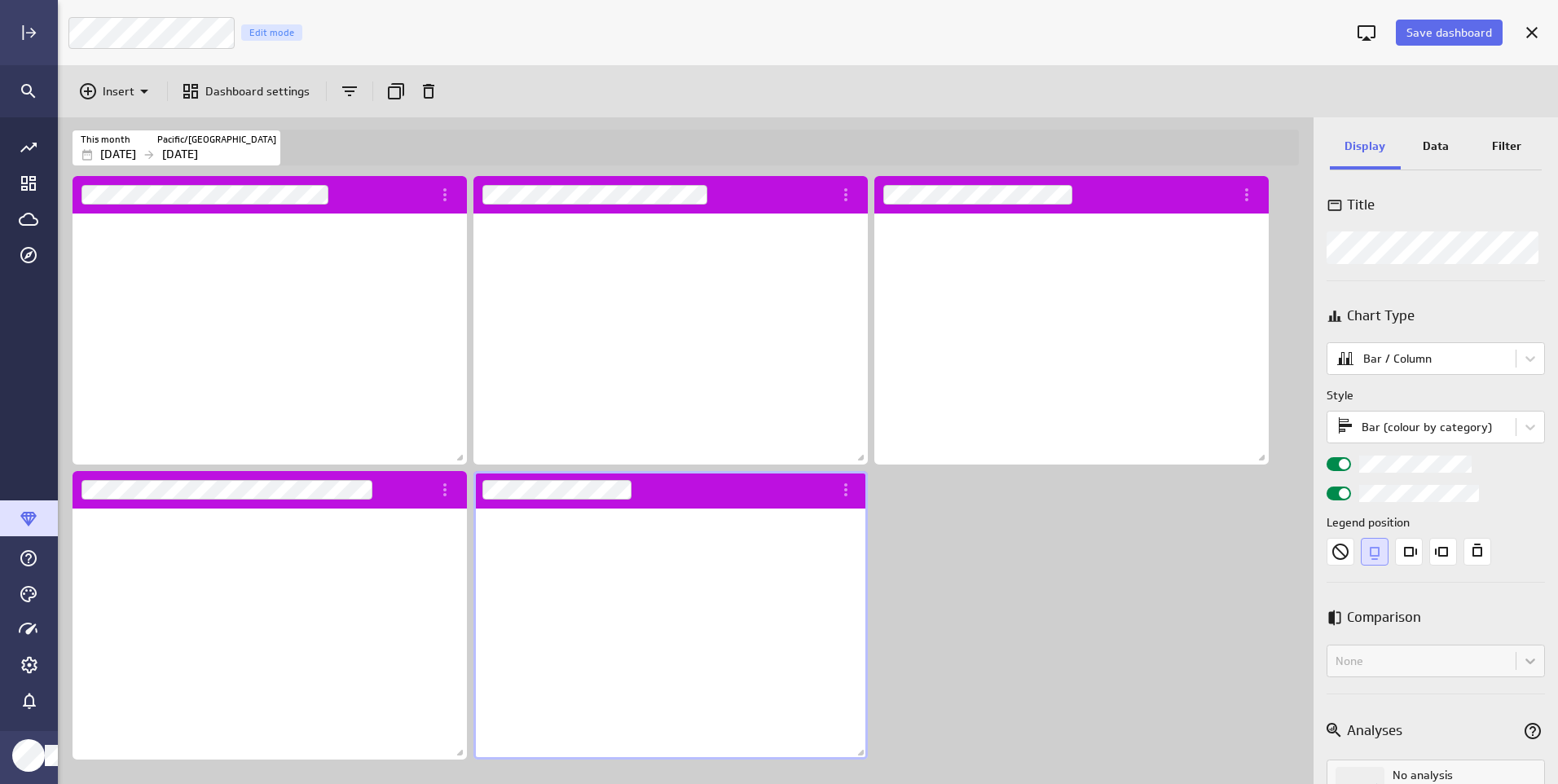
scroll to position [8, 8]
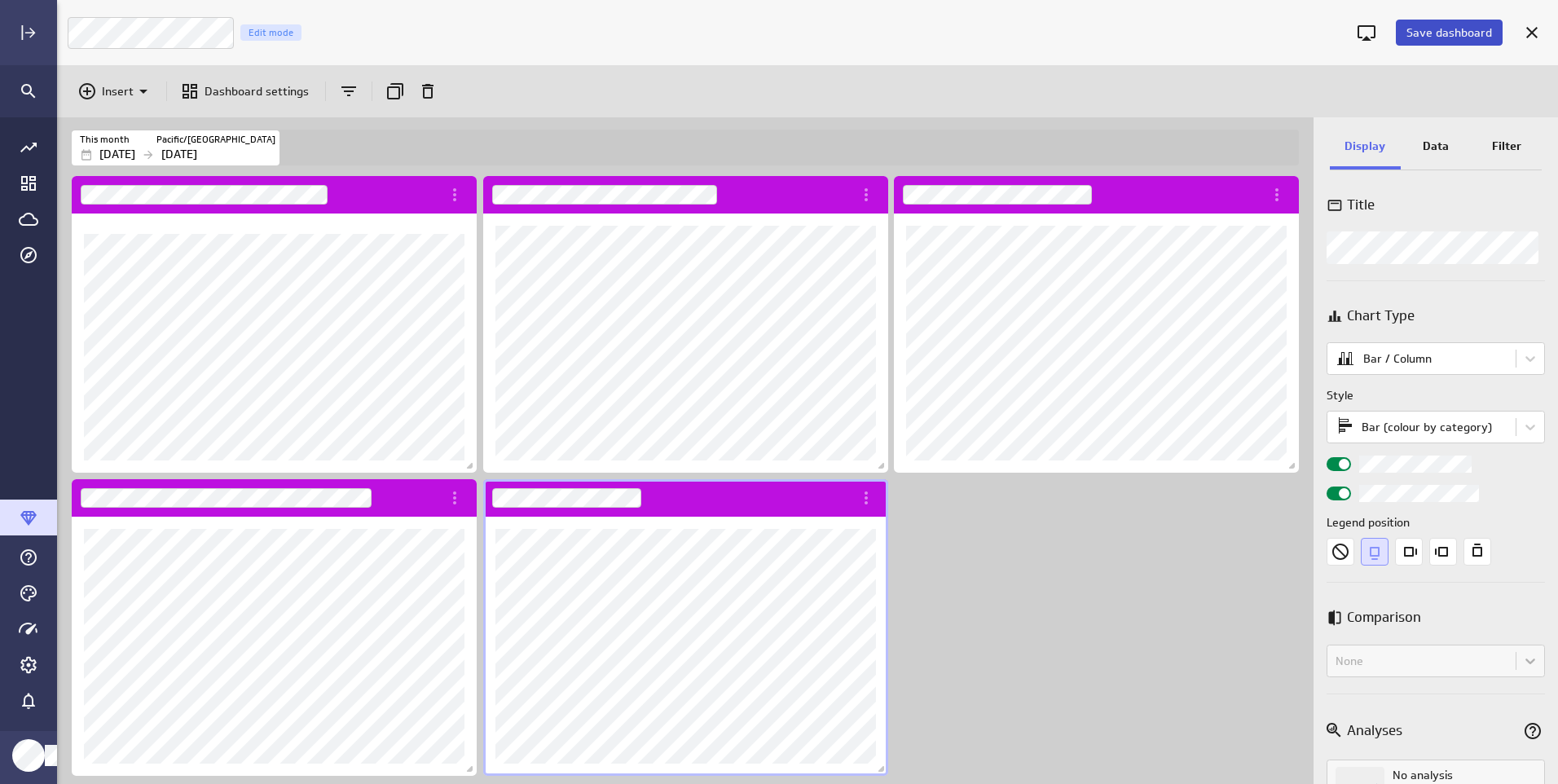
click at [1429, 27] on span "Save dashboard" at bounding box center [1449, 32] width 85 height 15
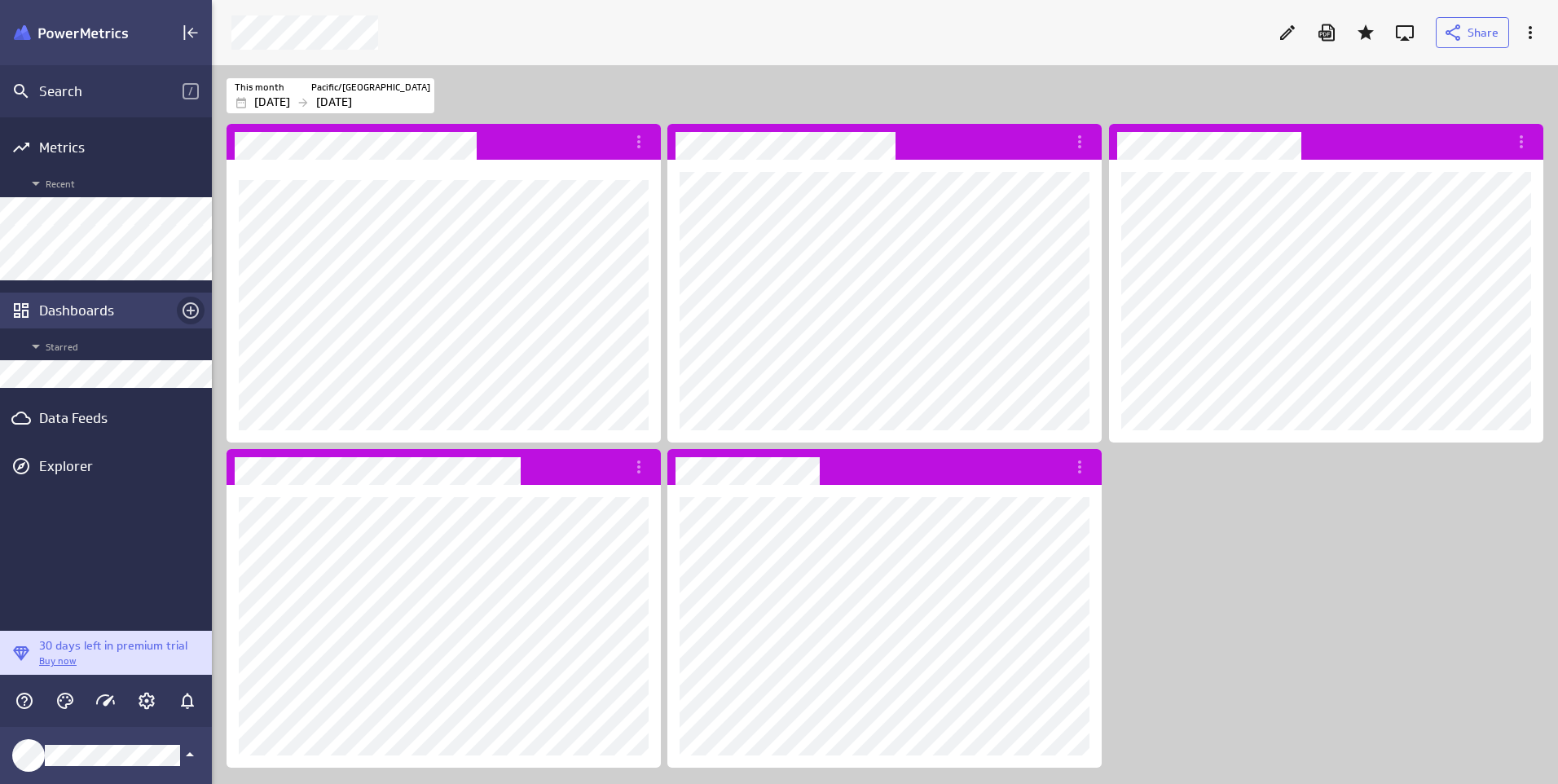
click at [190, 309] on icon "Create a dashboard" at bounding box center [190, 310] width 17 height 17
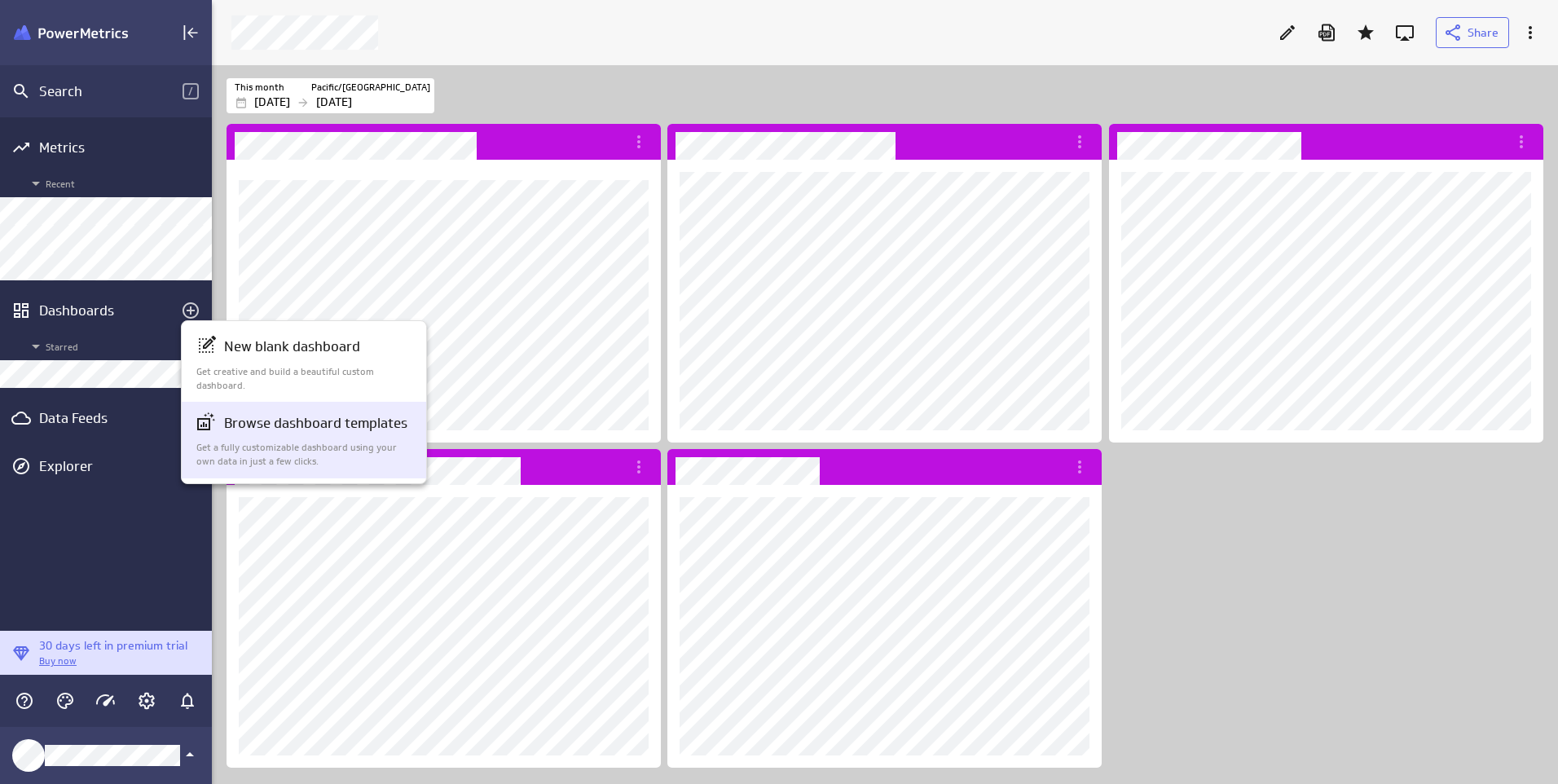
click at [271, 450] on p "Get a fully customizable dashboard using your own data in just a few clicks." at bounding box center [304, 454] width 217 height 27
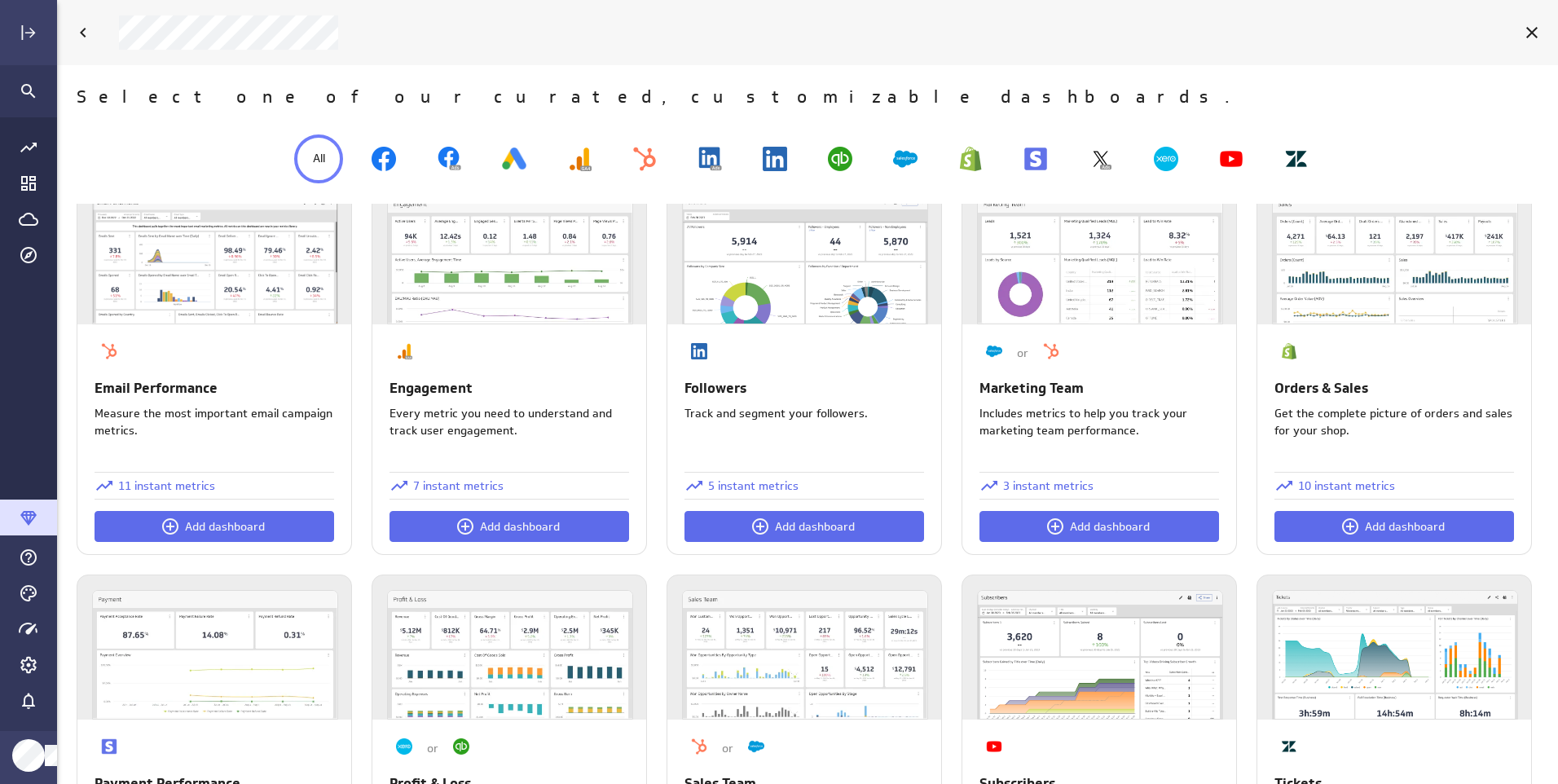
scroll to position [407, 0]
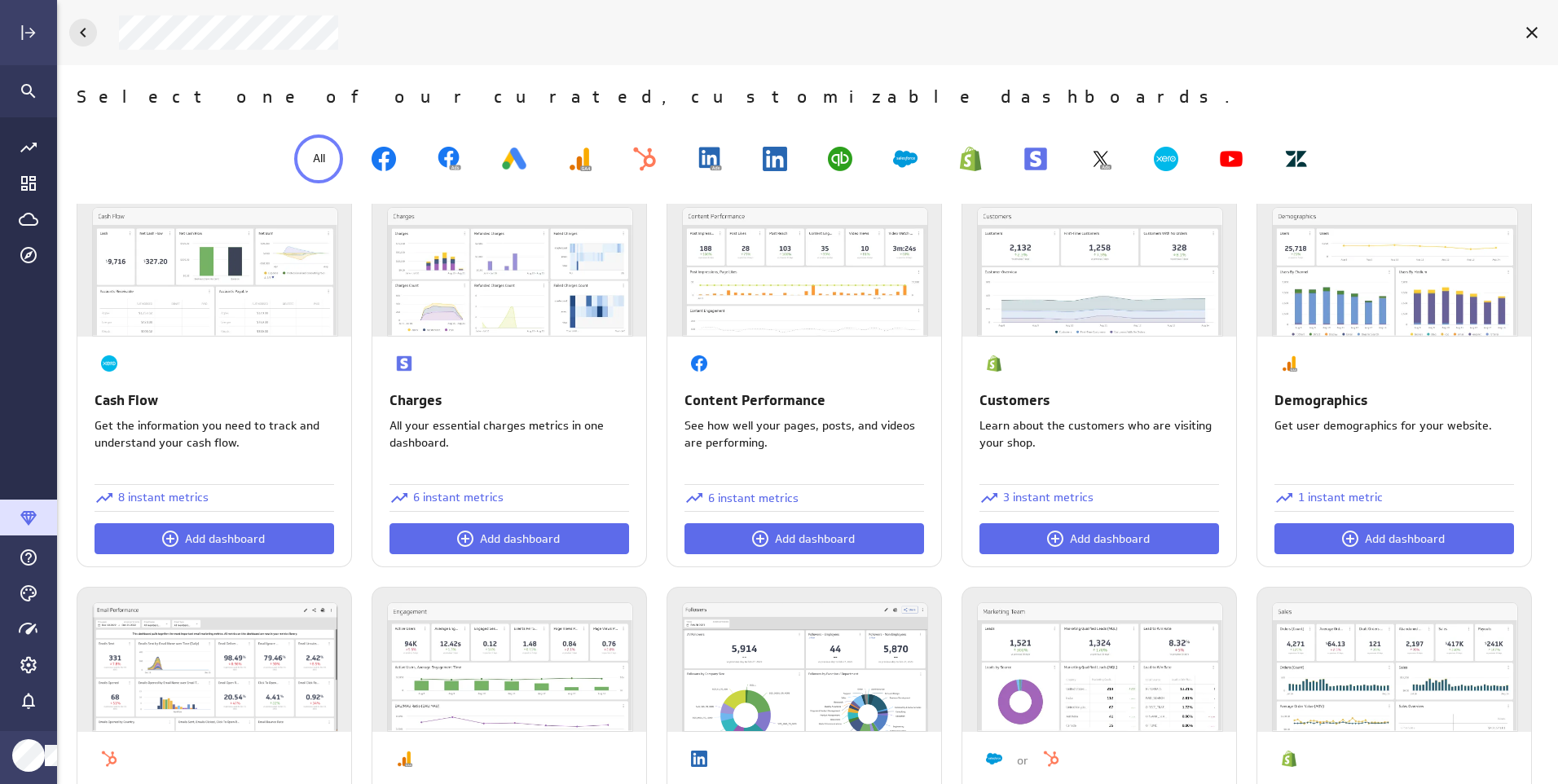
click at [86, 40] on icon "Back" at bounding box center [83, 32] width 20 height 20
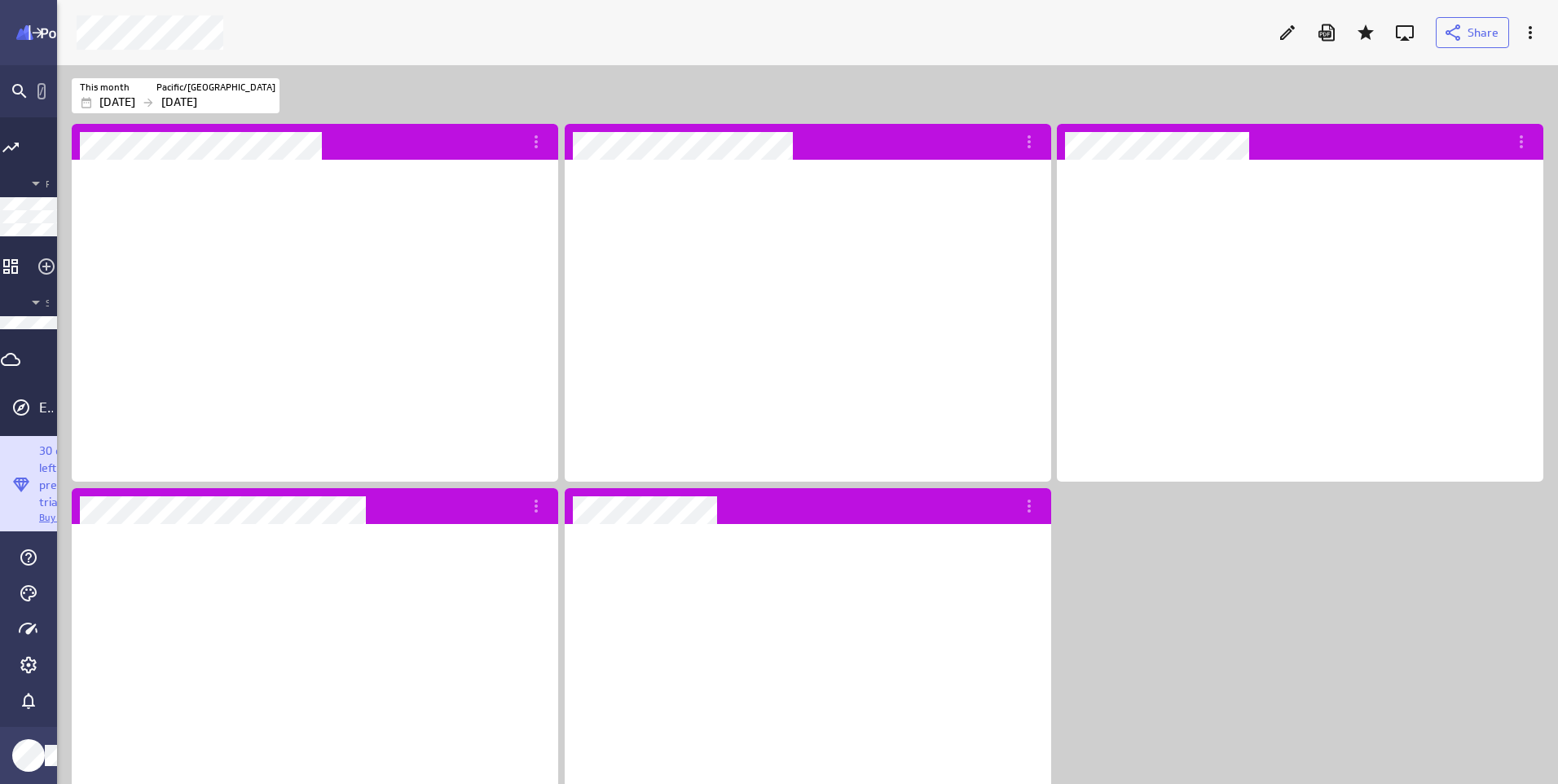
scroll to position [288, 443]
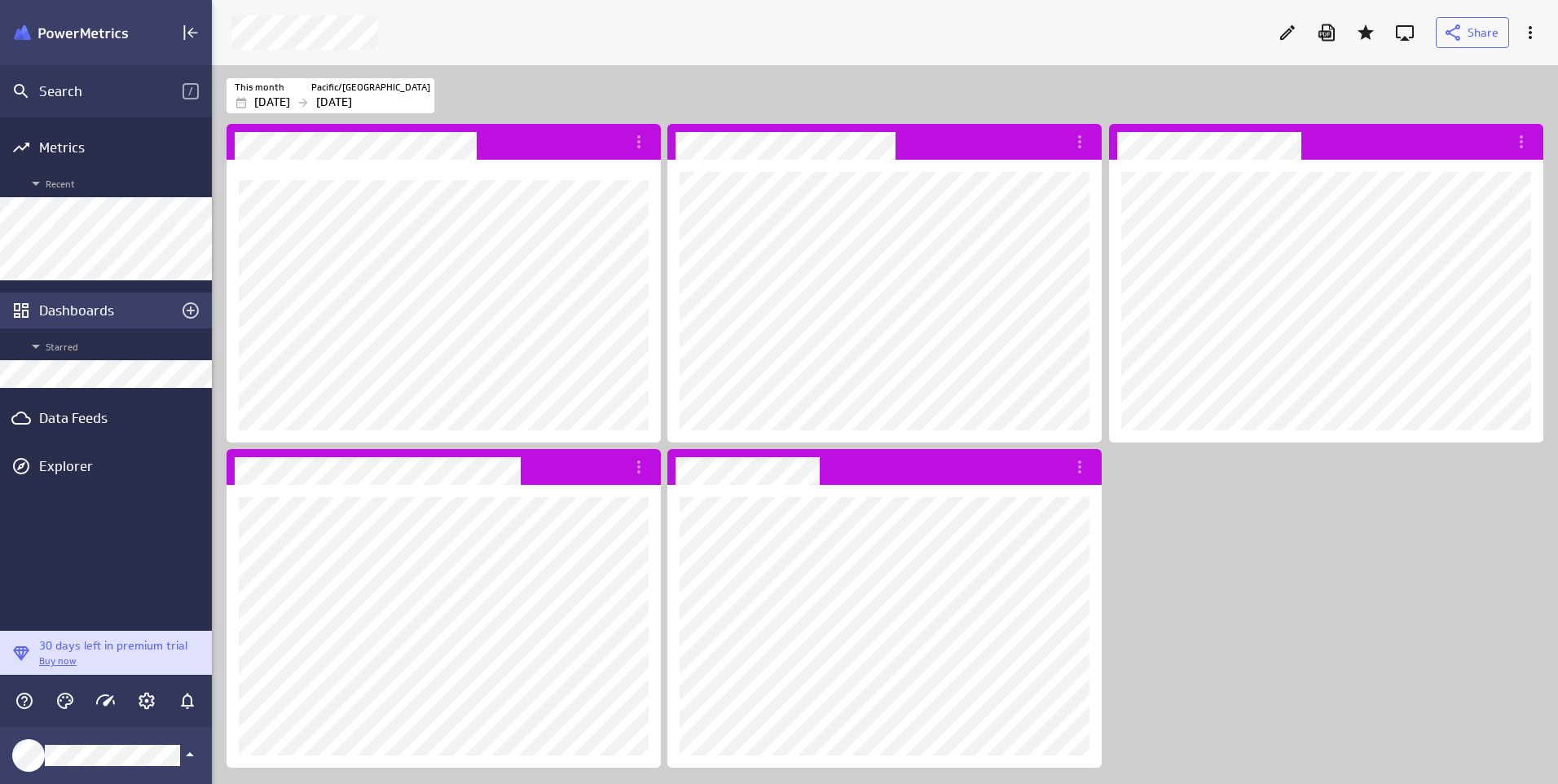
click at [194, 305] on icon "Create a dashboard" at bounding box center [190, 310] width 20 height 20
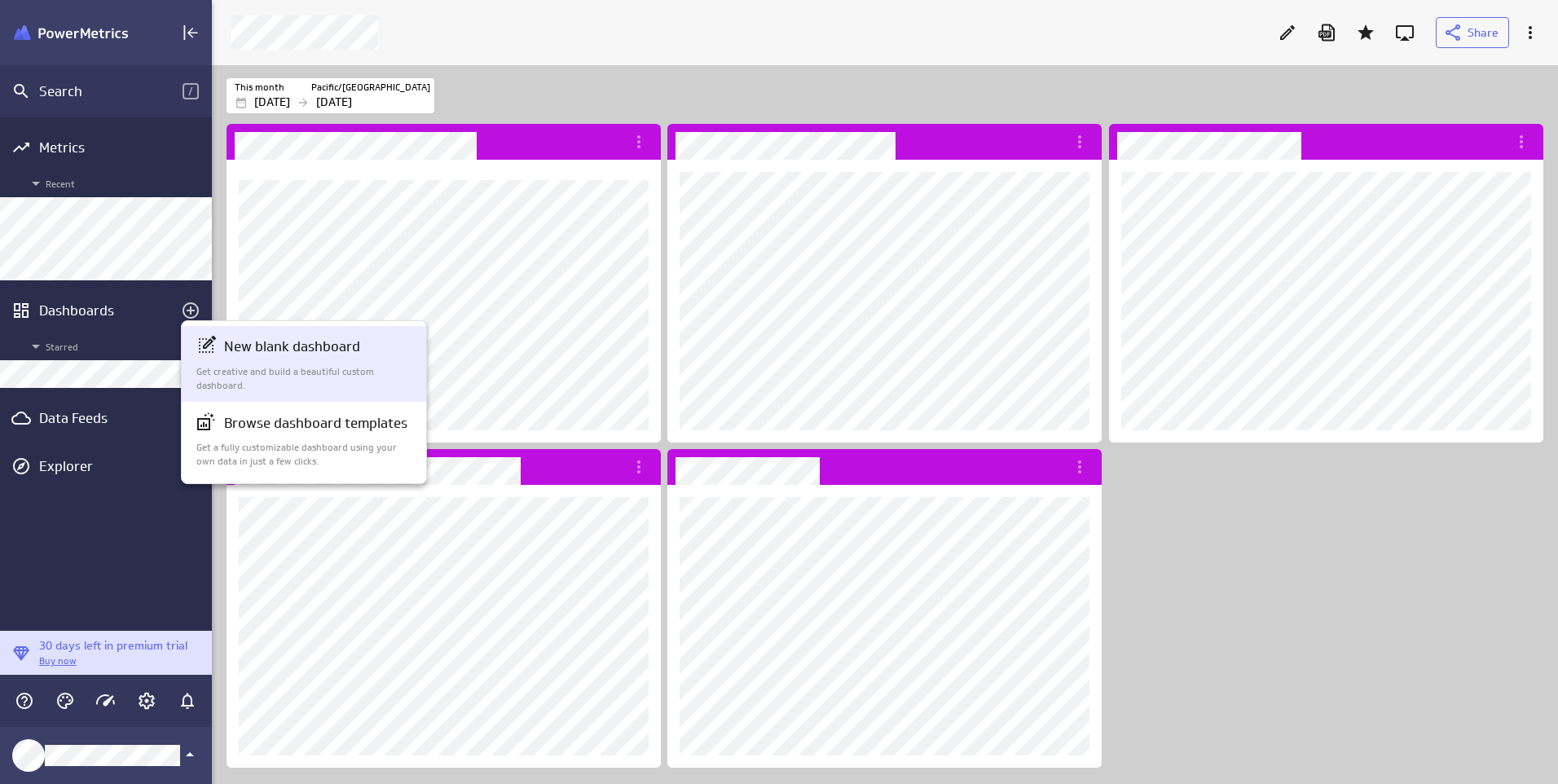
click at [233, 352] on p "New blank dashboard" at bounding box center [292, 346] width 136 height 21
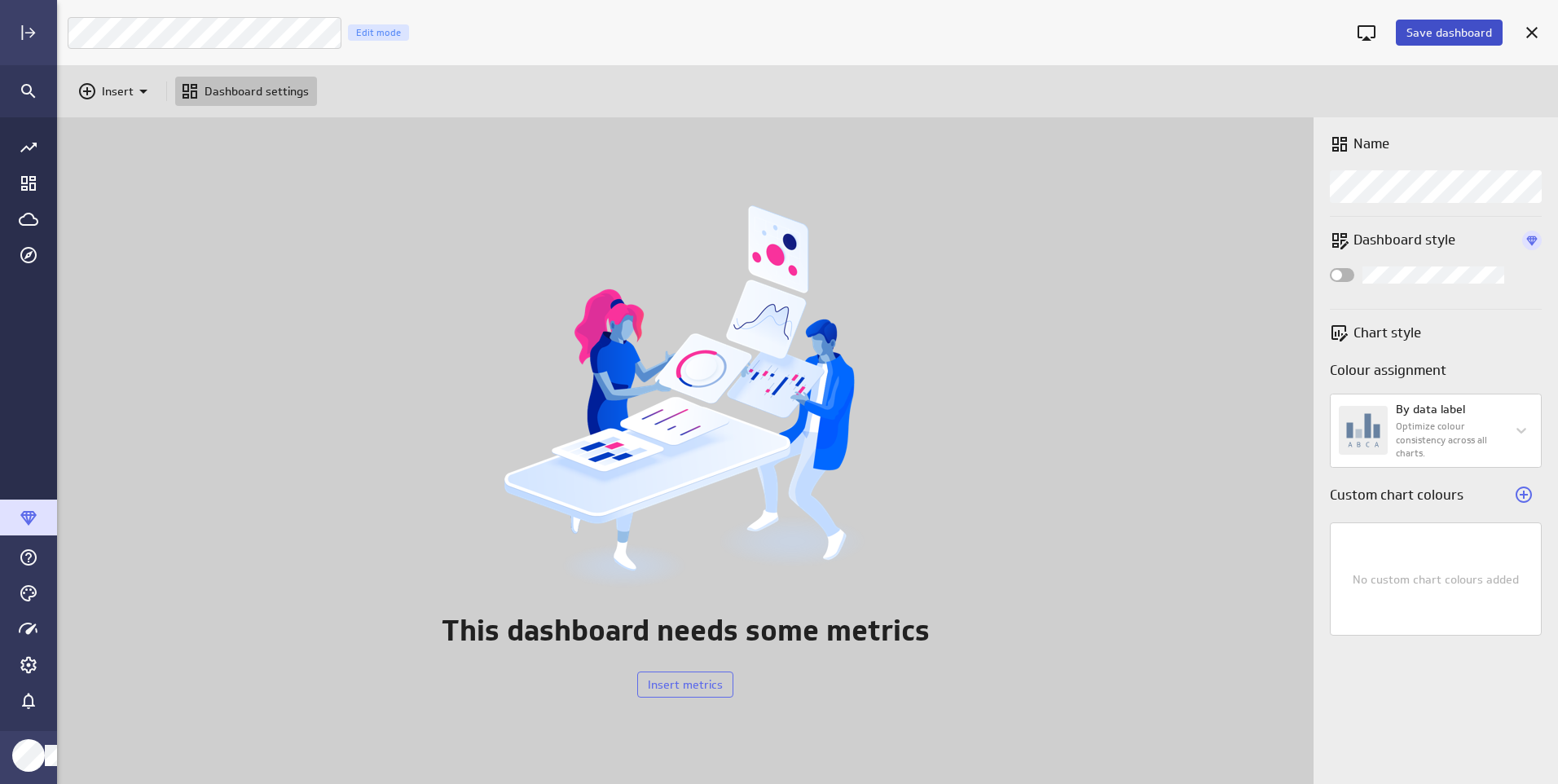
click at [1439, 30] on span "Save dashboard" at bounding box center [1449, 32] width 85 height 15
